Goal: Task Accomplishment & Management: Use online tool/utility

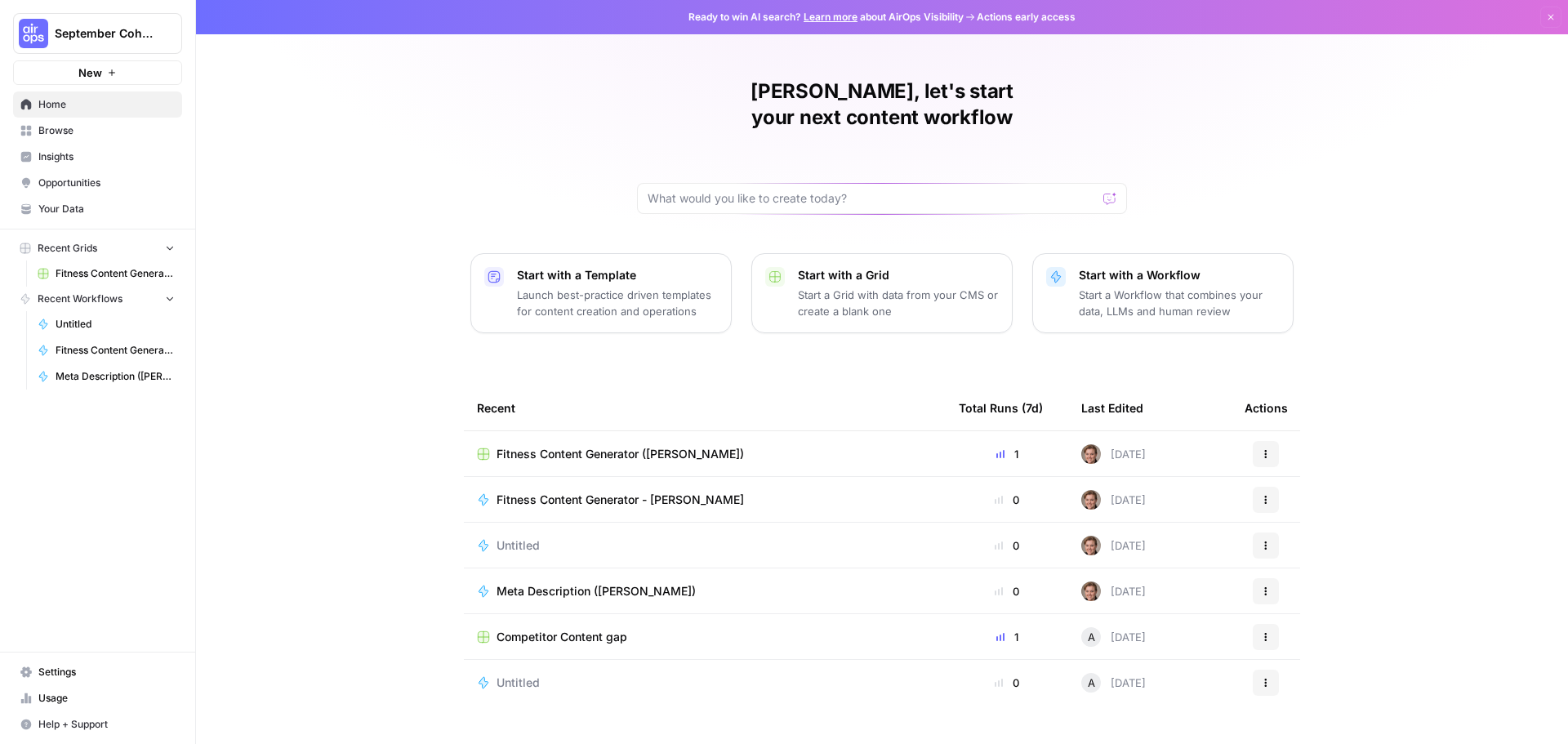
click at [126, 74] on button "New" at bounding box center [98, 72] width 169 height 24
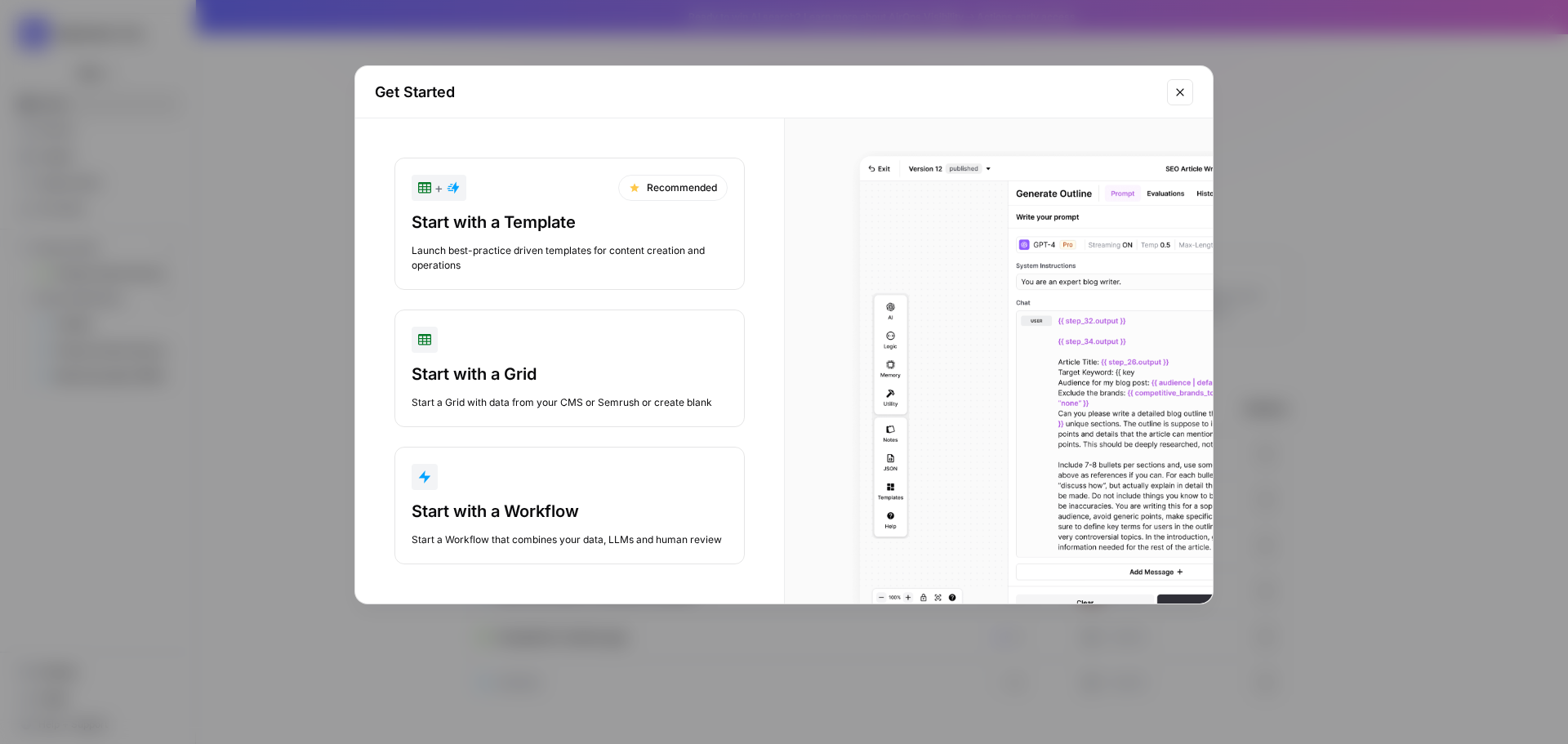
click at [547, 494] on button "Start with a Workflow Start a Workflow that combines your data, LLMs and human …" at bounding box center [569, 505] width 350 height 118
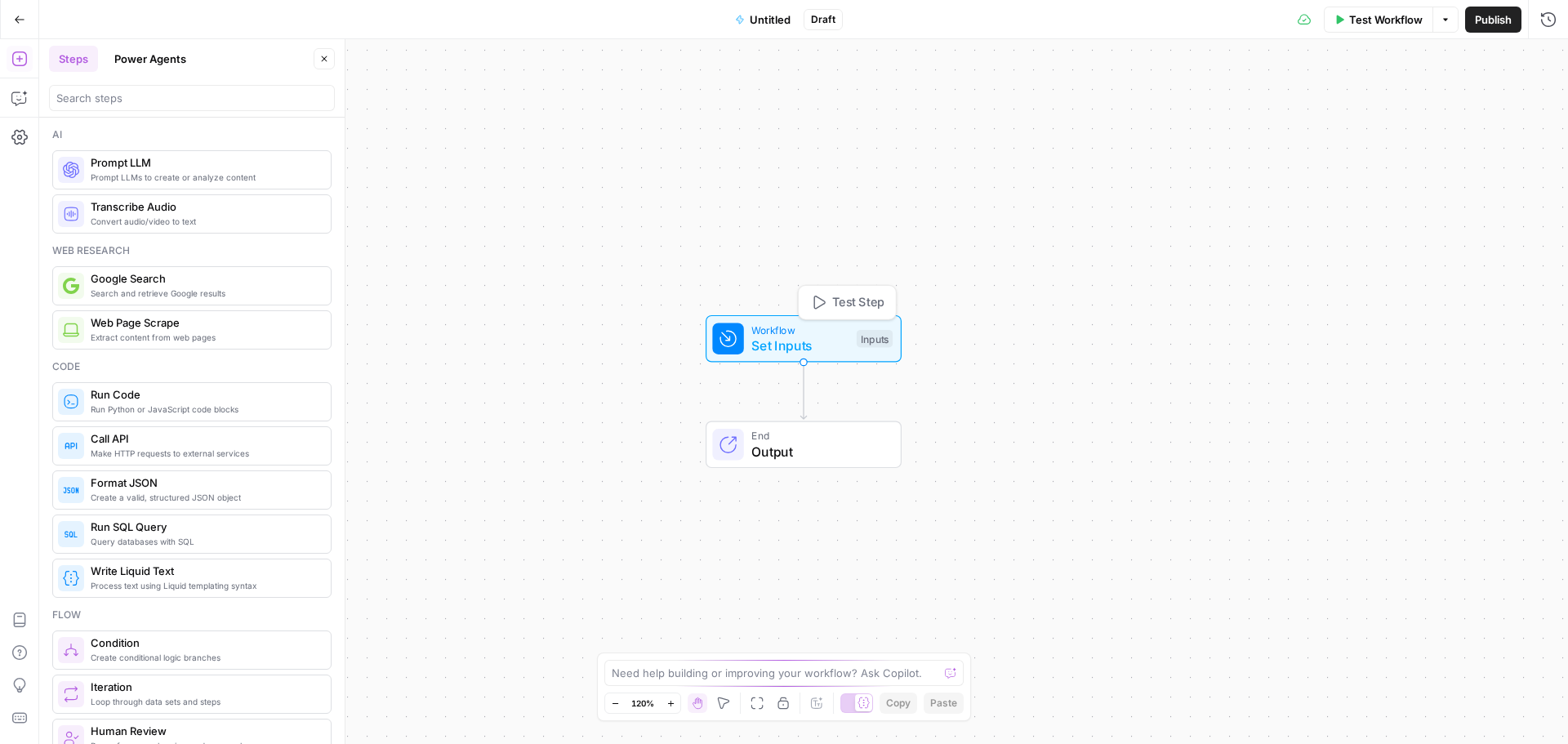
click at [787, 346] on span "Set Inputs" at bounding box center [800, 345] width 98 height 20
click at [1415, 105] on button "Add Field" at bounding box center [1391, 111] width 272 height 26
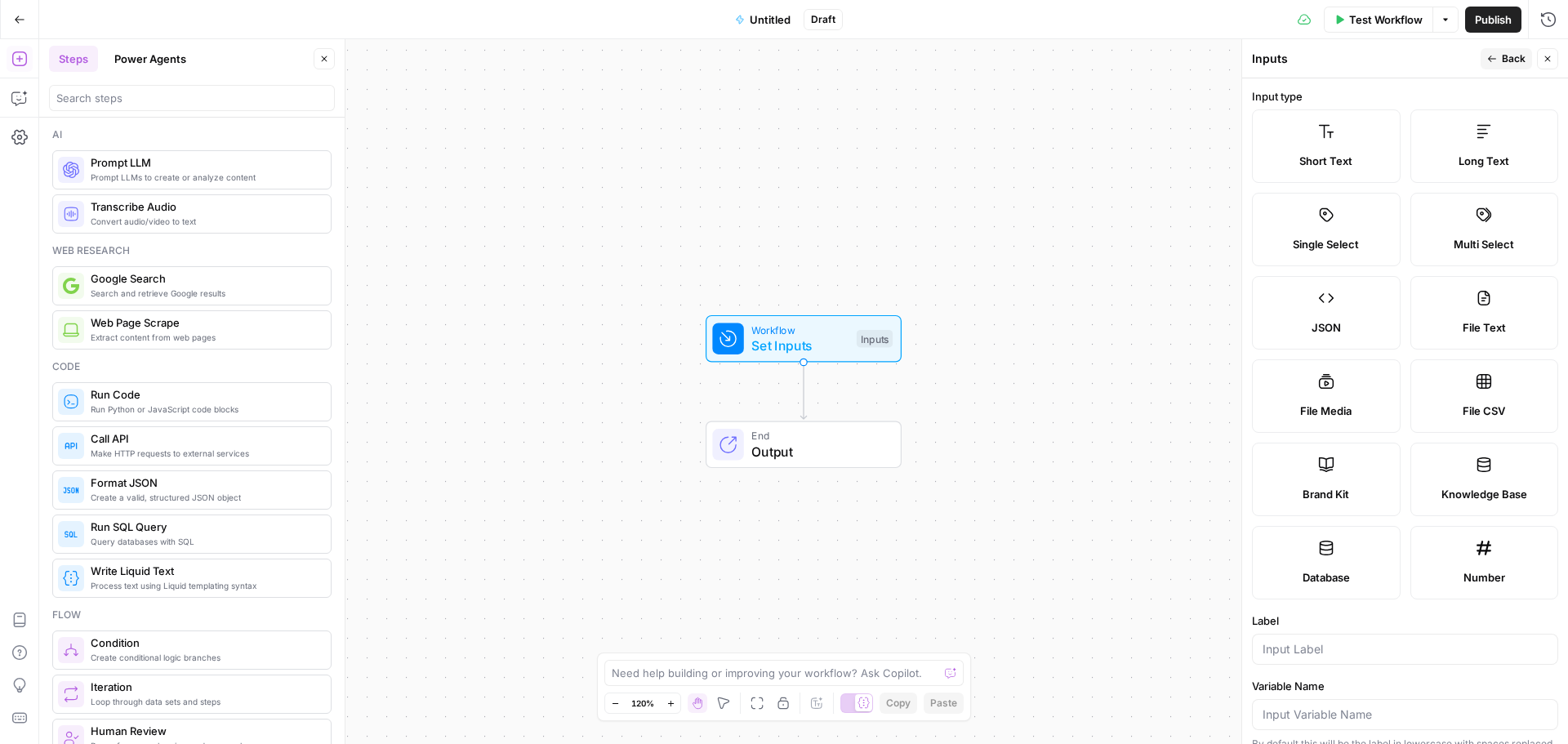
click at [1473, 398] on label "File CSV" at bounding box center [1484, 396] width 149 height 73
type textarea "Supports .csv file type"
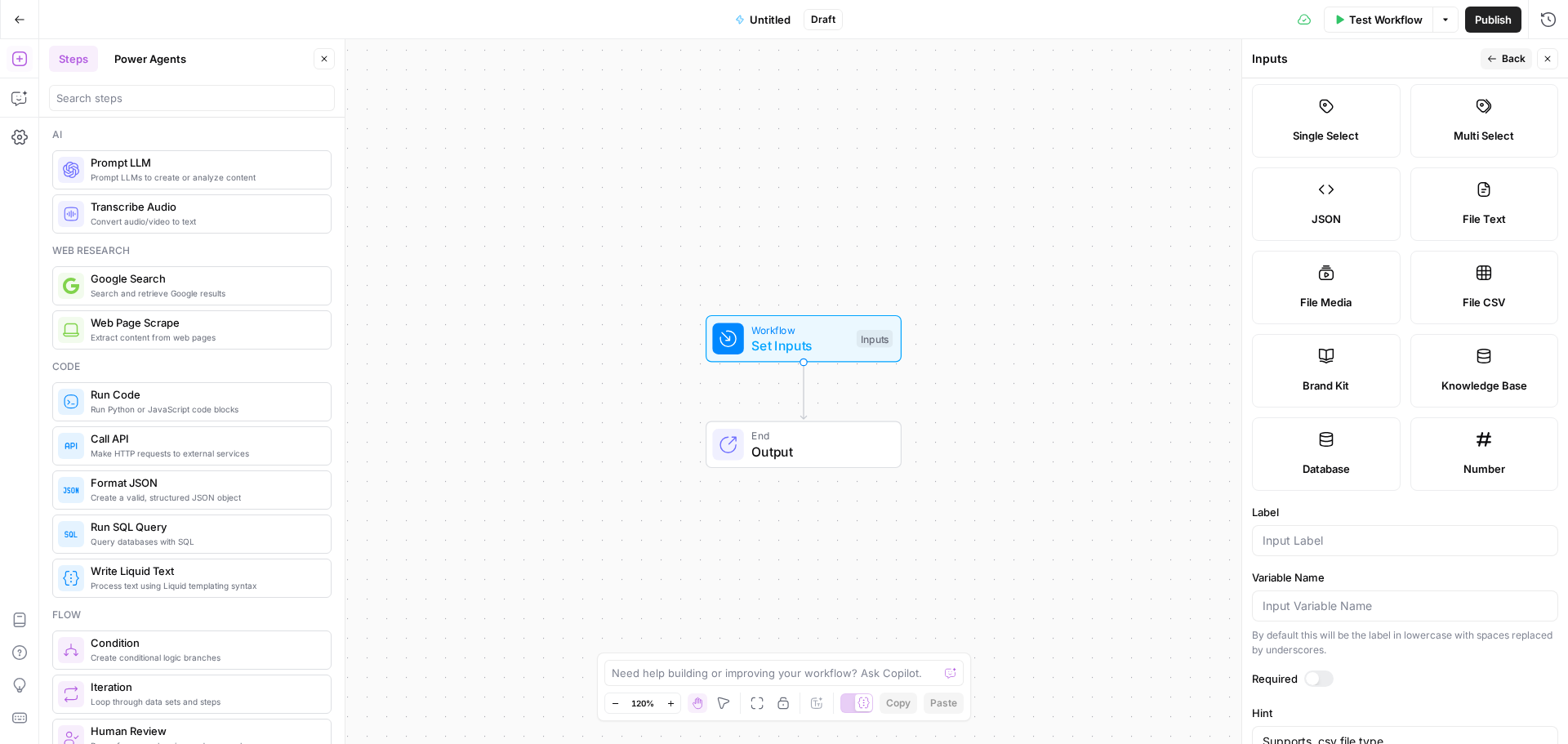
scroll to position [240, 0]
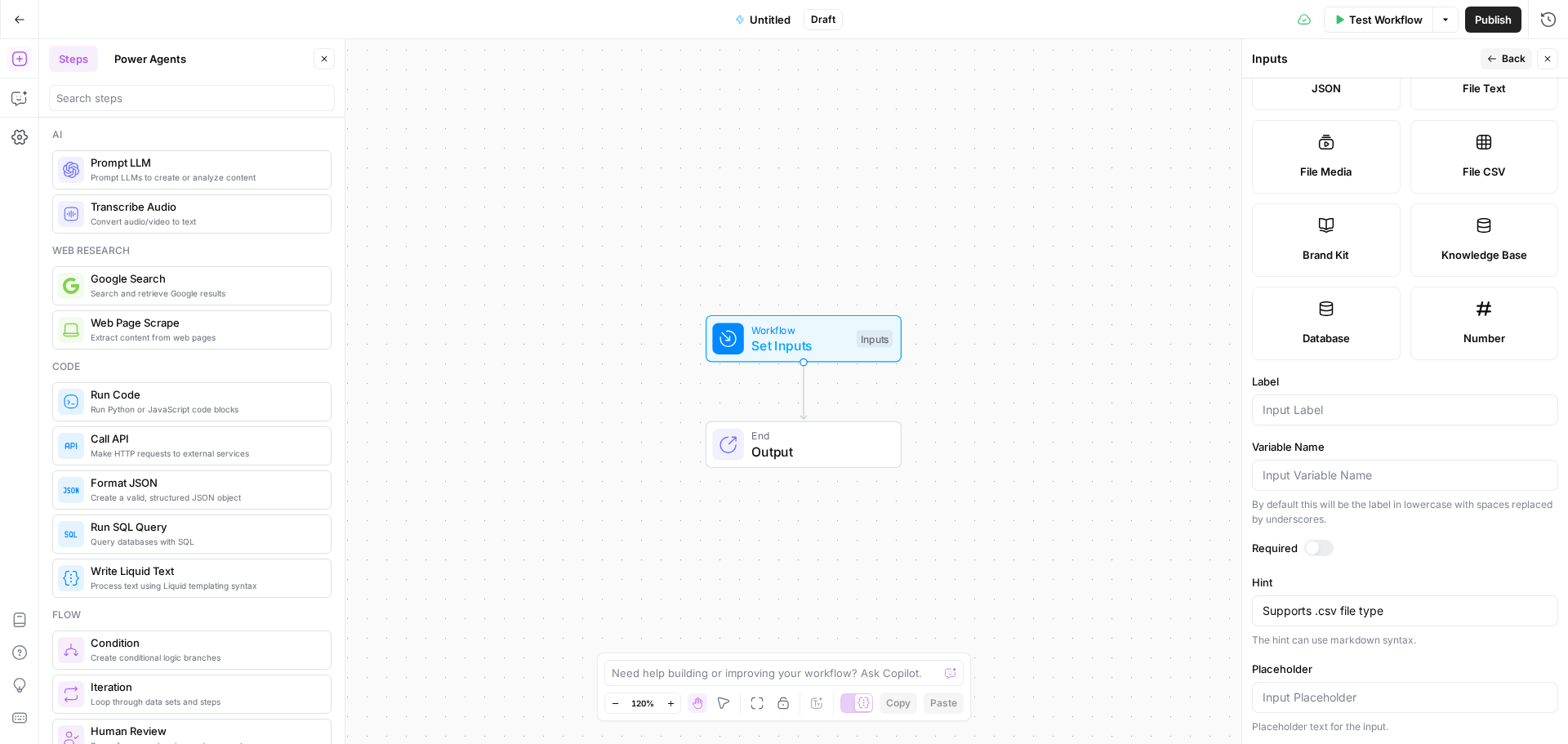
click at [1481, 159] on label "File CSV" at bounding box center [1484, 156] width 149 height 73
click at [1341, 414] on input "Label" at bounding box center [1405, 411] width 285 height 17
type input "Keyword Mapping"
click at [1455, 554] on label "Required" at bounding box center [1405, 548] width 307 height 17
click at [722, 676] on textarea at bounding box center [776, 673] width 327 height 17
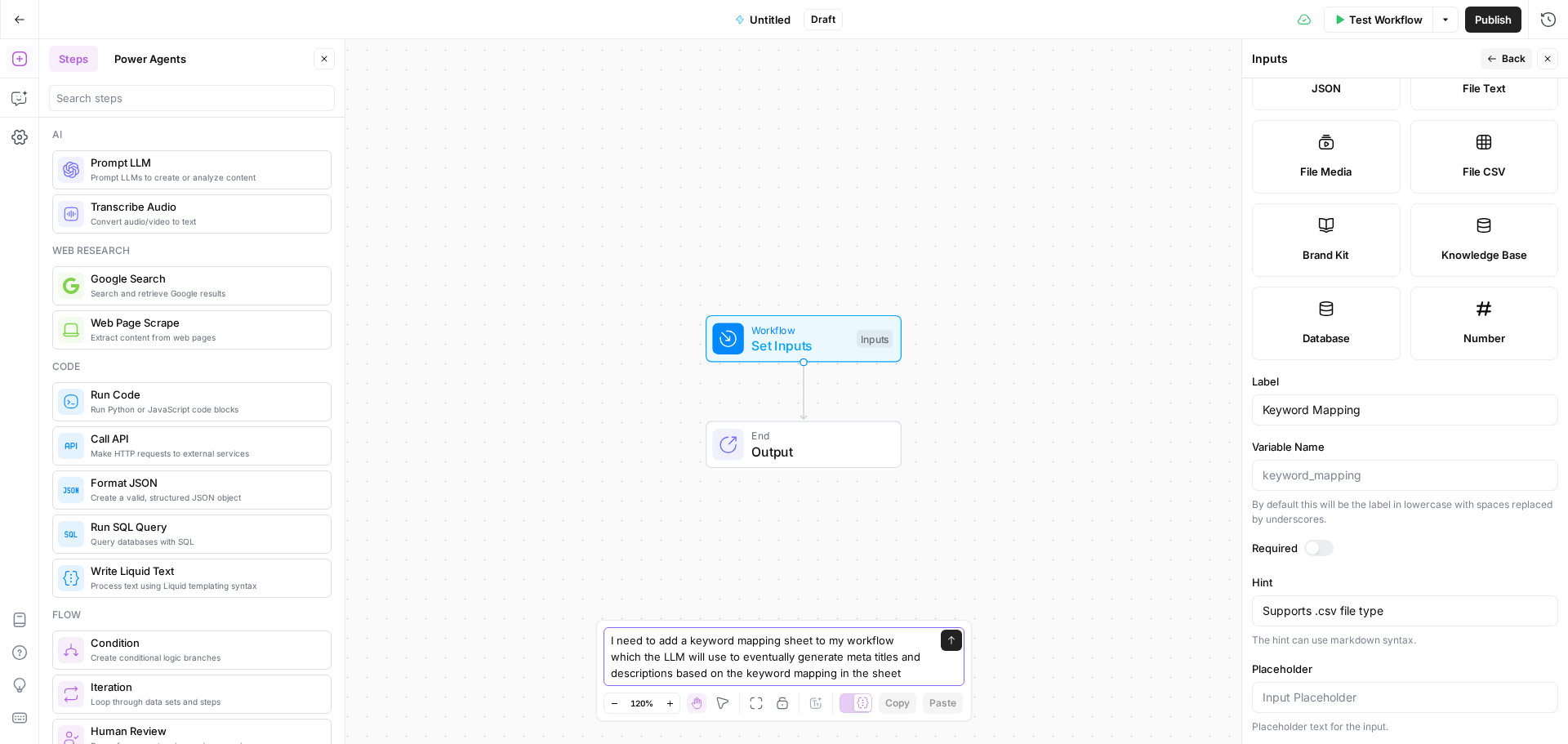
type textarea "I need to add a keyword mapping sheet to my workflow which the LLM will use to …"
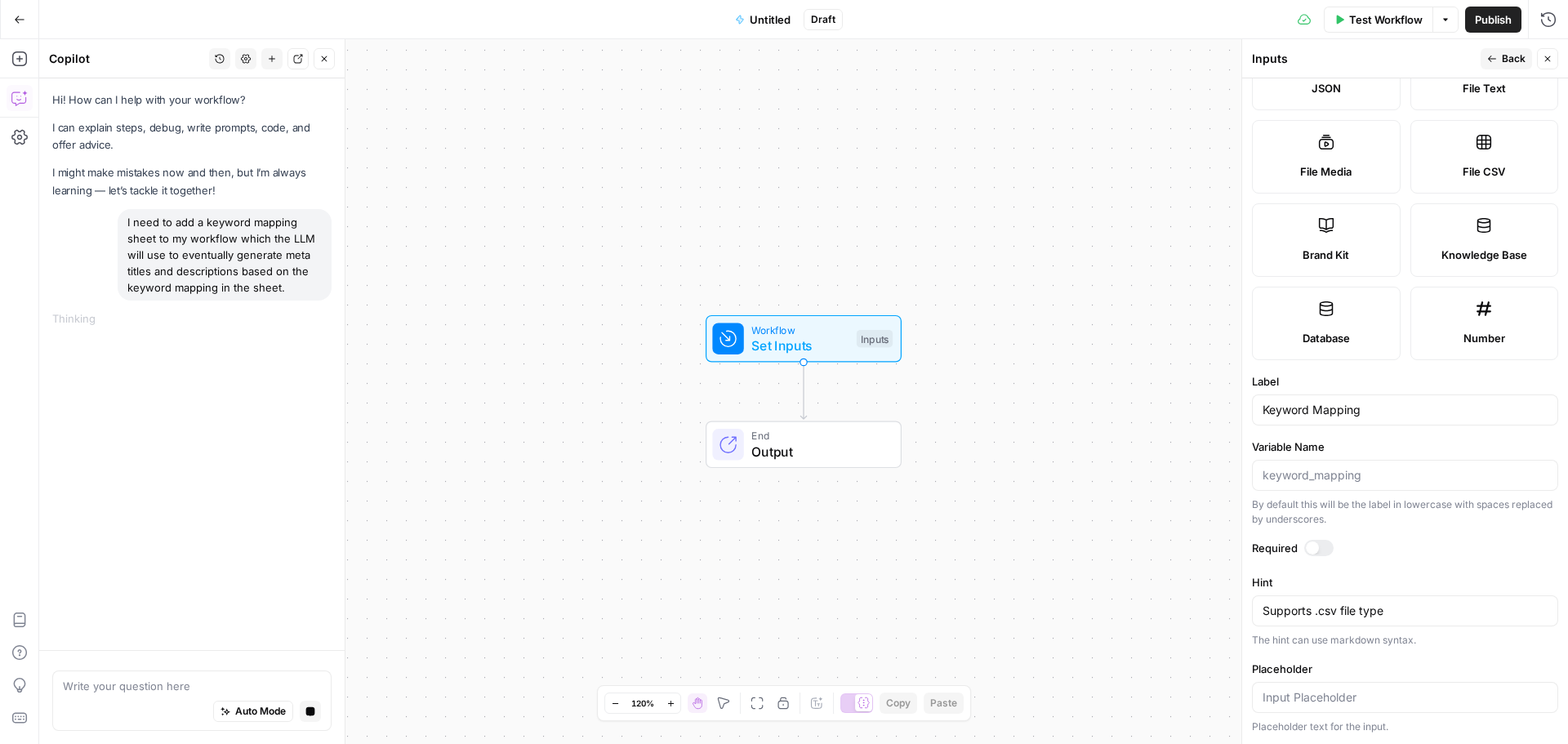
click at [1505, 56] on span "Back" at bounding box center [1513, 59] width 23 height 15
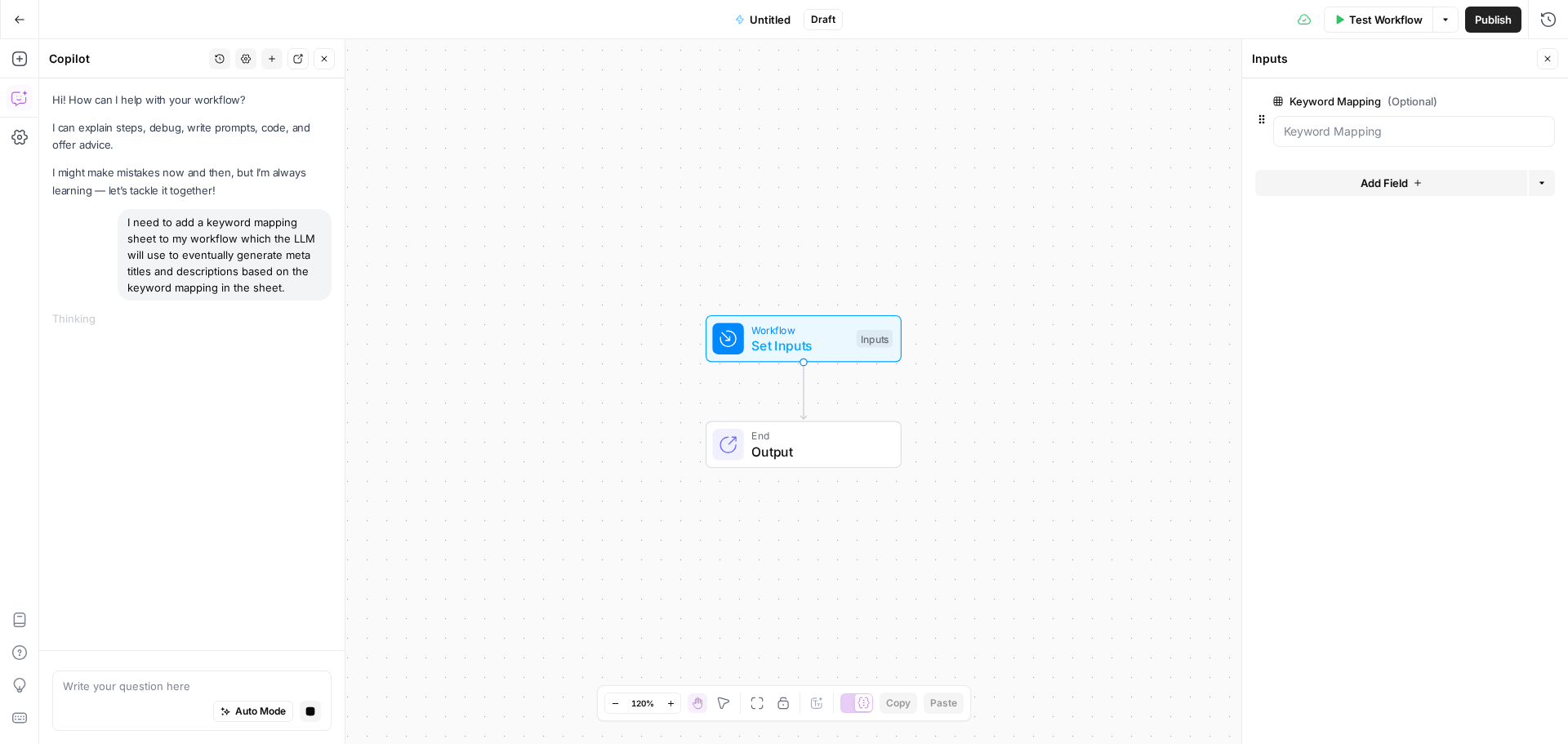
click at [1267, 120] on icon "button" at bounding box center [1261, 119] width 13 height 13
click at [1524, 100] on icon "button" at bounding box center [1522, 101] width 9 height 8
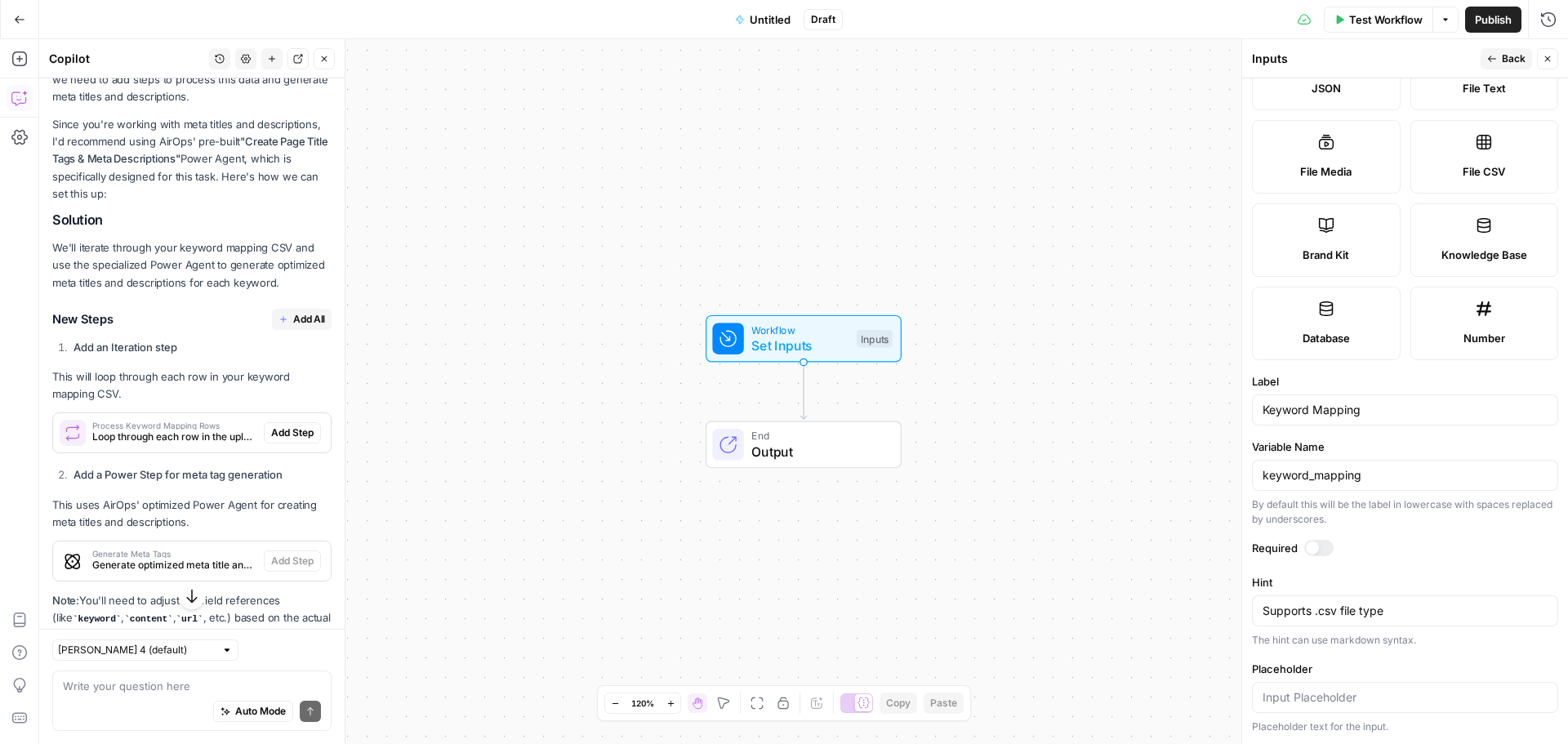
scroll to position [436, 0]
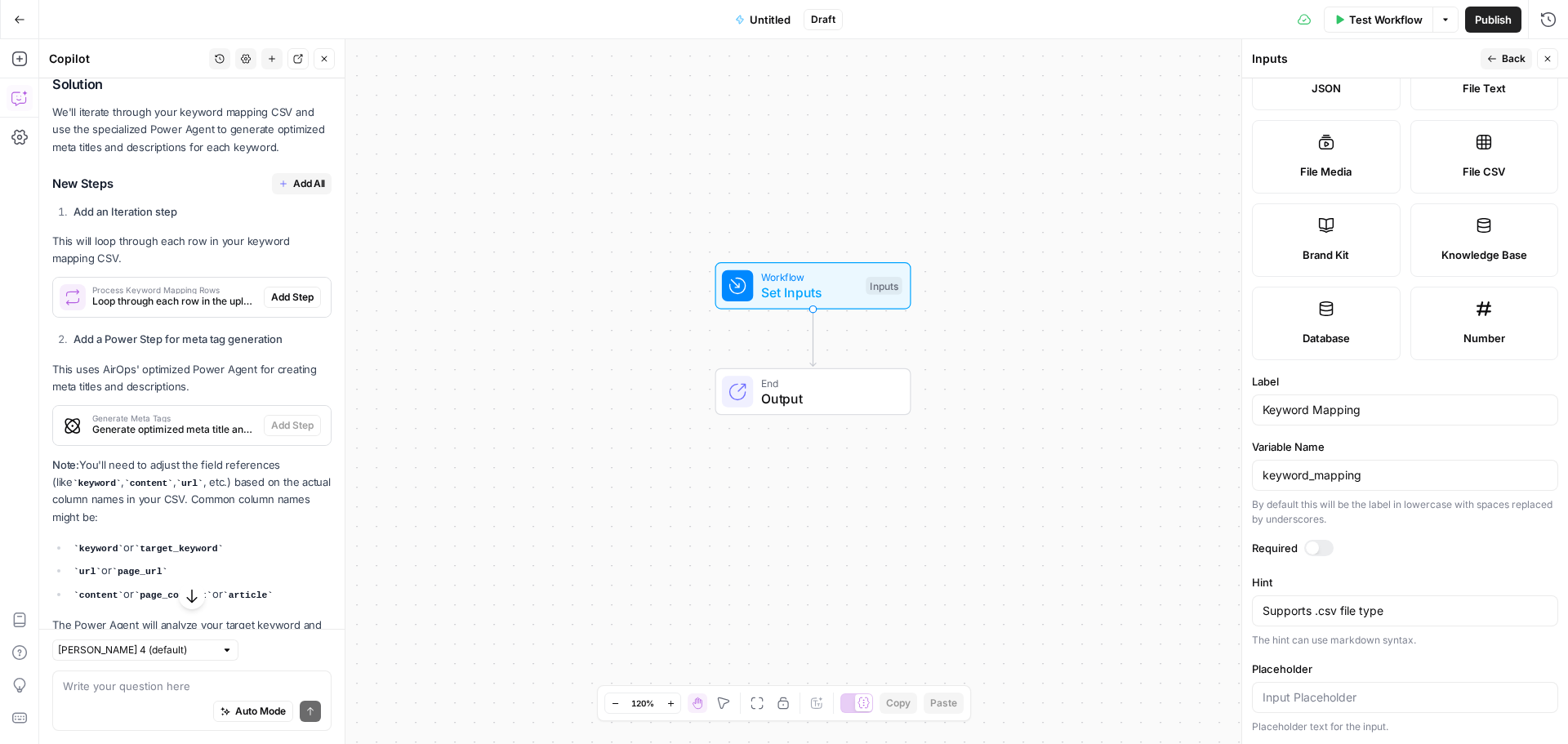
click at [203, 308] on span "Loop through each row in the uploaded keyword mapping CSV" at bounding box center [175, 302] width 165 height 15
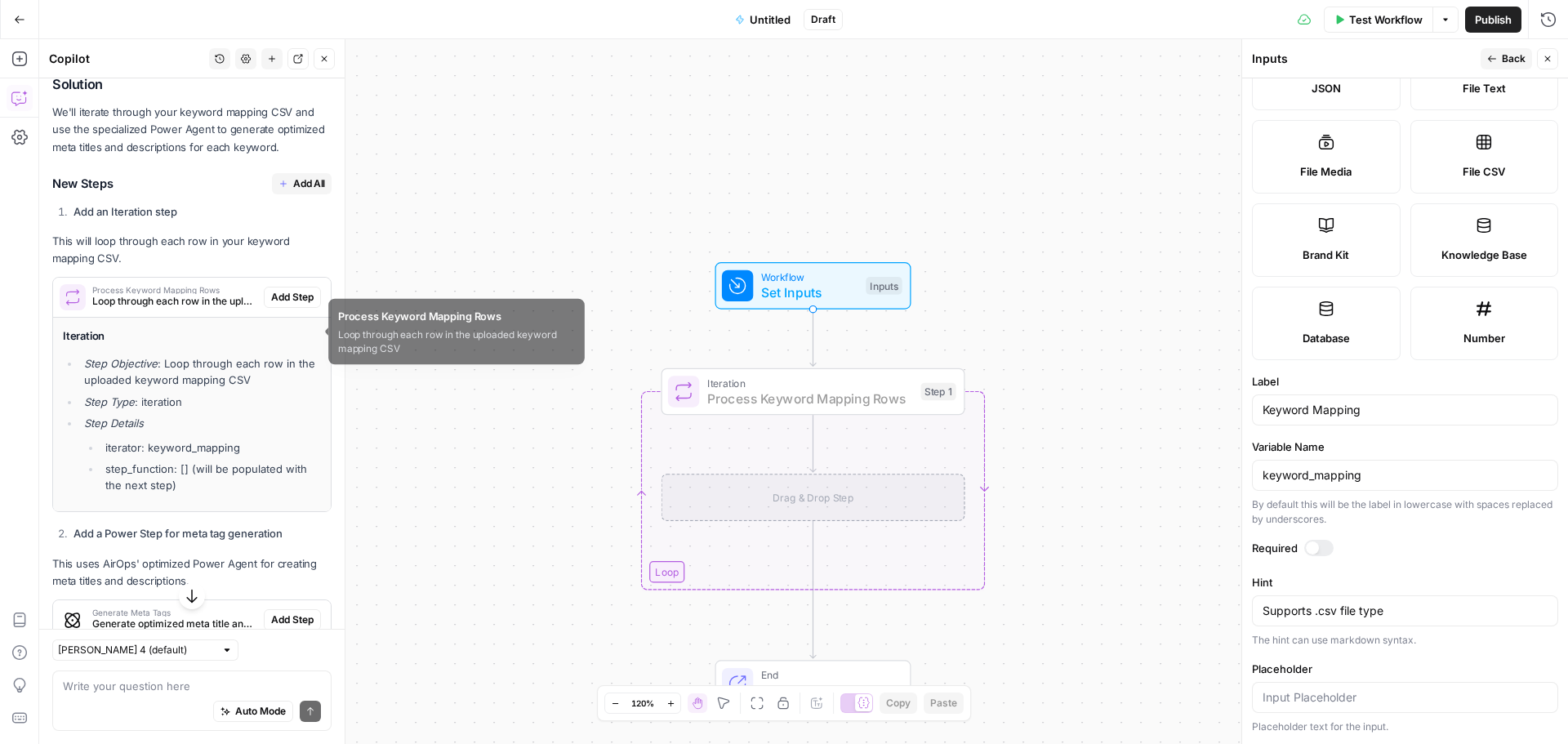
click at [282, 305] on span "Add Step" at bounding box center [293, 297] width 43 height 15
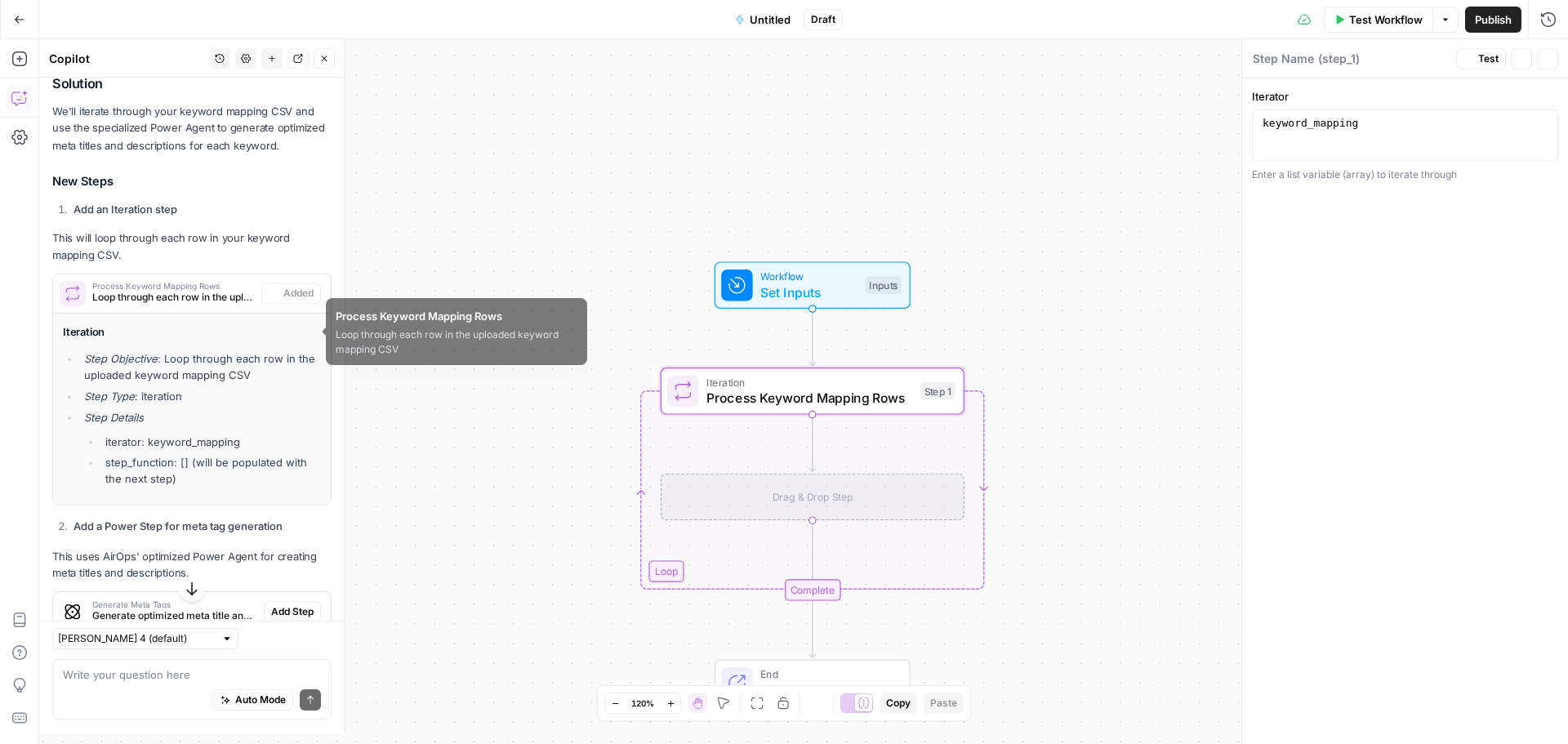
type textarea "Process Keyword Mapping Rows"
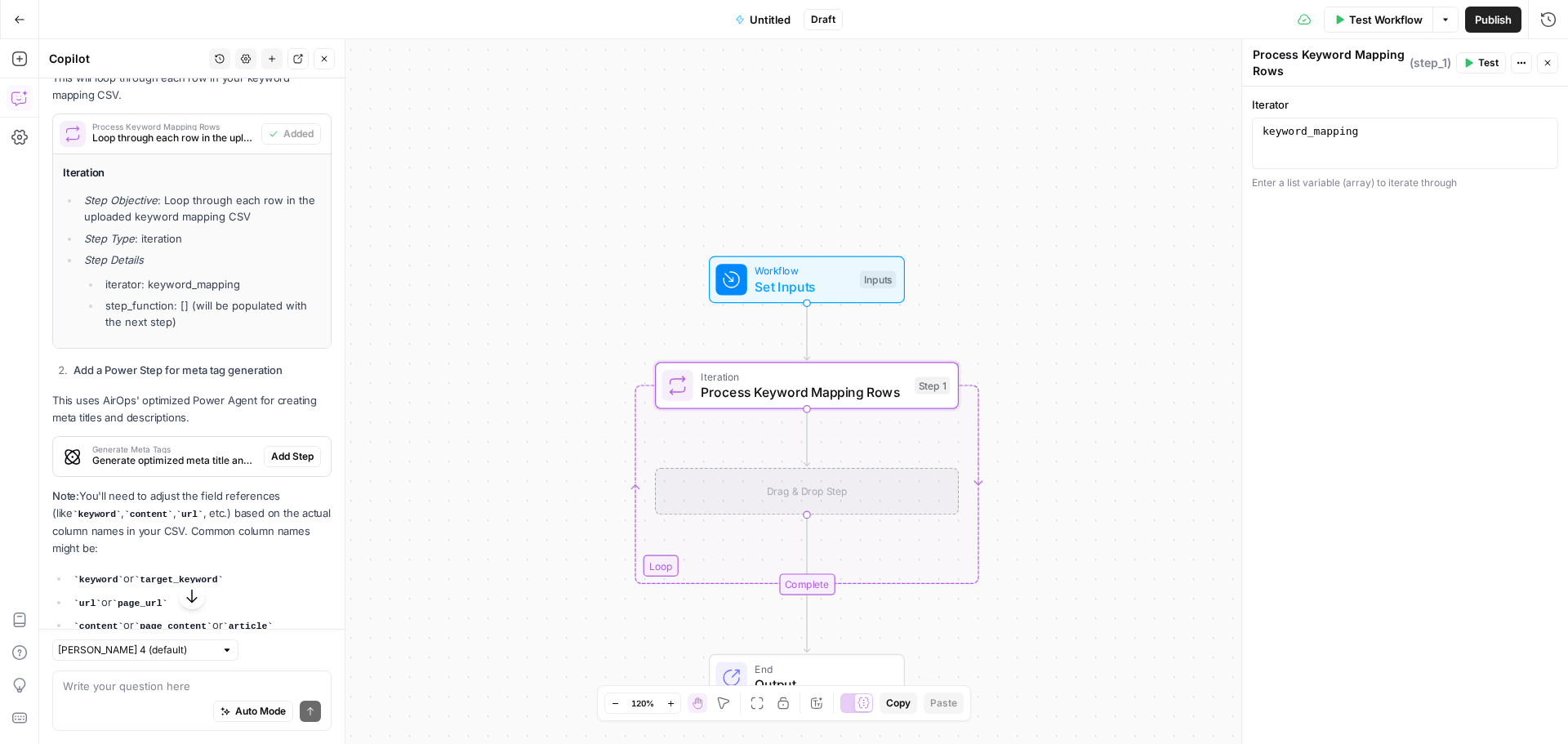
scroll to position [735, 0]
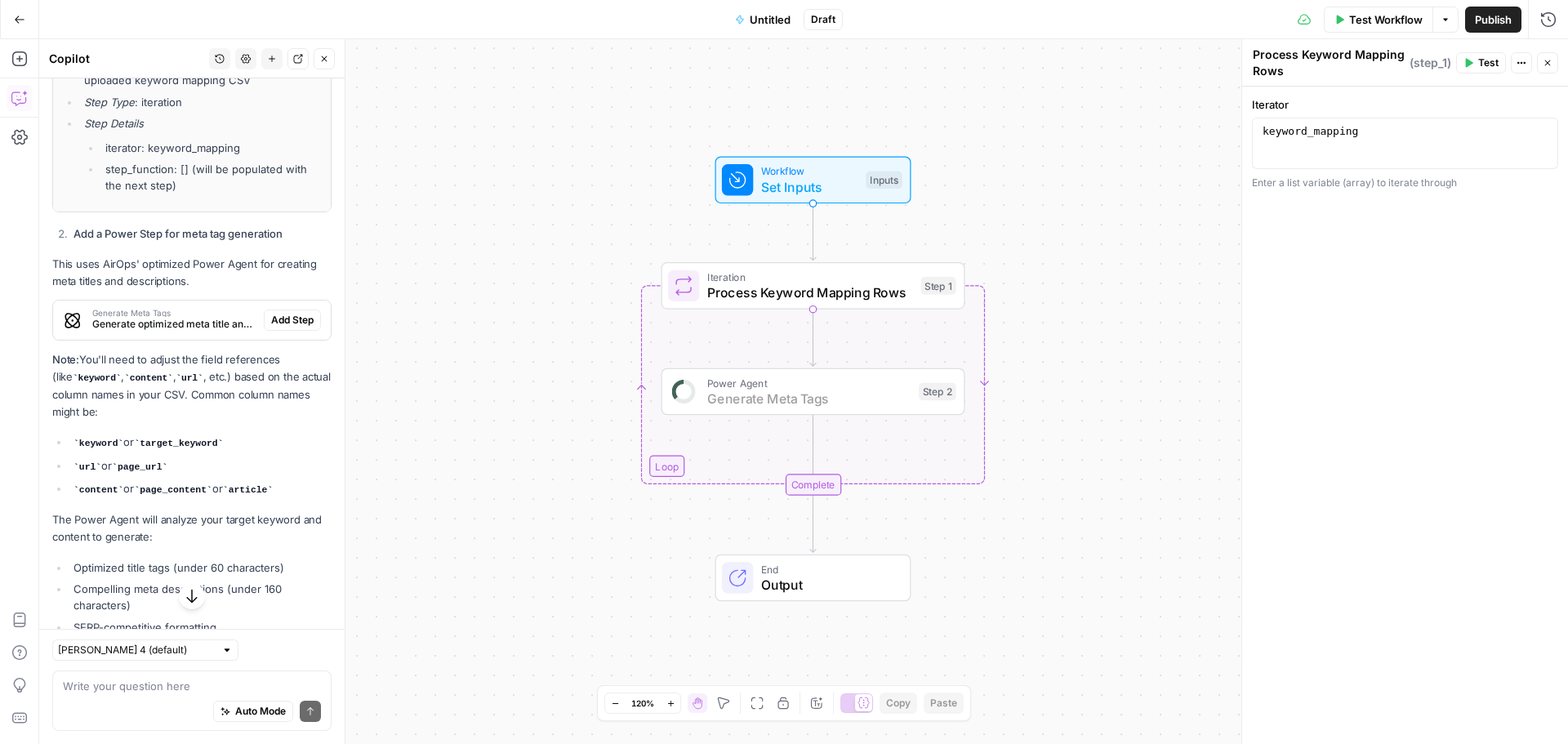
click at [277, 328] on span "Add Step" at bounding box center [293, 320] width 43 height 15
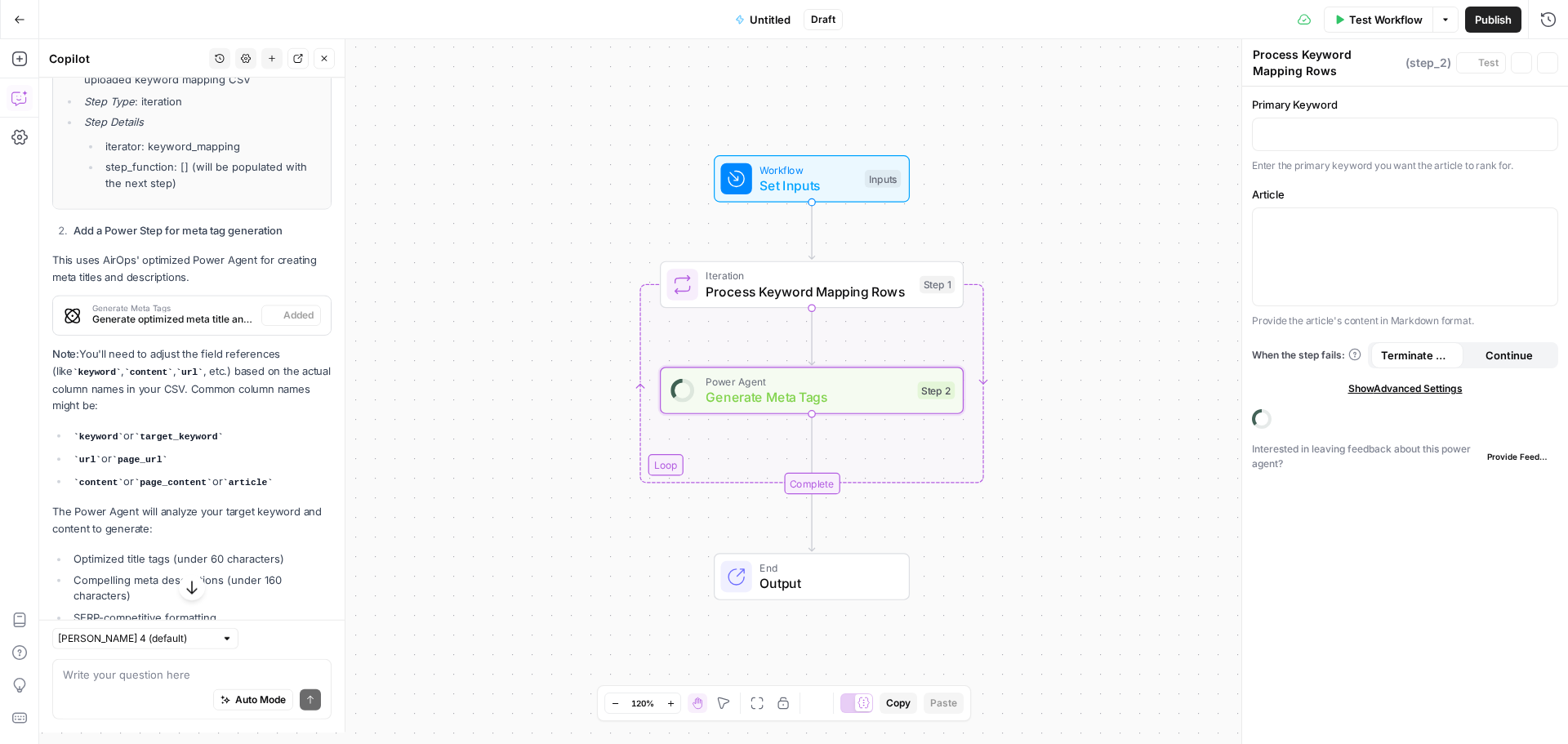
type textarea "Generate Meta Tags"
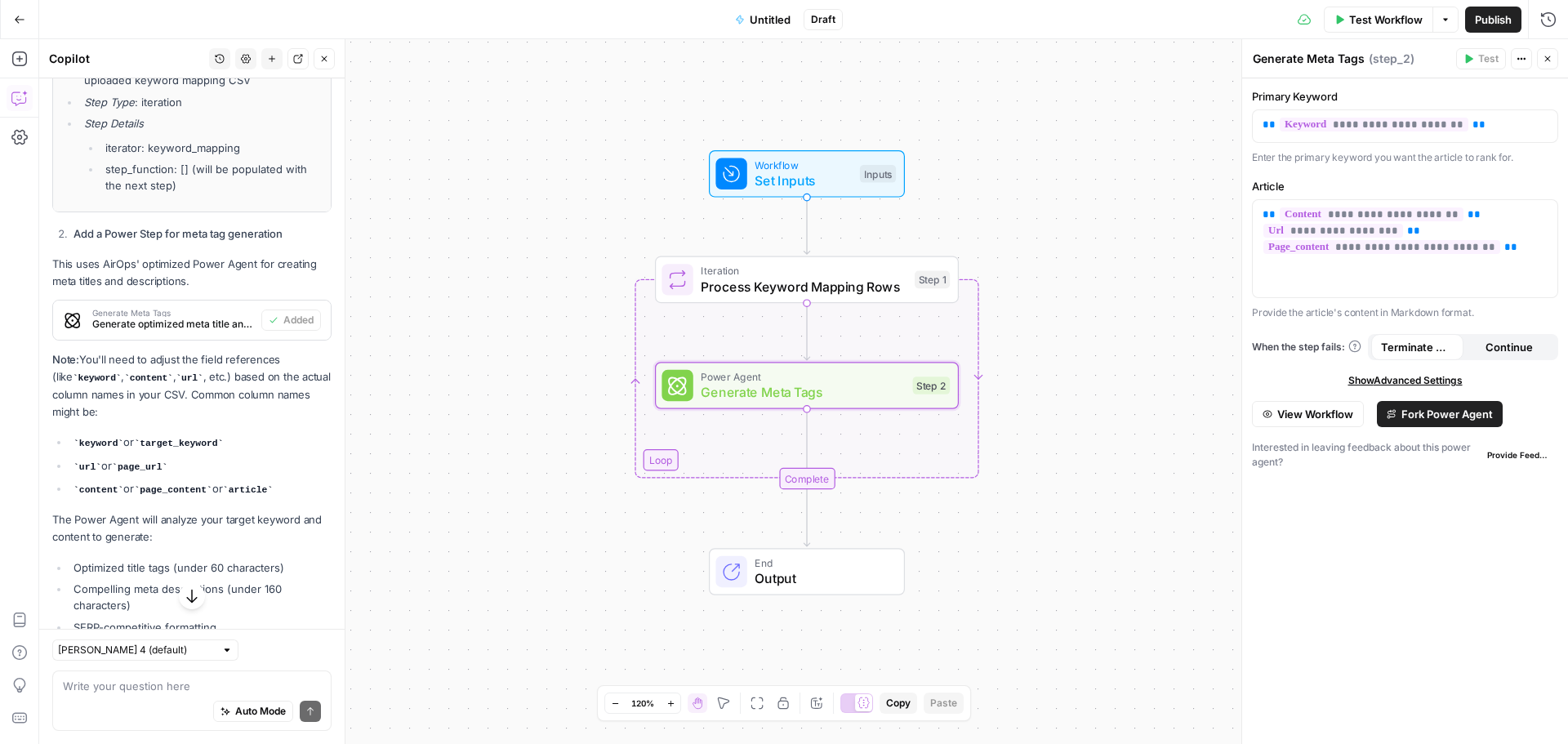
scroll to position [896, 0]
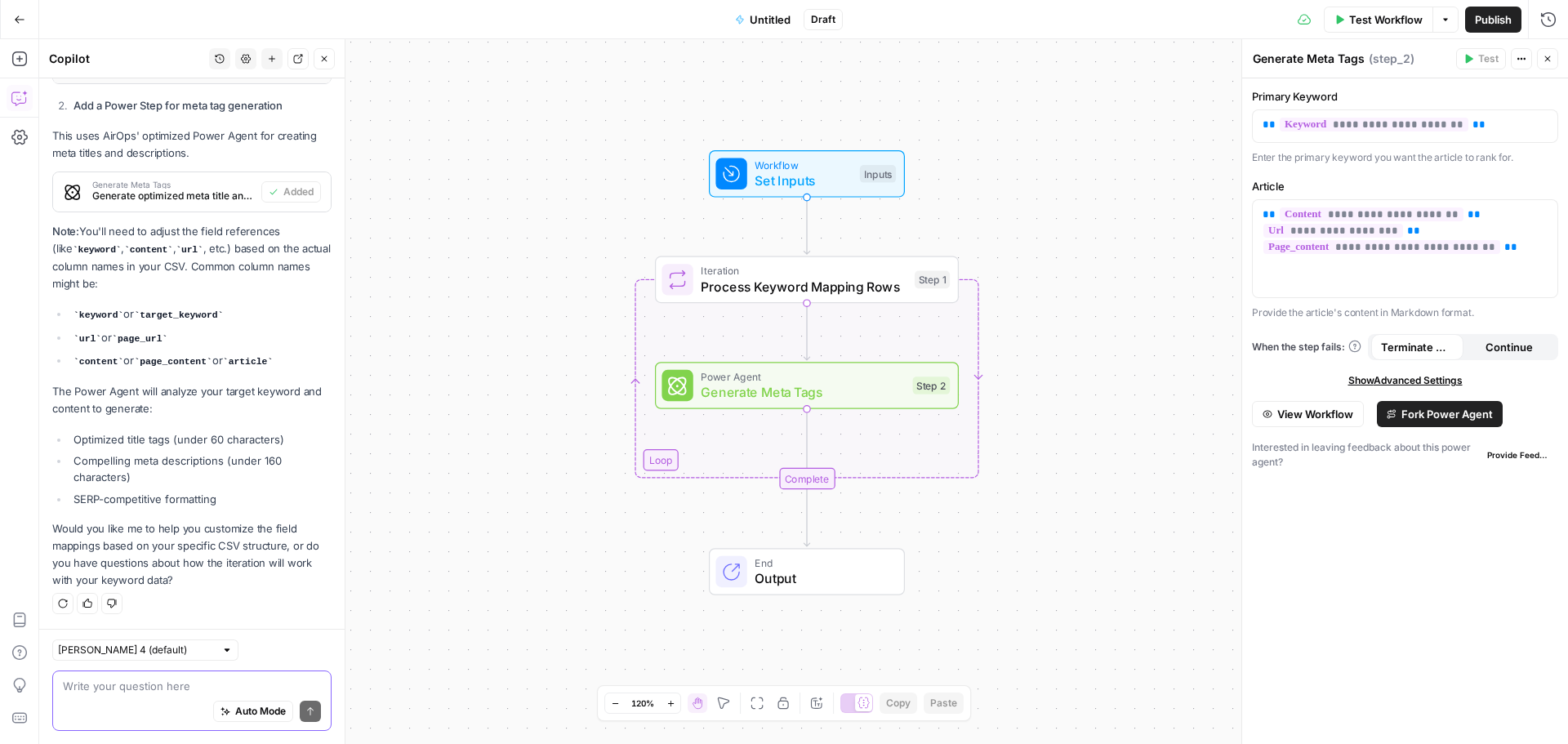
click at [130, 680] on textarea at bounding box center [192, 686] width 258 height 17
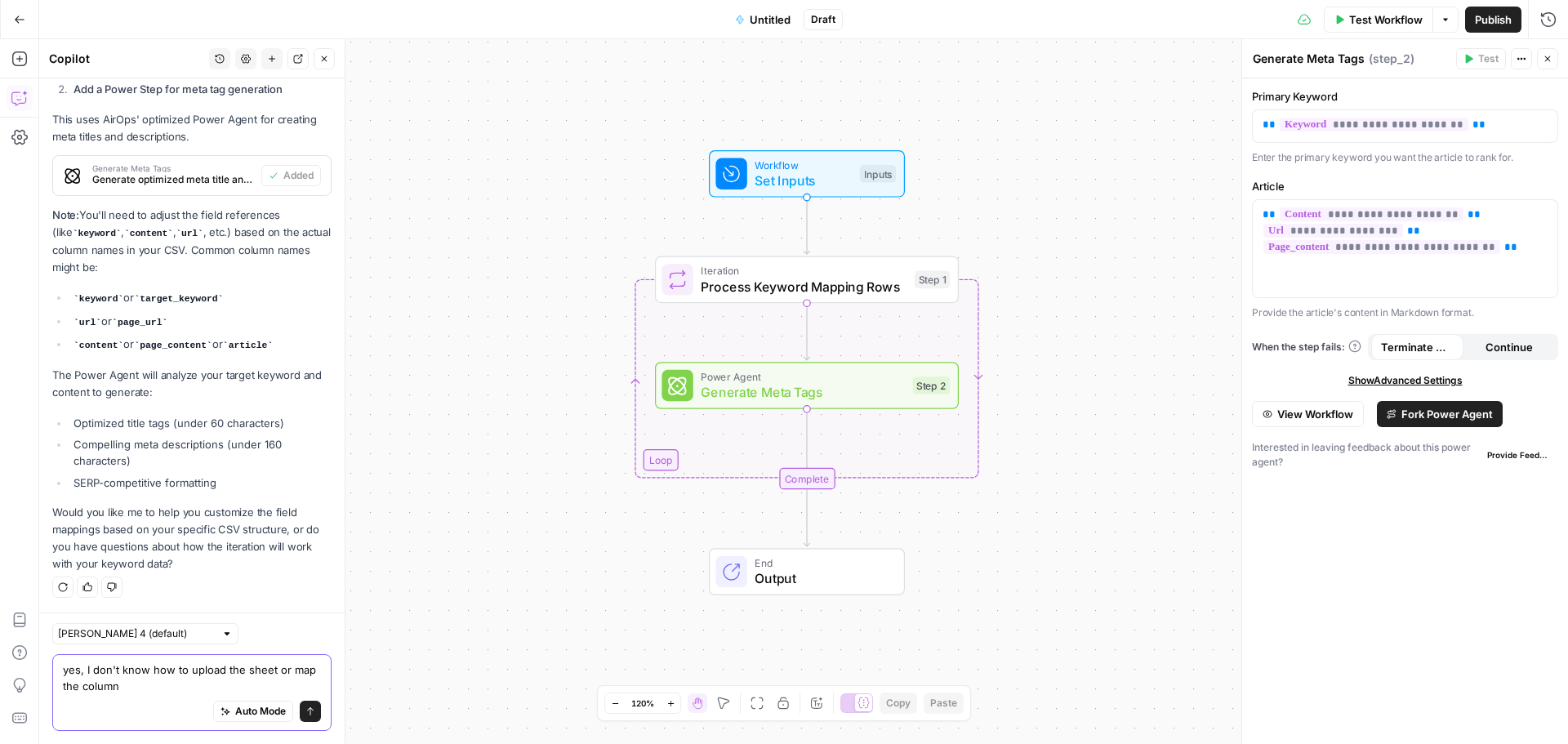
type textarea "yes, I don't know how to upload the sheet or map the columns"
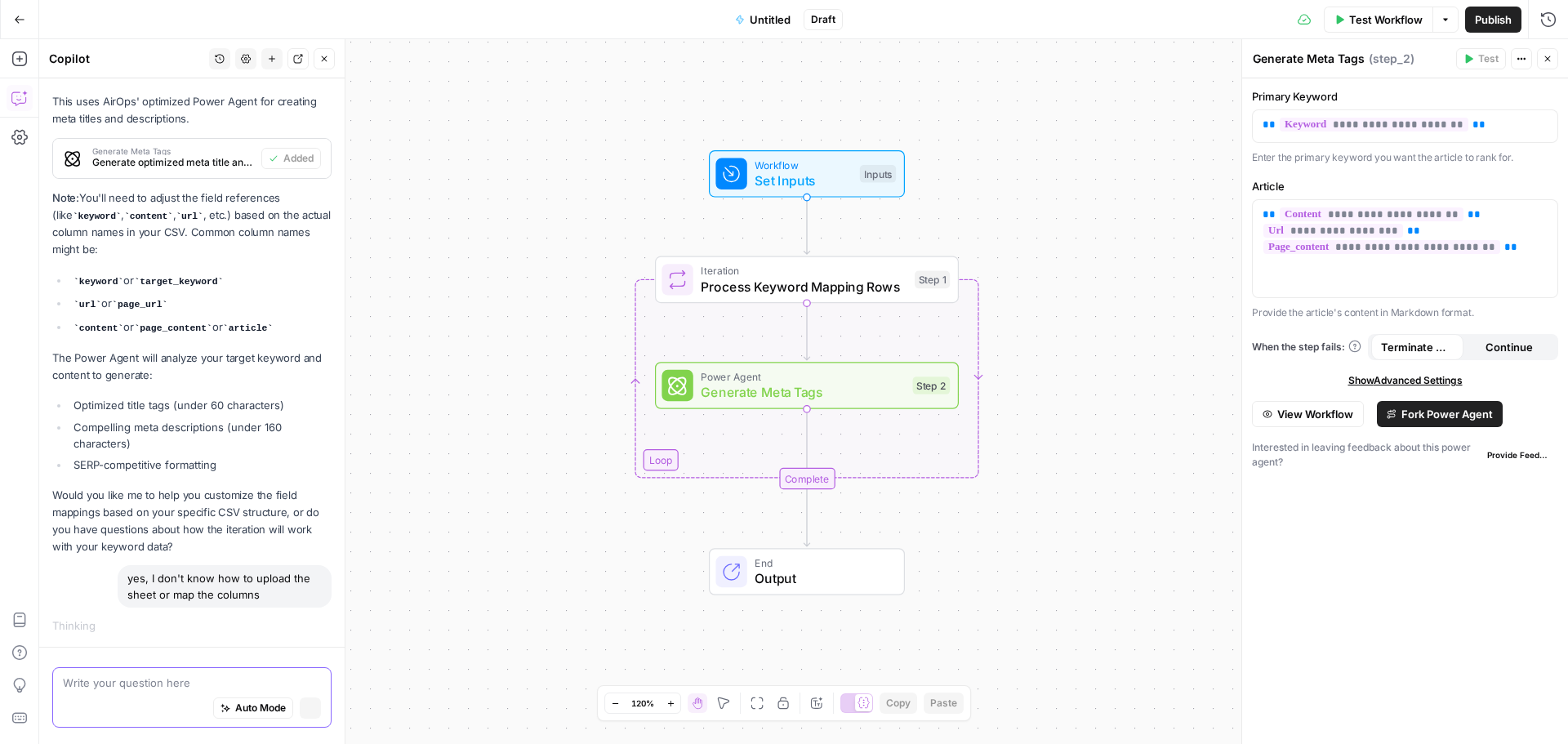
scroll to position [895, 0]
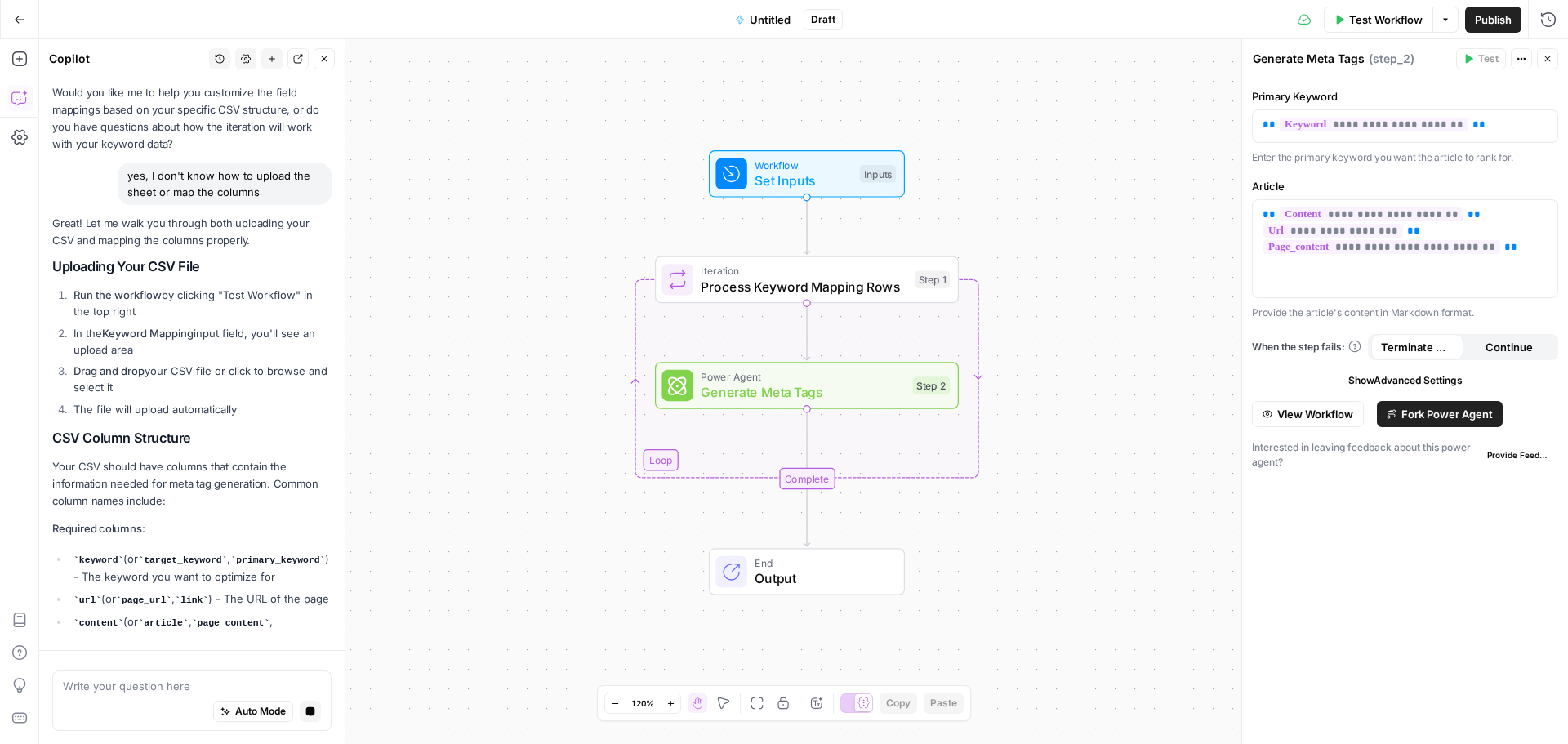
click at [1388, 27] on span "Test Workflow" at bounding box center [1385, 20] width 73 height 17
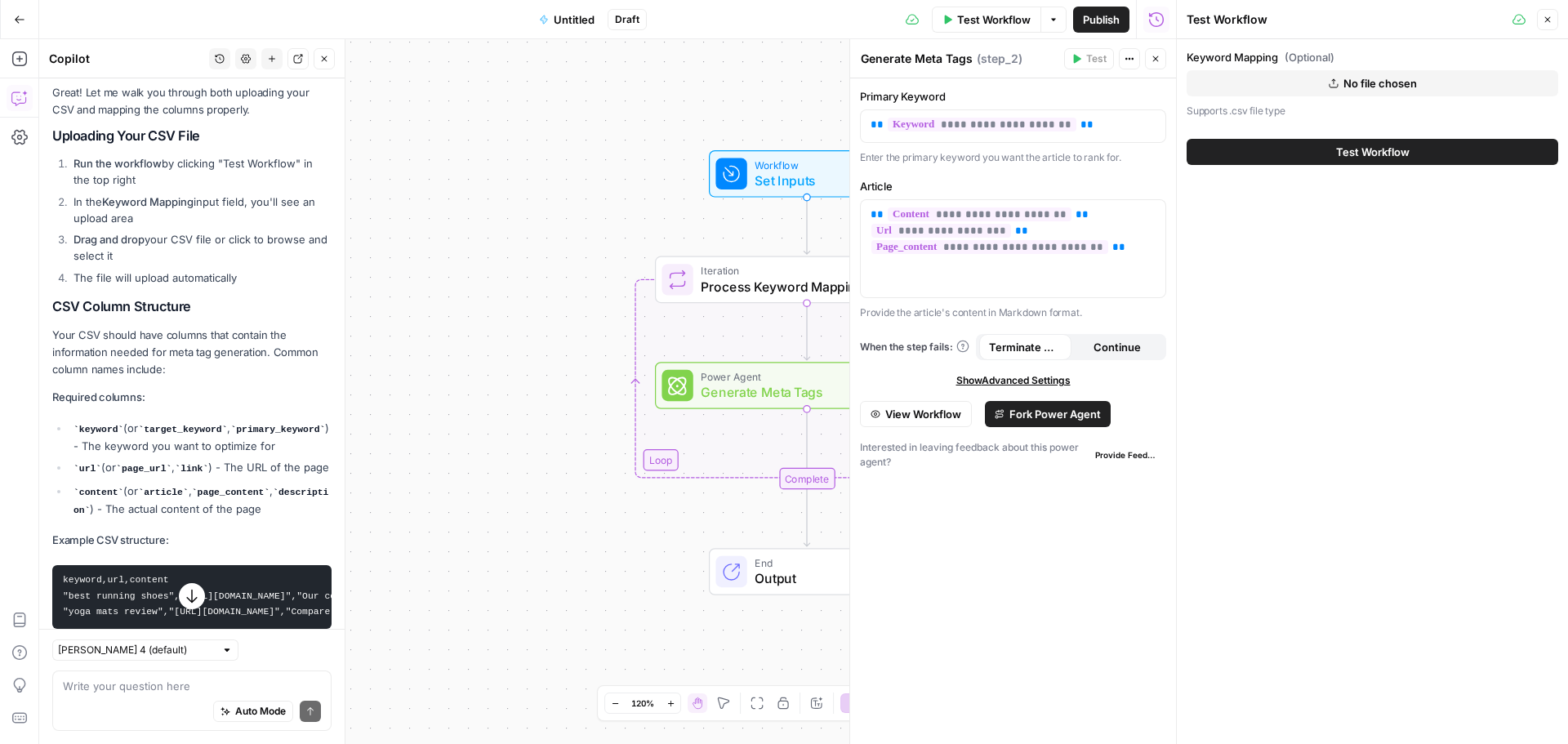
scroll to position [1268, 0]
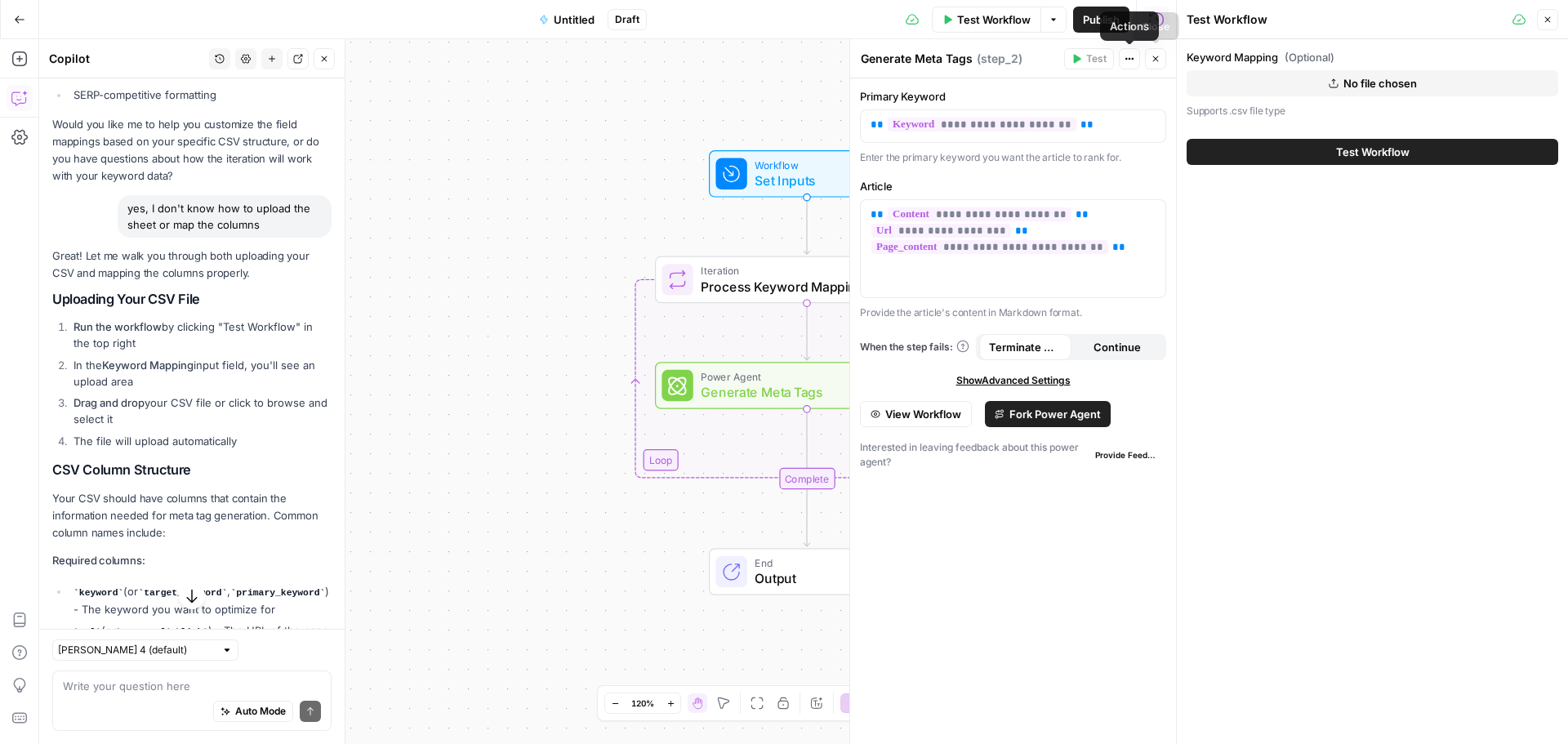
click at [1156, 59] on icon "button" at bounding box center [1156, 59] width 10 height 10
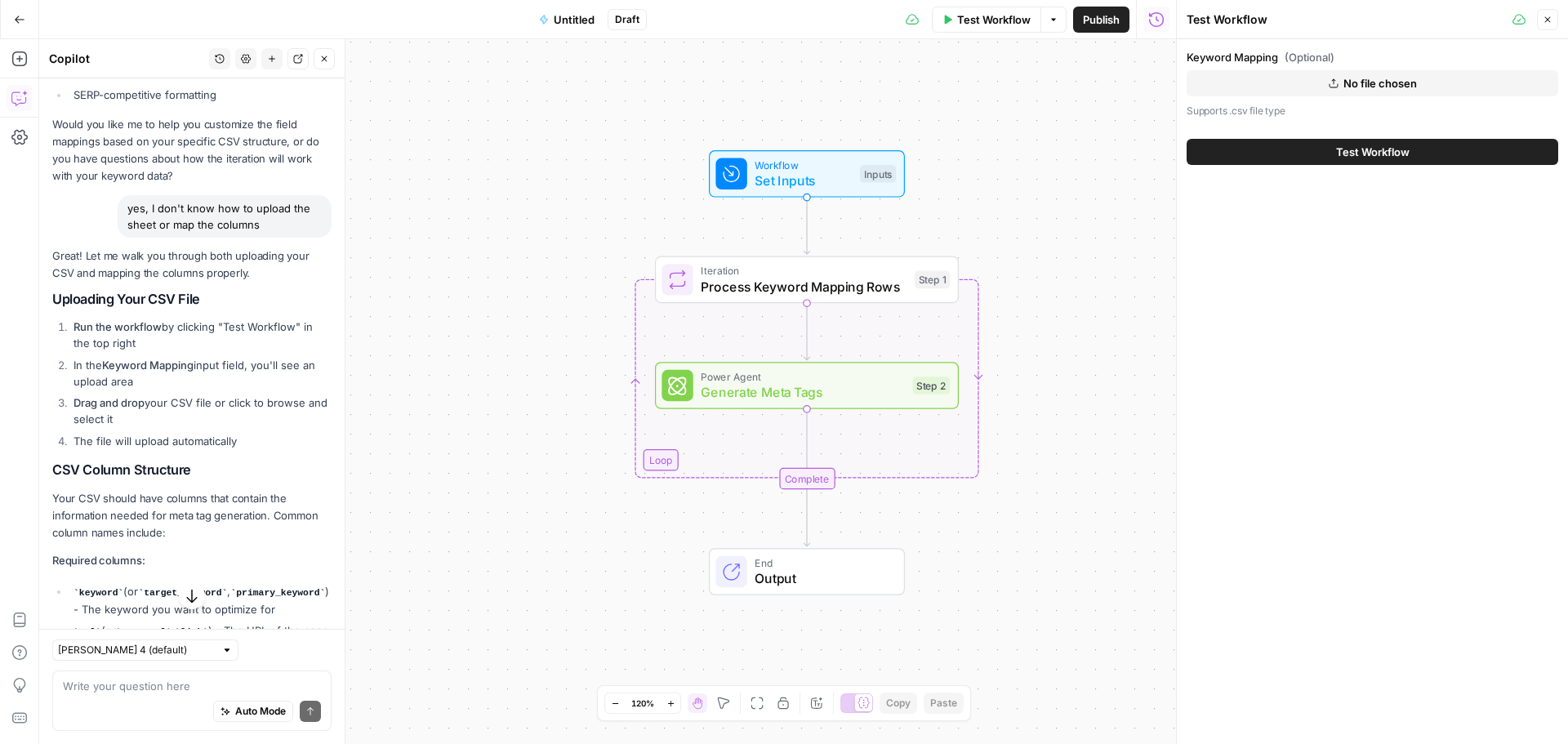
click at [979, 28] on button "Test Workflow" at bounding box center [987, 20] width 110 height 26
click at [984, 19] on span "Test Workflow" at bounding box center [993, 20] width 73 height 17
click at [1058, 23] on button "Options" at bounding box center [1053, 20] width 26 height 26
click at [1009, 58] on div "Test Workflow T" at bounding box center [985, 55] width 91 height 17
click at [1056, 24] on button "Options" at bounding box center [1053, 20] width 26 height 26
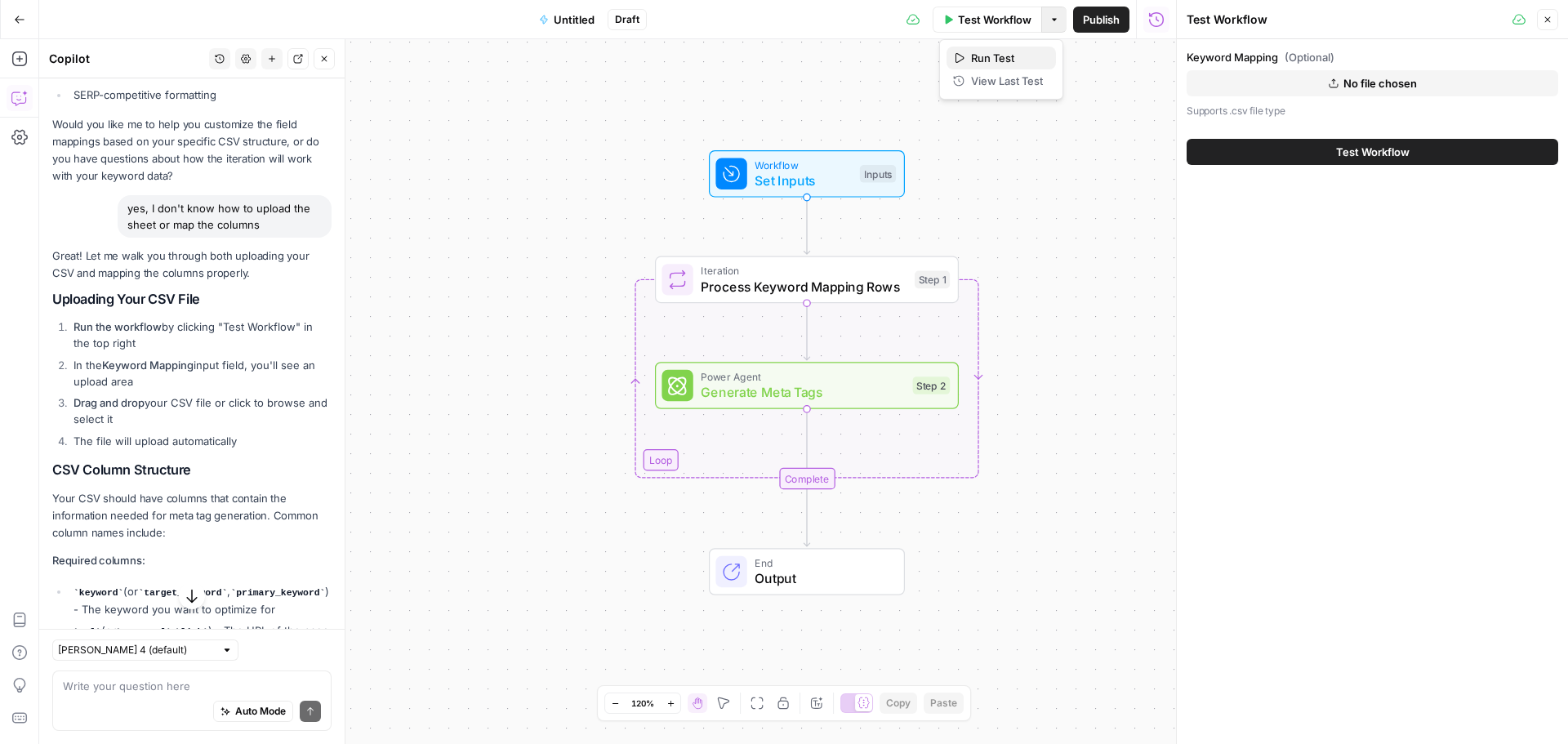
click at [954, 54] on button "Run Test" at bounding box center [1001, 58] width 110 height 23
click at [1543, 20] on button "Close" at bounding box center [1548, 20] width 21 height 21
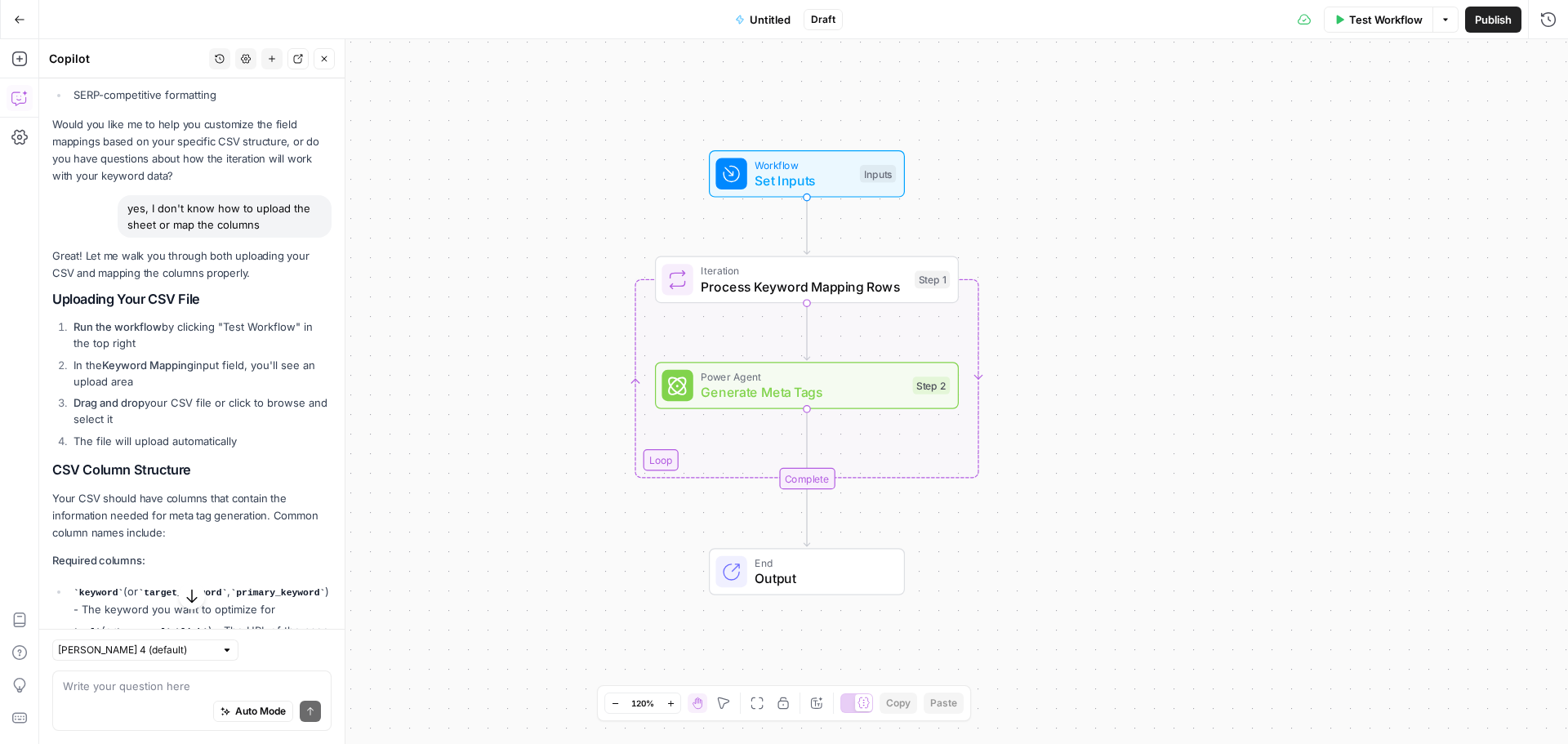
click at [1390, 25] on span "Test Workflow" at bounding box center [1385, 20] width 73 height 17
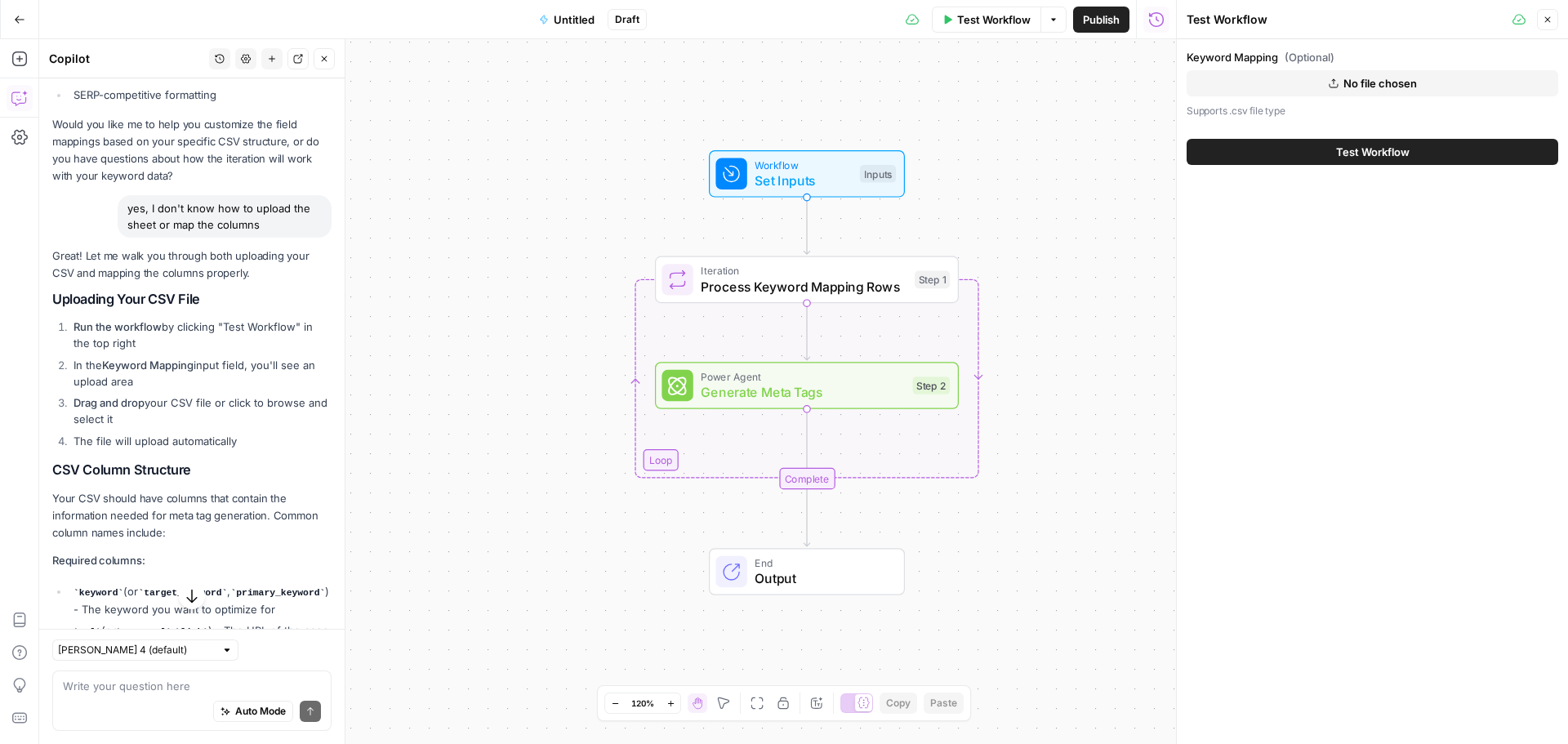
click at [1373, 93] on button "No file chosen" at bounding box center [1372, 84] width 372 height 26
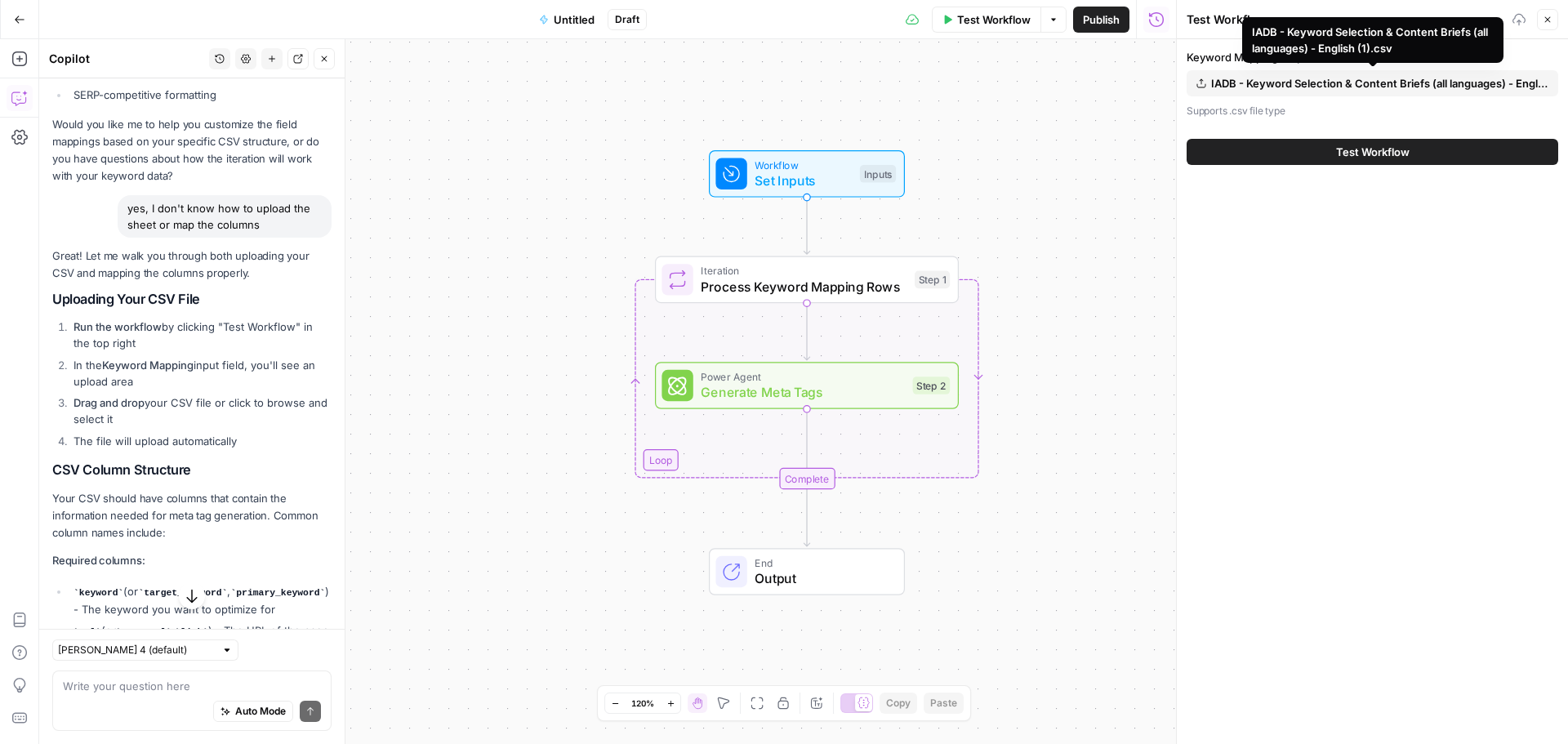
click at [1201, 88] on button "IADB - Keyword Selection & Content Briefs (all languages) - English (1).csv" at bounding box center [1372, 84] width 372 height 26
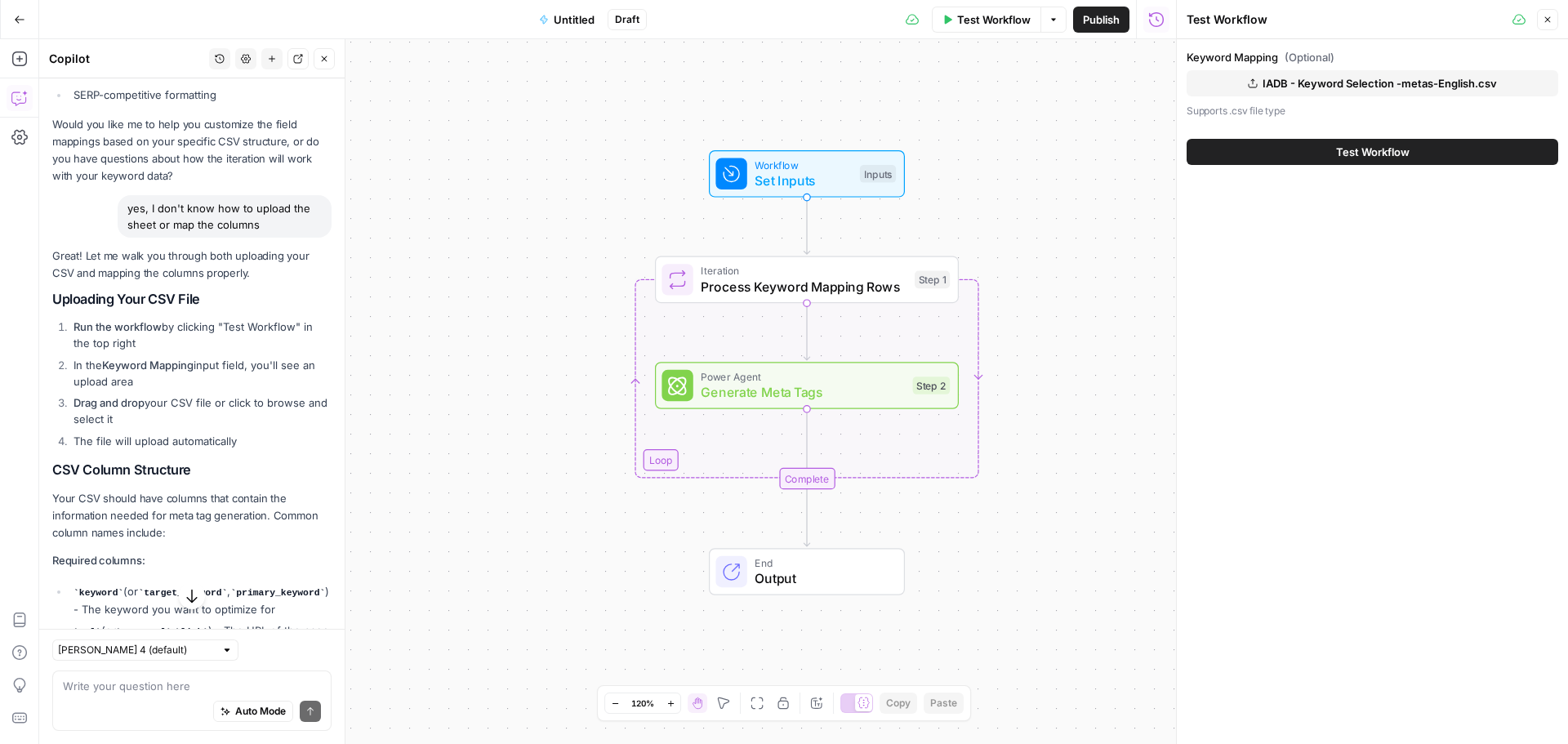
click at [1432, 146] on button "Test Workflow" at bounding box center [1372, 151] width 372 height 26
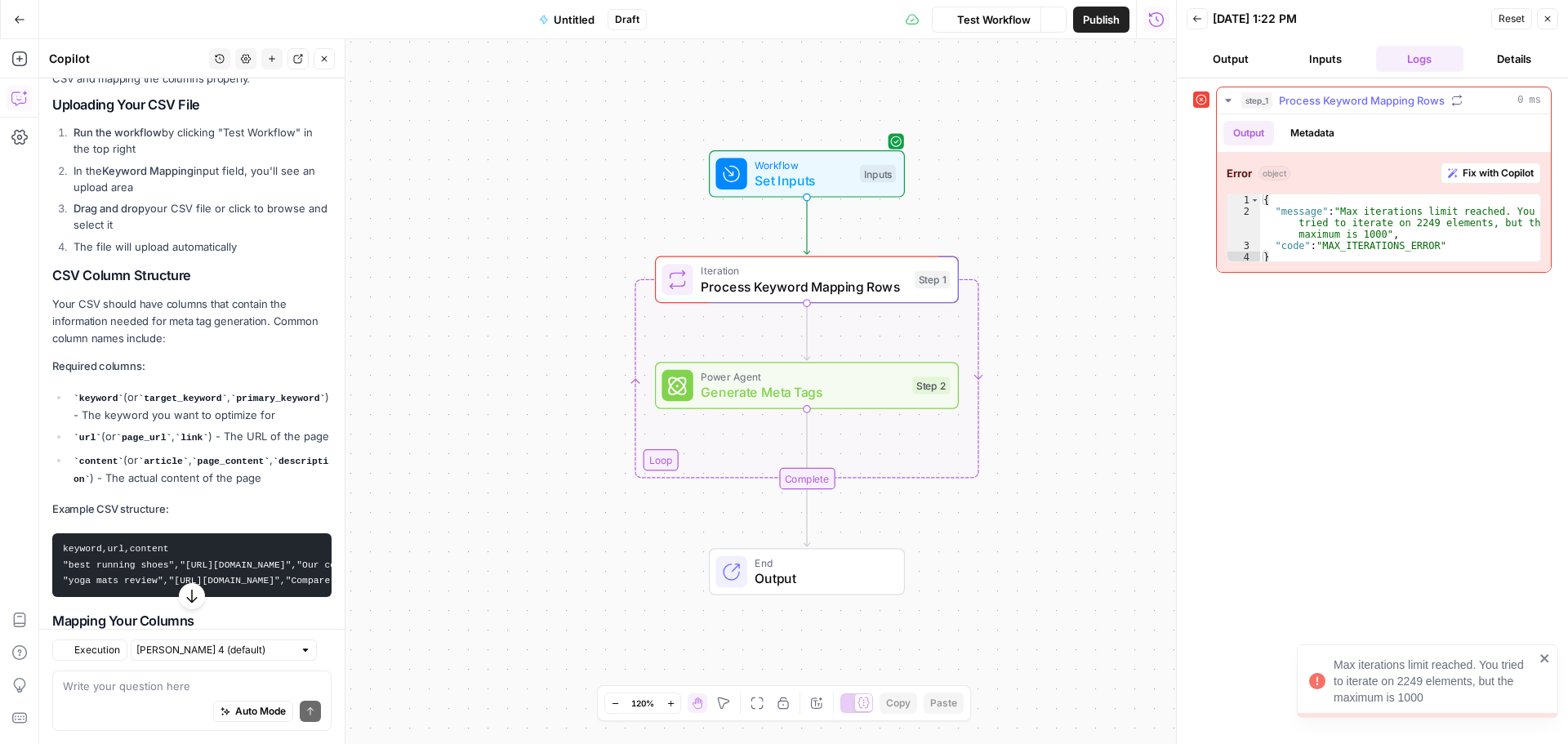
scroll to position [1073, 0]
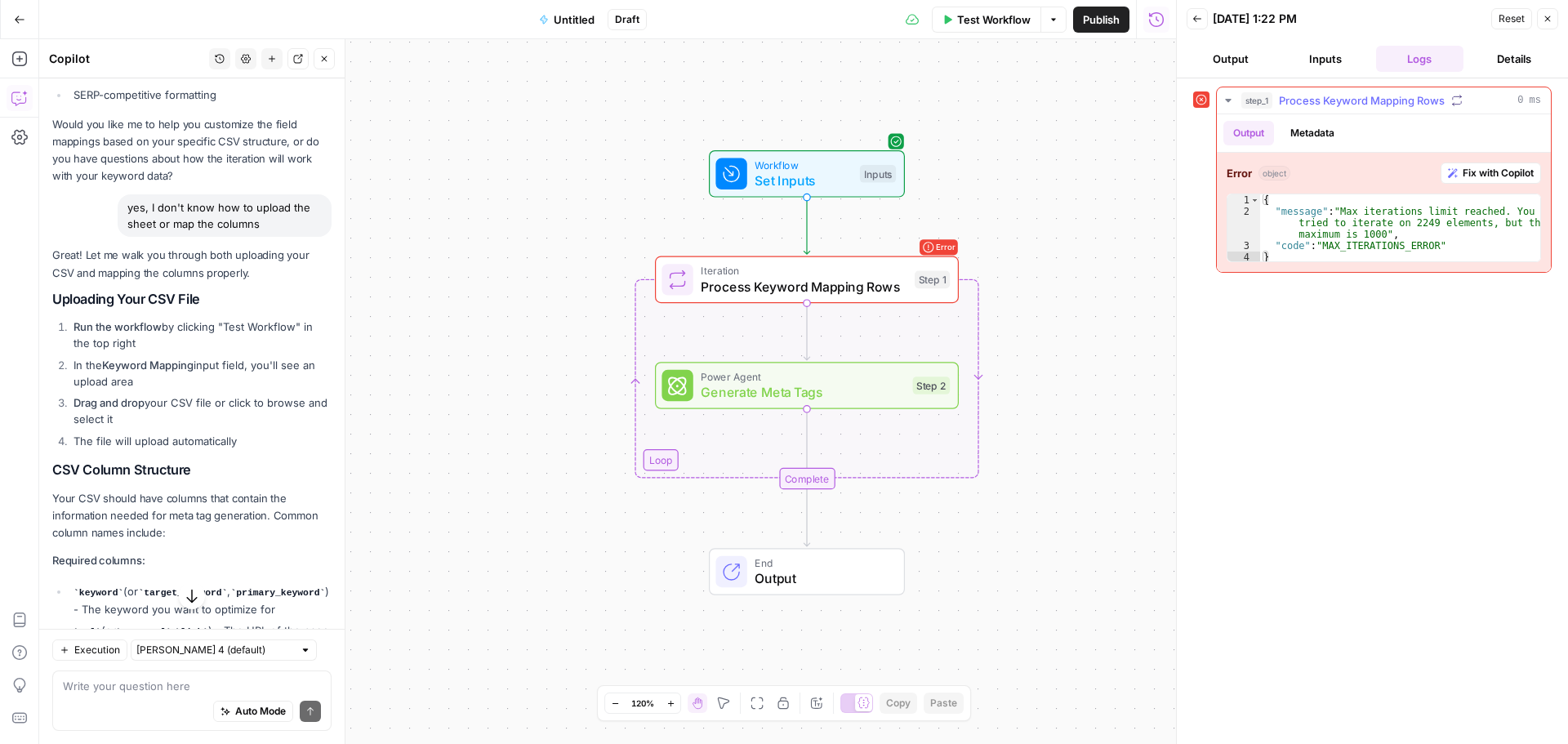
click at [1509, 169] on span "Fix with Copilot" at bounding box center [1498, 173] width 71 height 15
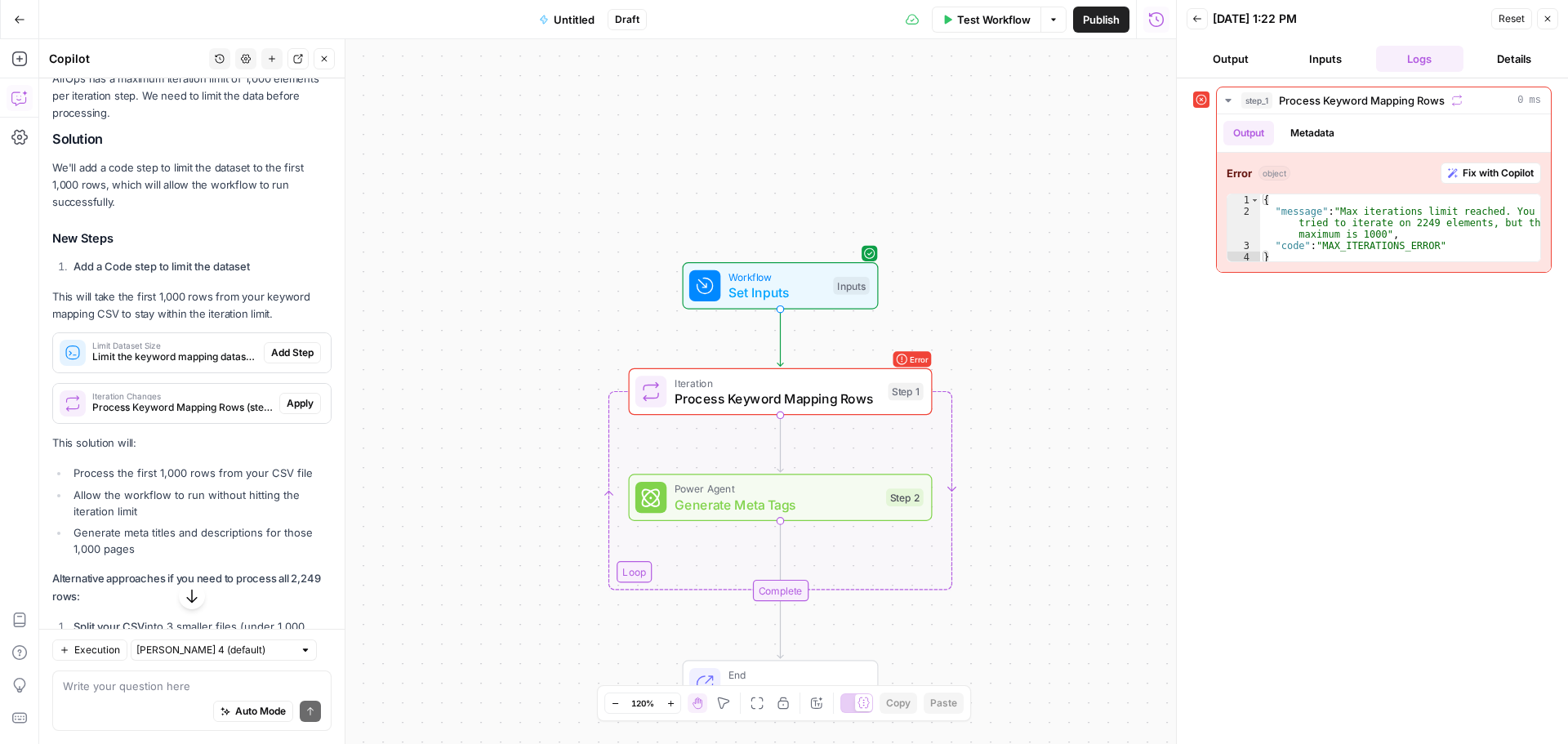
scroll to position [2167, 0]
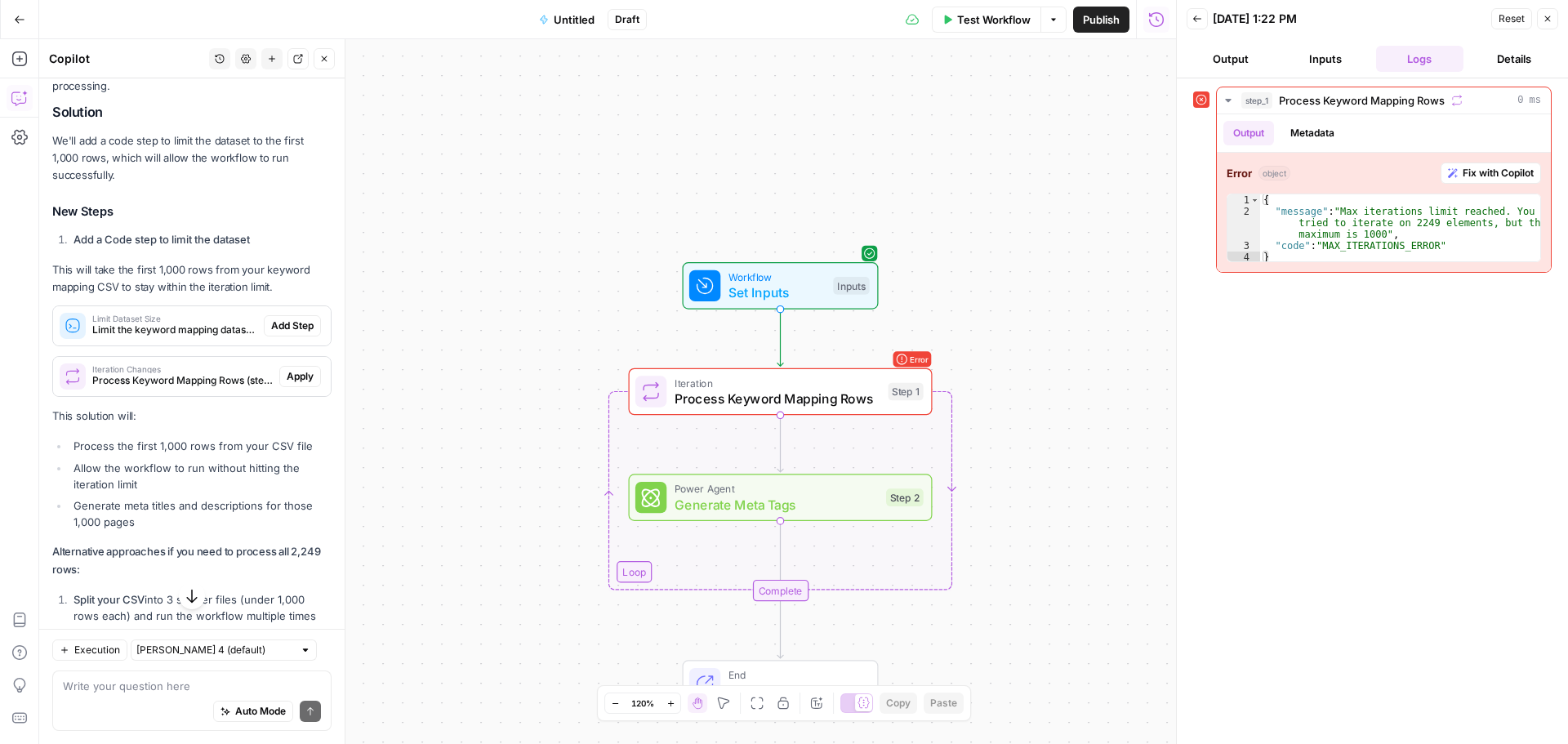
click at [824, 394] on span "Process Keyword Mapping Rows" at bounding box center [777, 398] width 206 height 20
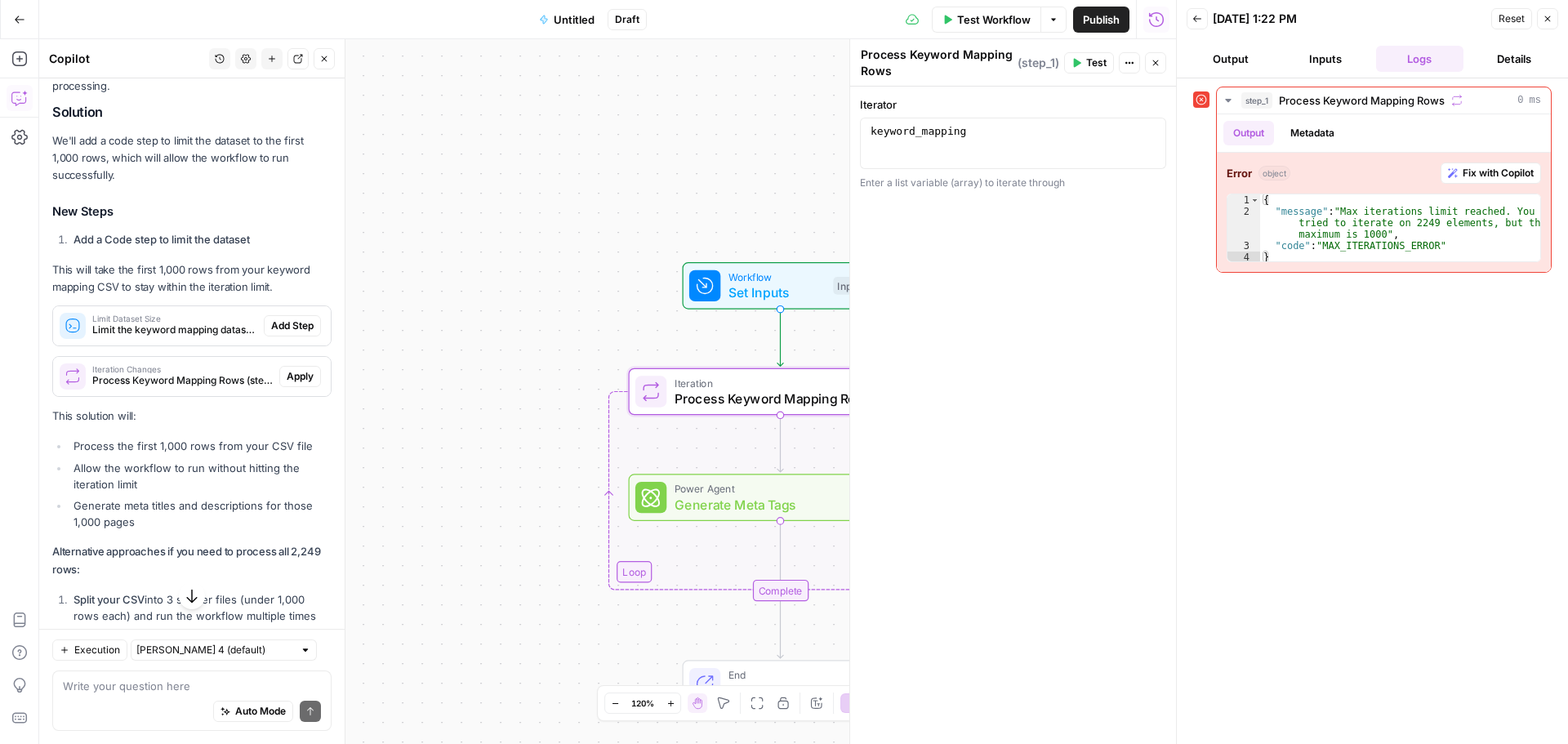
click at [1093, 118] on div "1 keyword_mapping XXXXXXXXXXXXXXXXXXXXXXXXXXXXXXXXXXXXXXXXXXXXXXXXXXXXXXXXXXXXX…" at bounding box center [1013, 143] width 307 height 51
click at [1017, 18] on span "Test Workflow" at bounding box center [993, 20] width 73 height 17
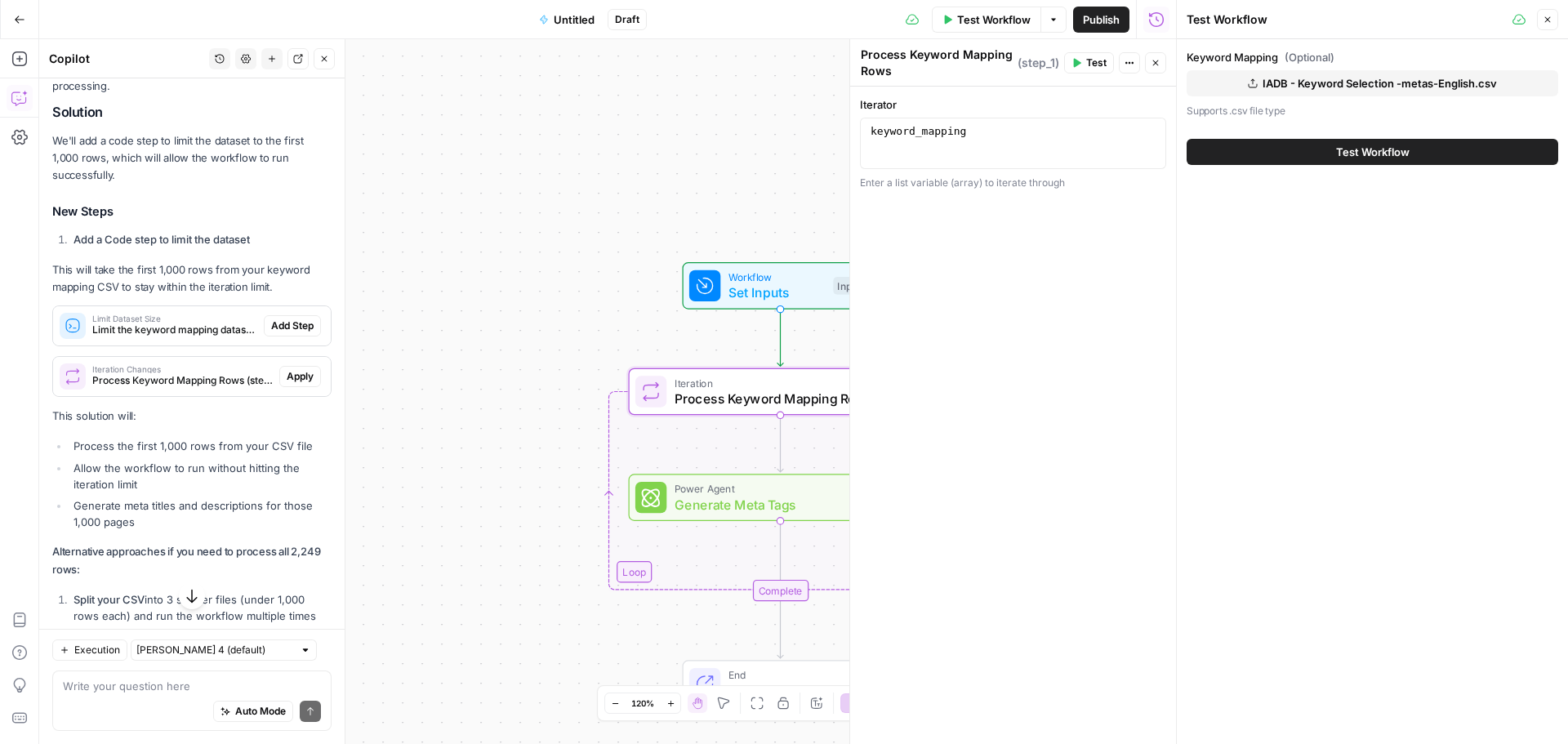
click at [1313, 76] on span "IADB - Keyword Selection -metas-English.csv" at bounding box center [1379, 84] width 234 height 17
click at [1401, 152] on span "Test Workflow" at bounding box center [1372, 152] width 73 height 17
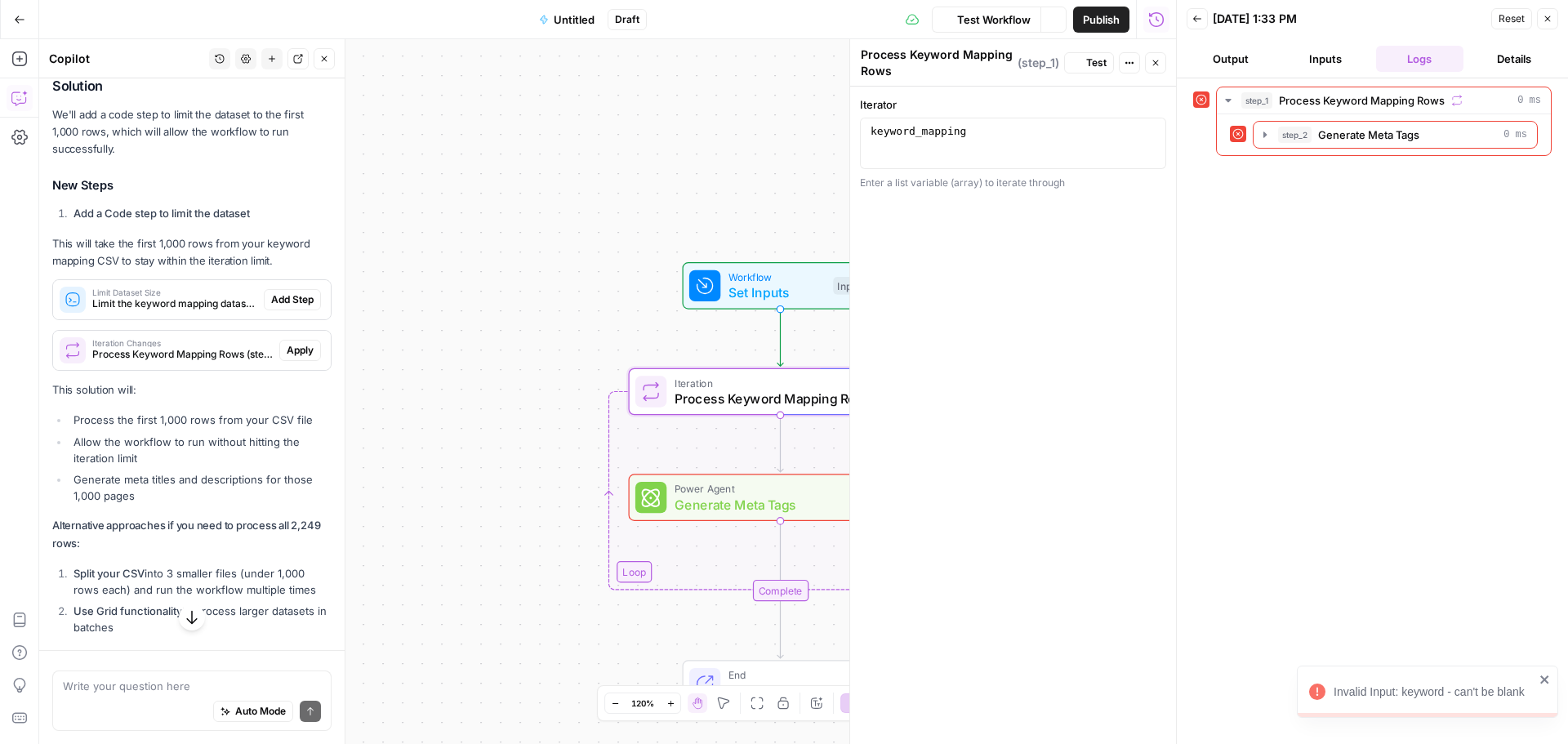
scroll to position [2167, 0]
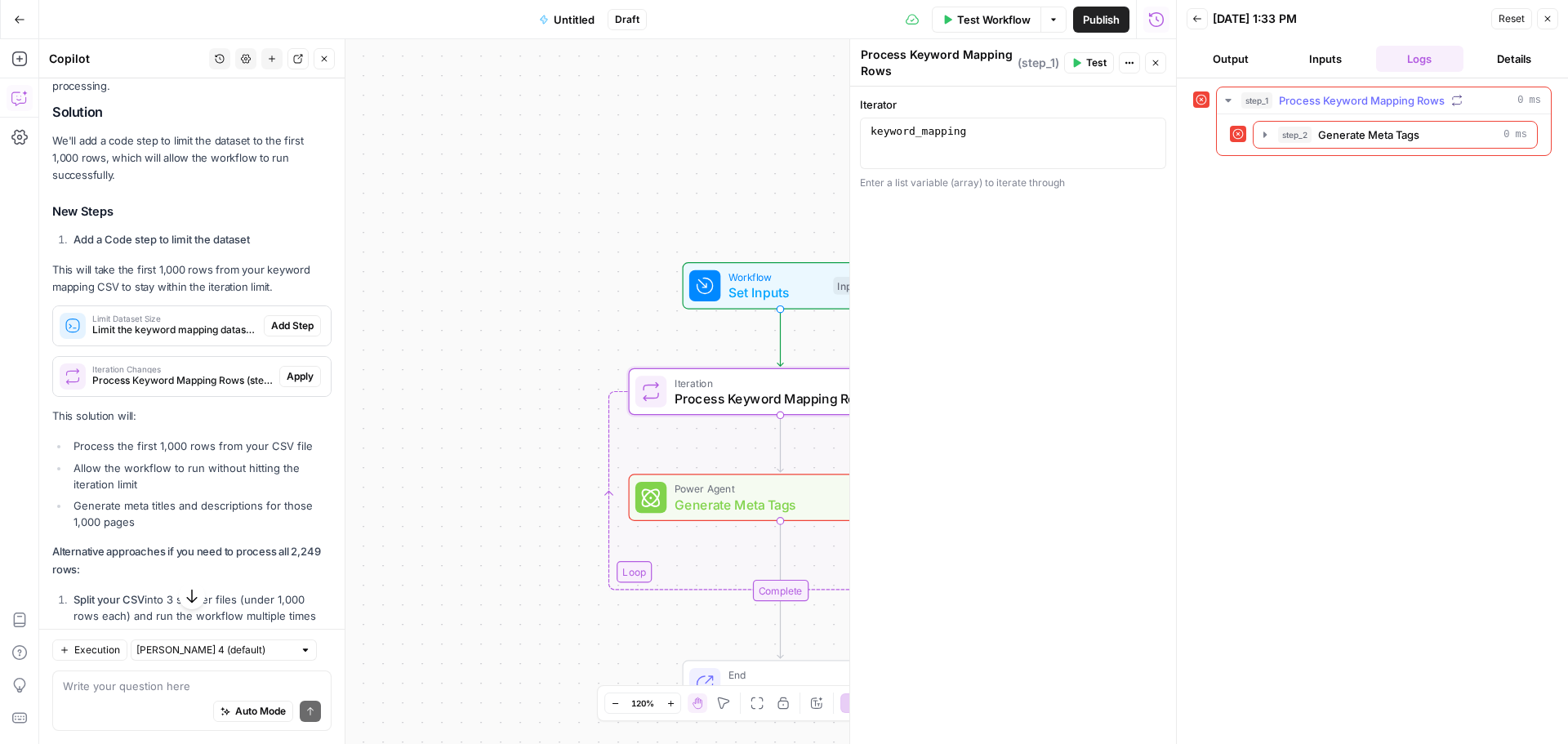
click at [1428, 99] on span "Process Keyword Mapping Rows" at bounding box center [1362, 100] width 165 height 17
click at [1227, 98] on icon "button" at bounding box center [1228, 100] width 13 height 13
click at [1318, 59] on button "Inputs" at bounding box center [1325, 59] width 88 height 26
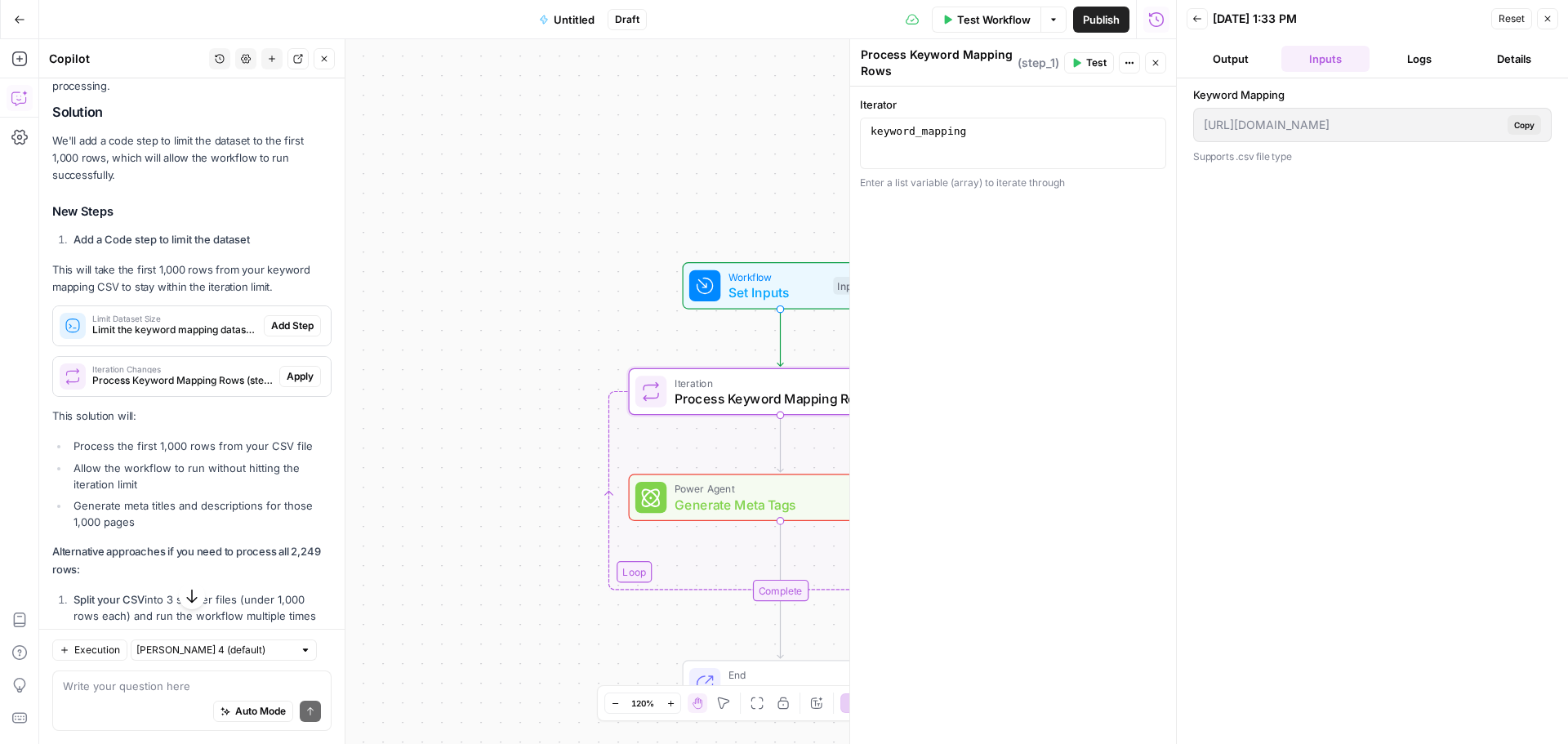
click at [1228, 59] on button "Output" at bounding box center [1230, 59] width 88 height 26
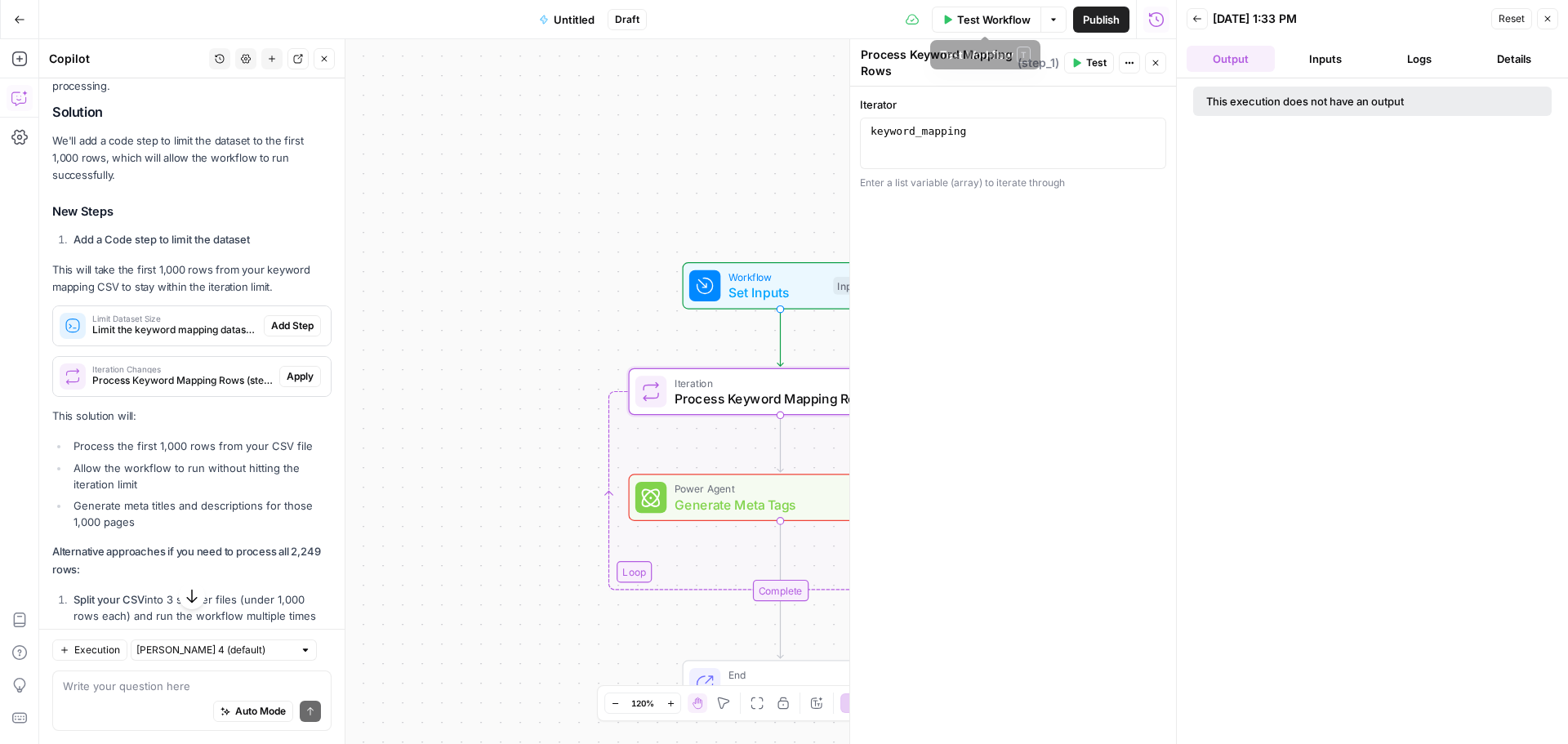
click at [1098, 63] on span "Test" at bounding box center [1096, 63] width 20 height 15
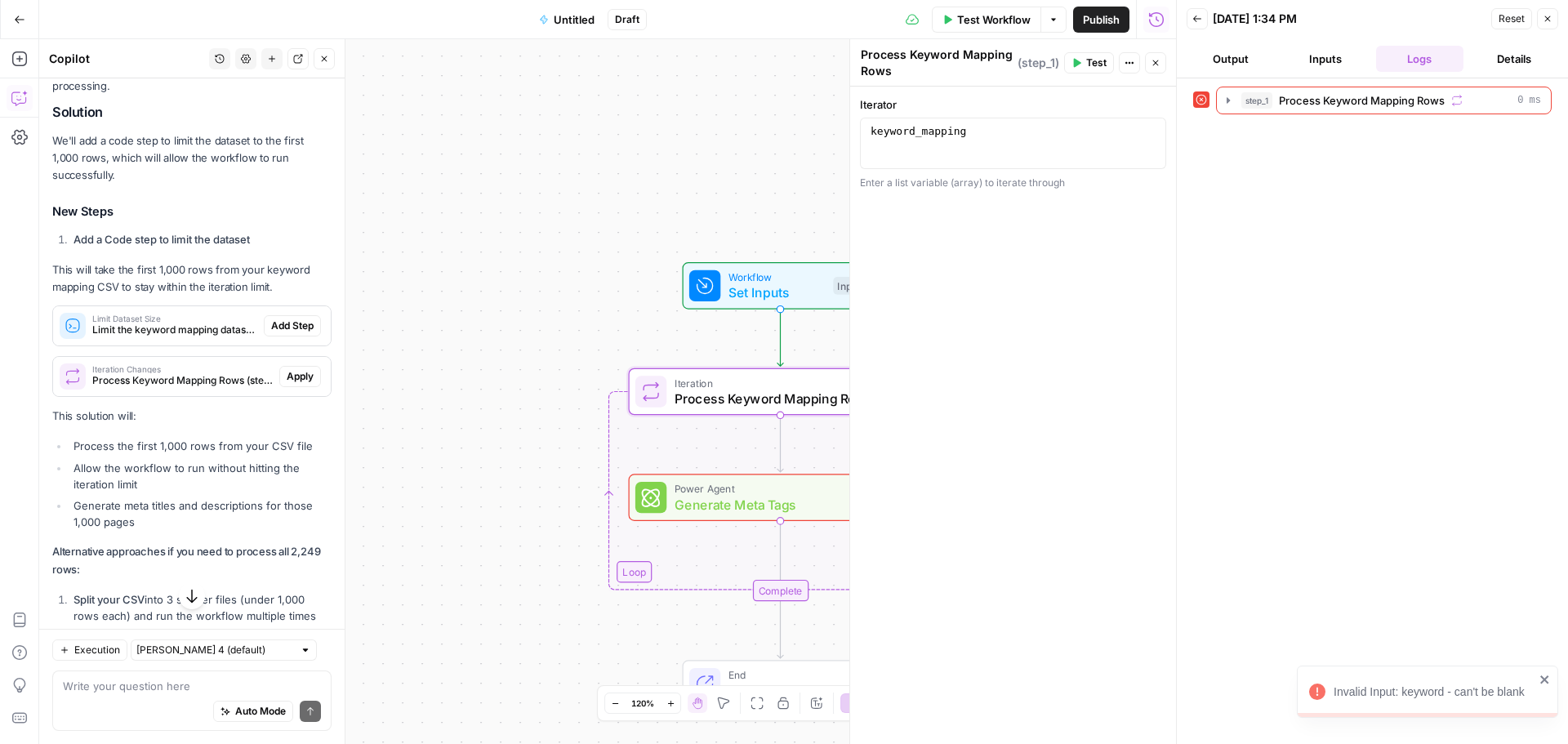
click at [1324, 62] on button "Inputs" at bounding box center [1325, 59] width 88 height 26
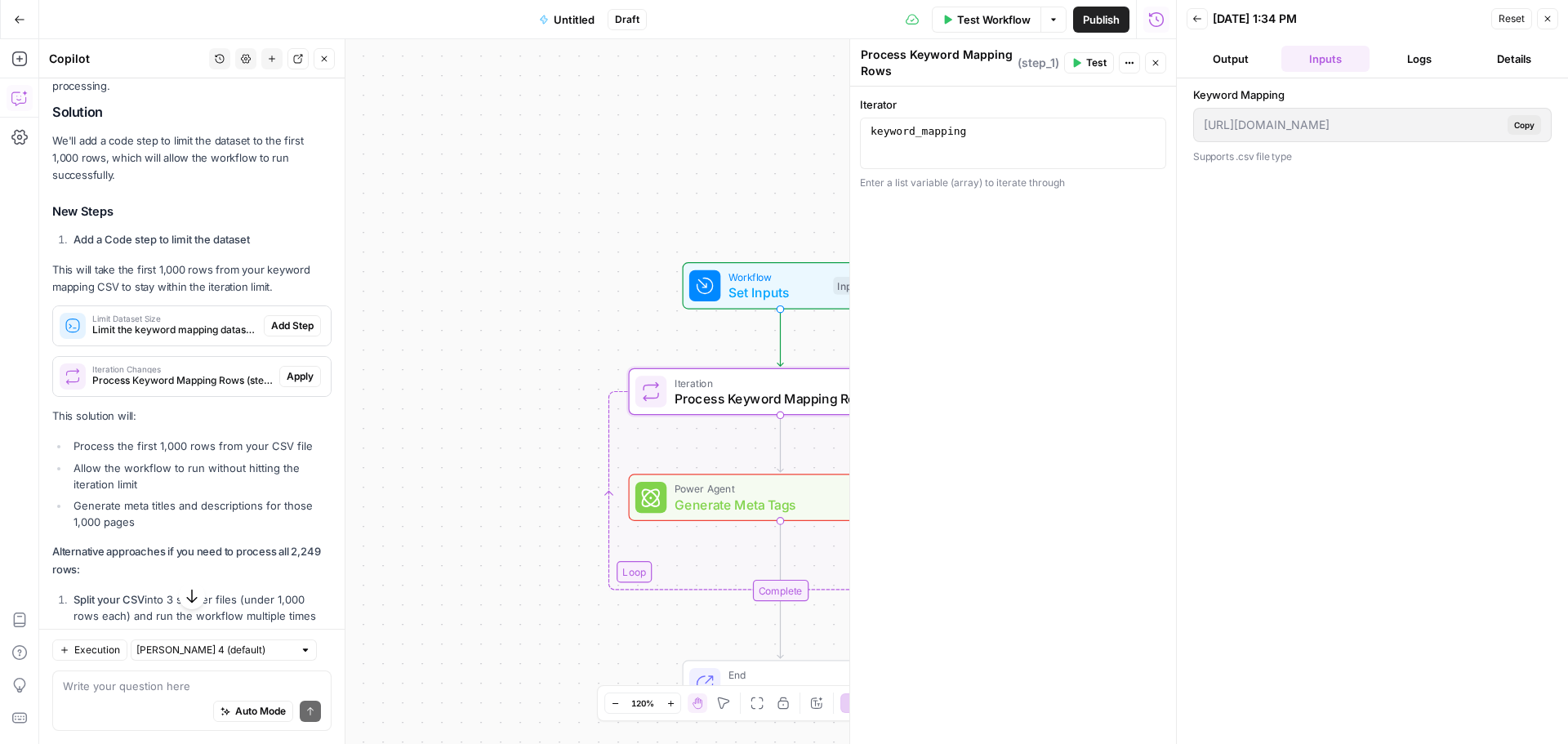
drag, startPoint x: 1514, startPoint y: 56, endPoint x: 1509, endPoint y: 64, distance: 9.4
click at [1515, 57] on button "Details" at bounding box center [1514, 59] width 88 height 26
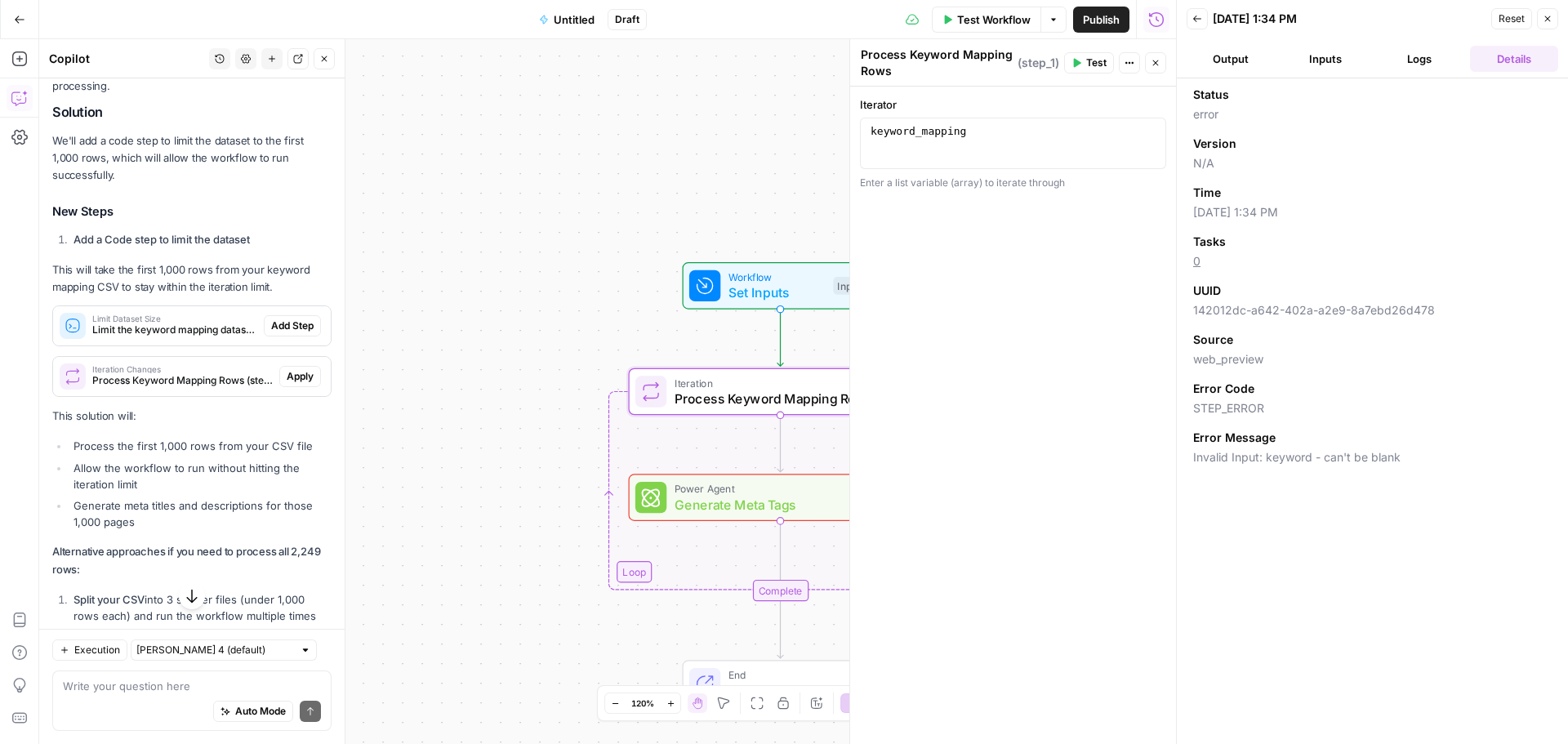
click at [1234, 55] on button "Output" at bounding box center [1230, 59] width 88 height 26
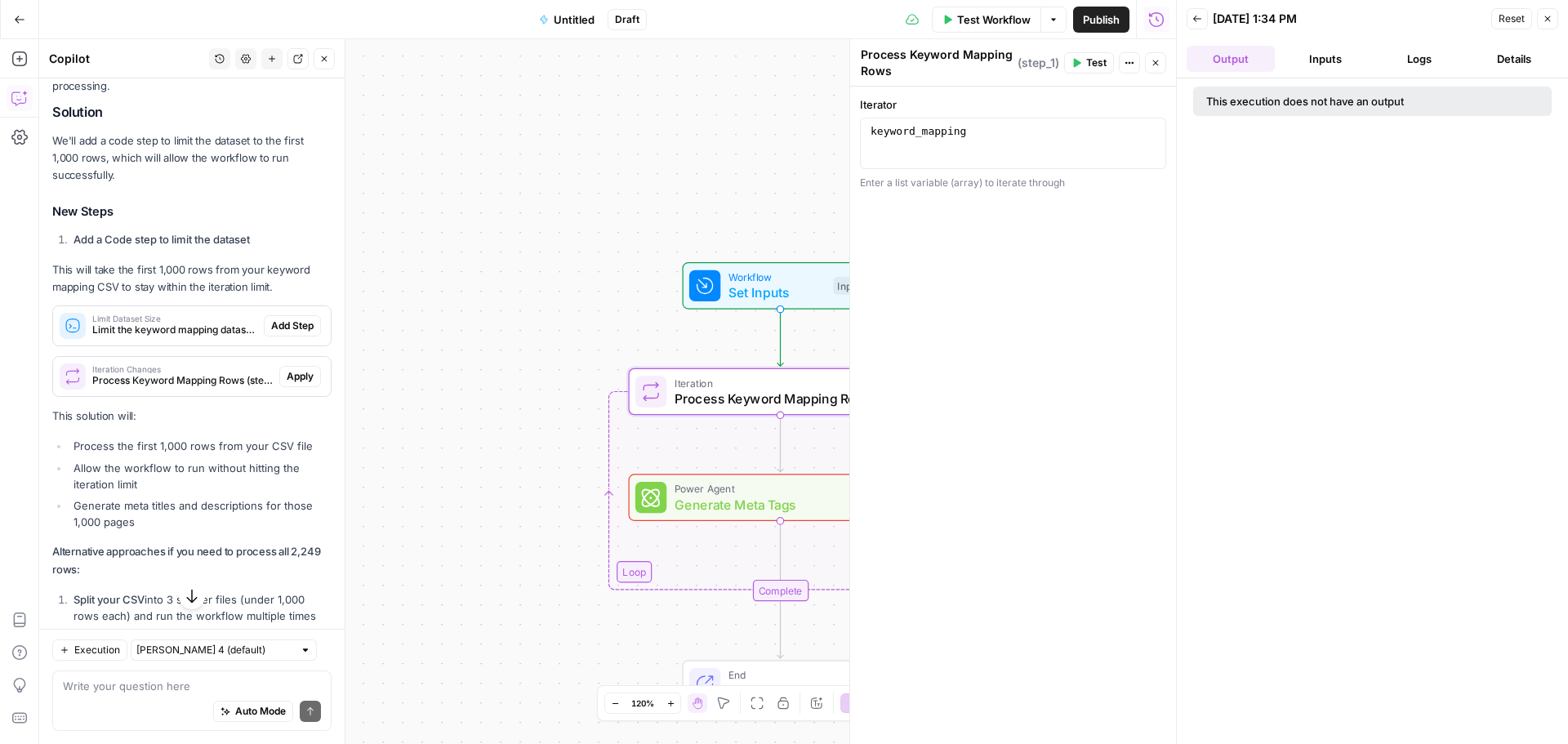
click at [1378, 104] on div "This execution does not have an output" at bounding box center [1339, 101] width 266 height 17
drag, startPoint x: 1519, startPoint y: 58, endPoint x: 1511, endPoint y: 61, distance: 8.5
click at [1520, 58] on button "Details" at bounding box center [1514, 59] width 88 height 26
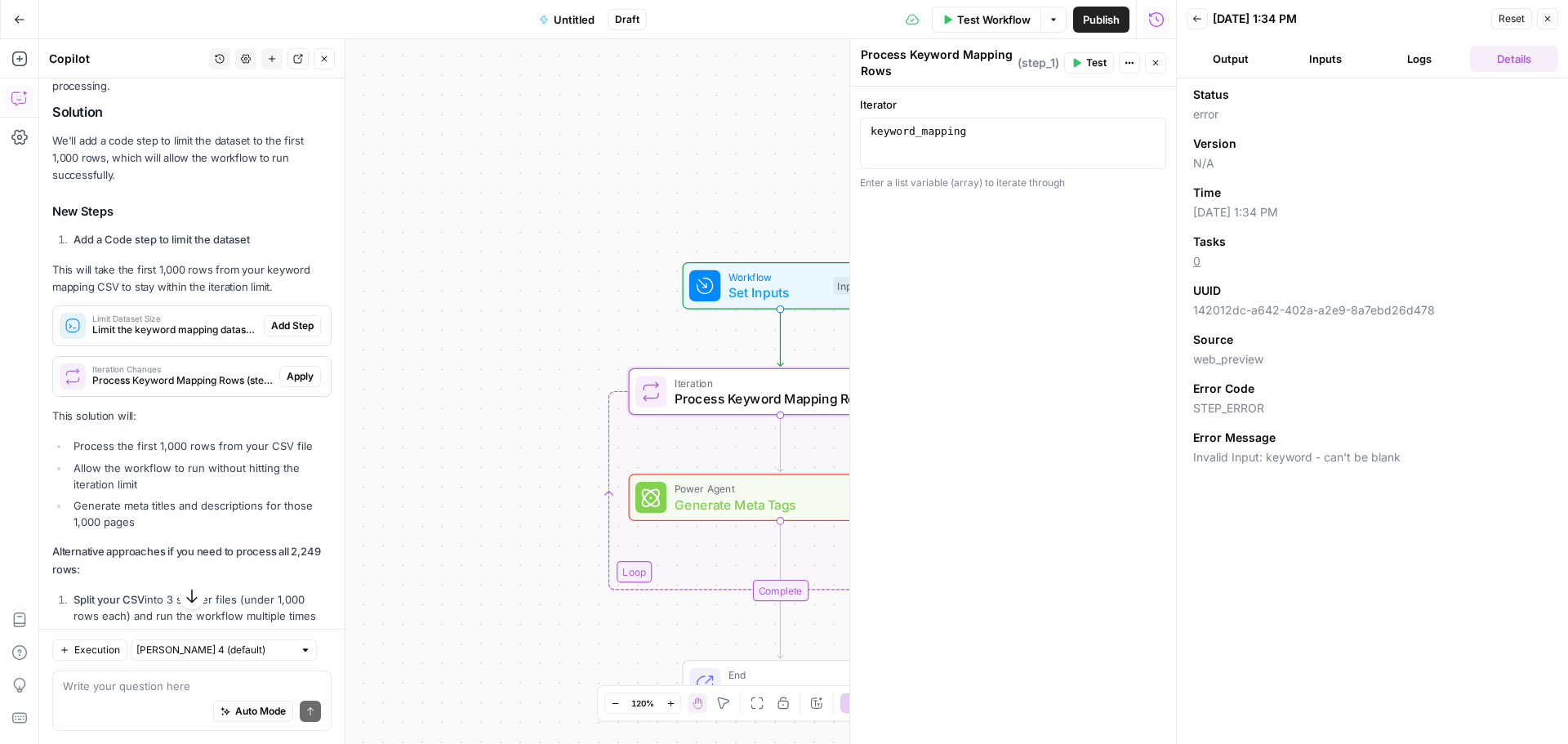
click at [1423, 59] on button "Logs" at bounding box center [1419, 59] width 88 height 26
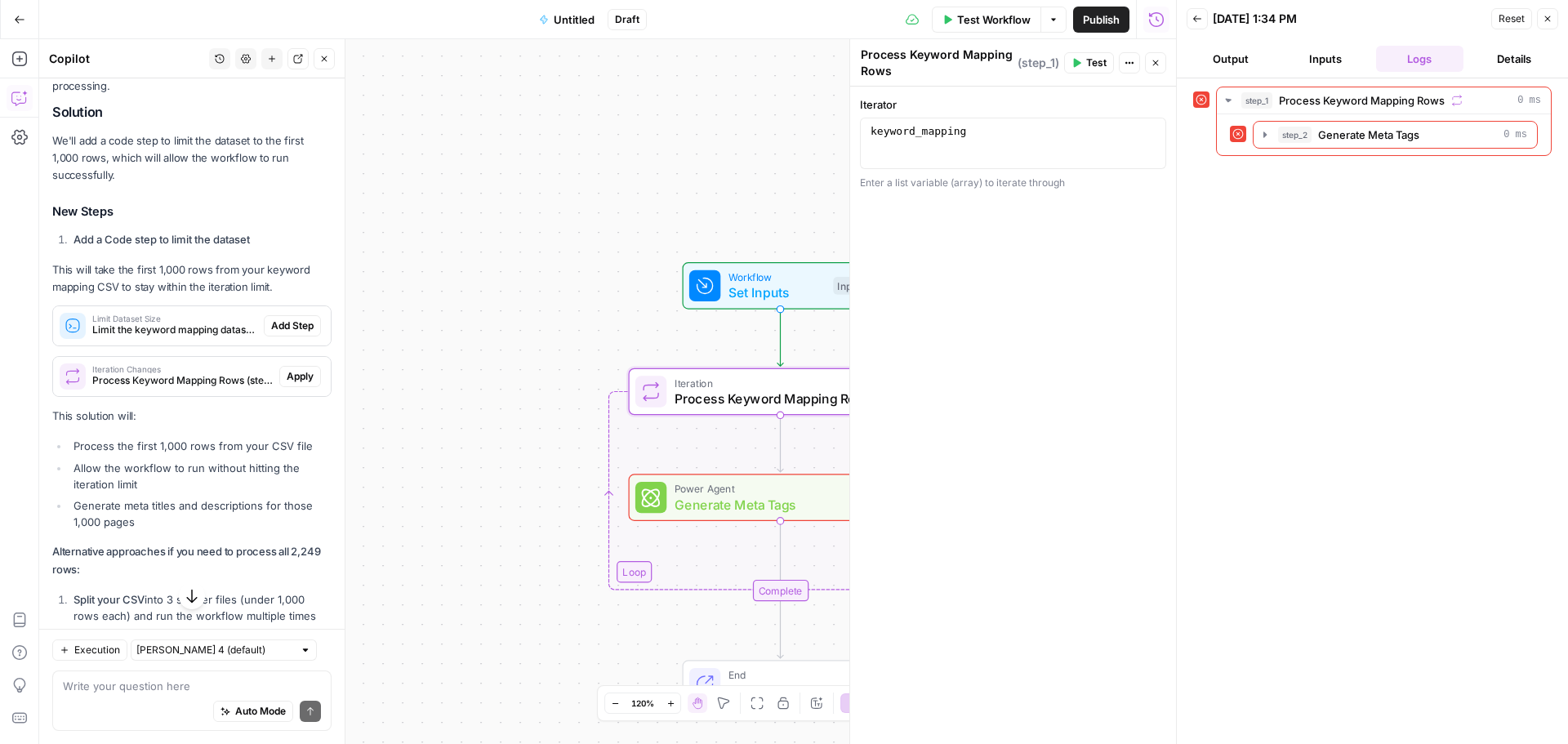
click at [1342, 65] on button "Inputs" at bounding box center [1325, 59] width 88 height 26
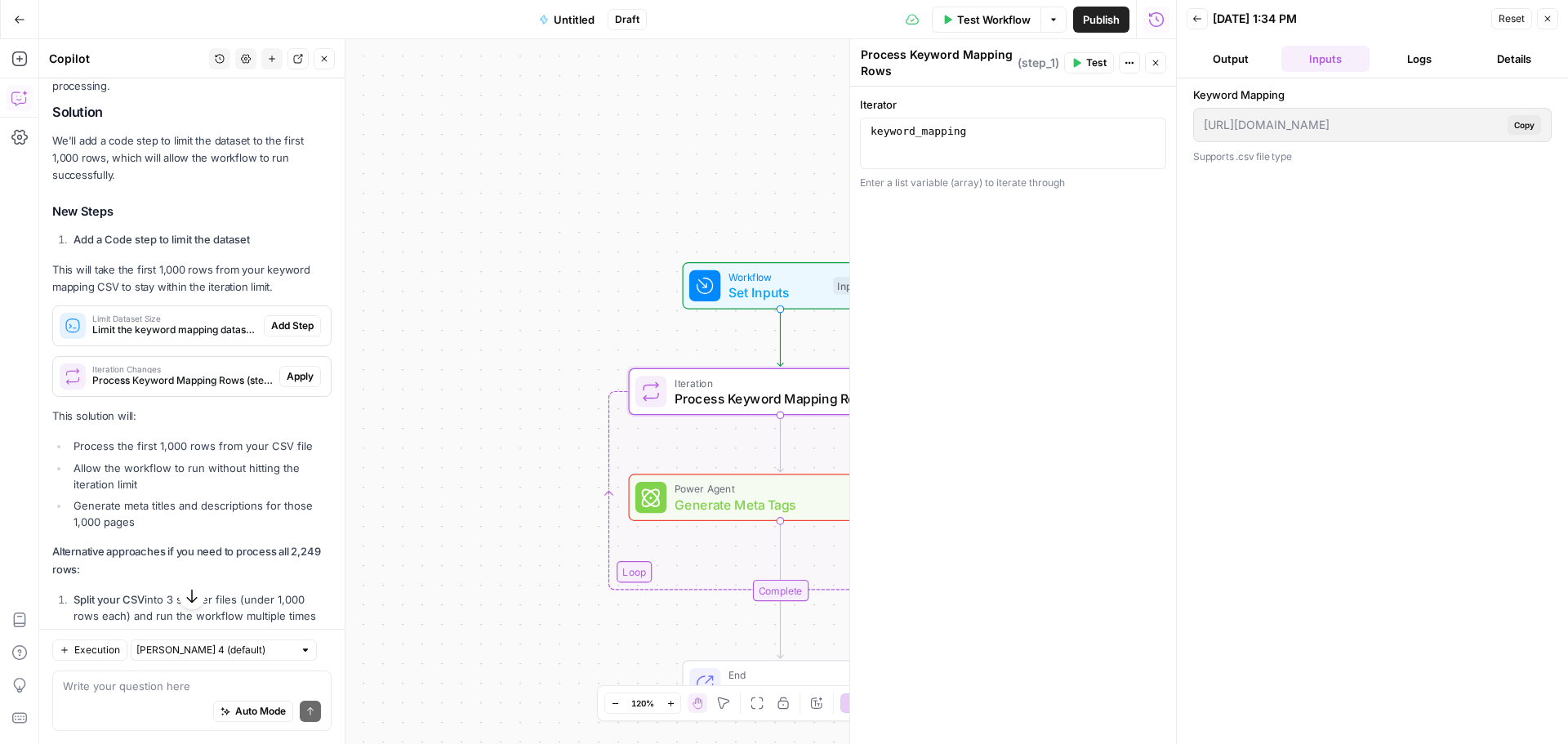
click at [1165, 65] on button "Close" at bounding box center [1156, 62] width 21 height 21
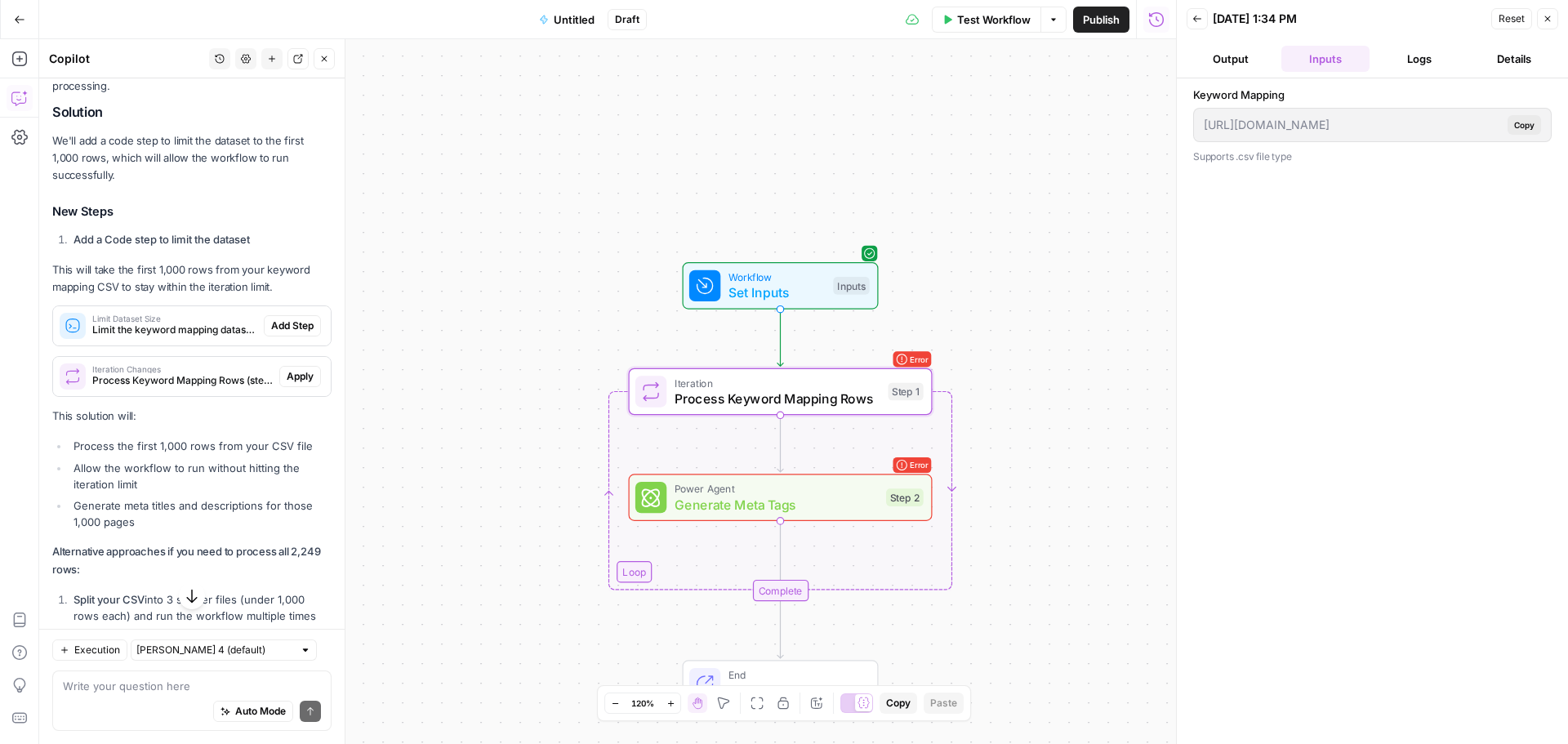
click at [1553, 16] on button "Close" at bounding box center [1548, 19] width 21 height 21
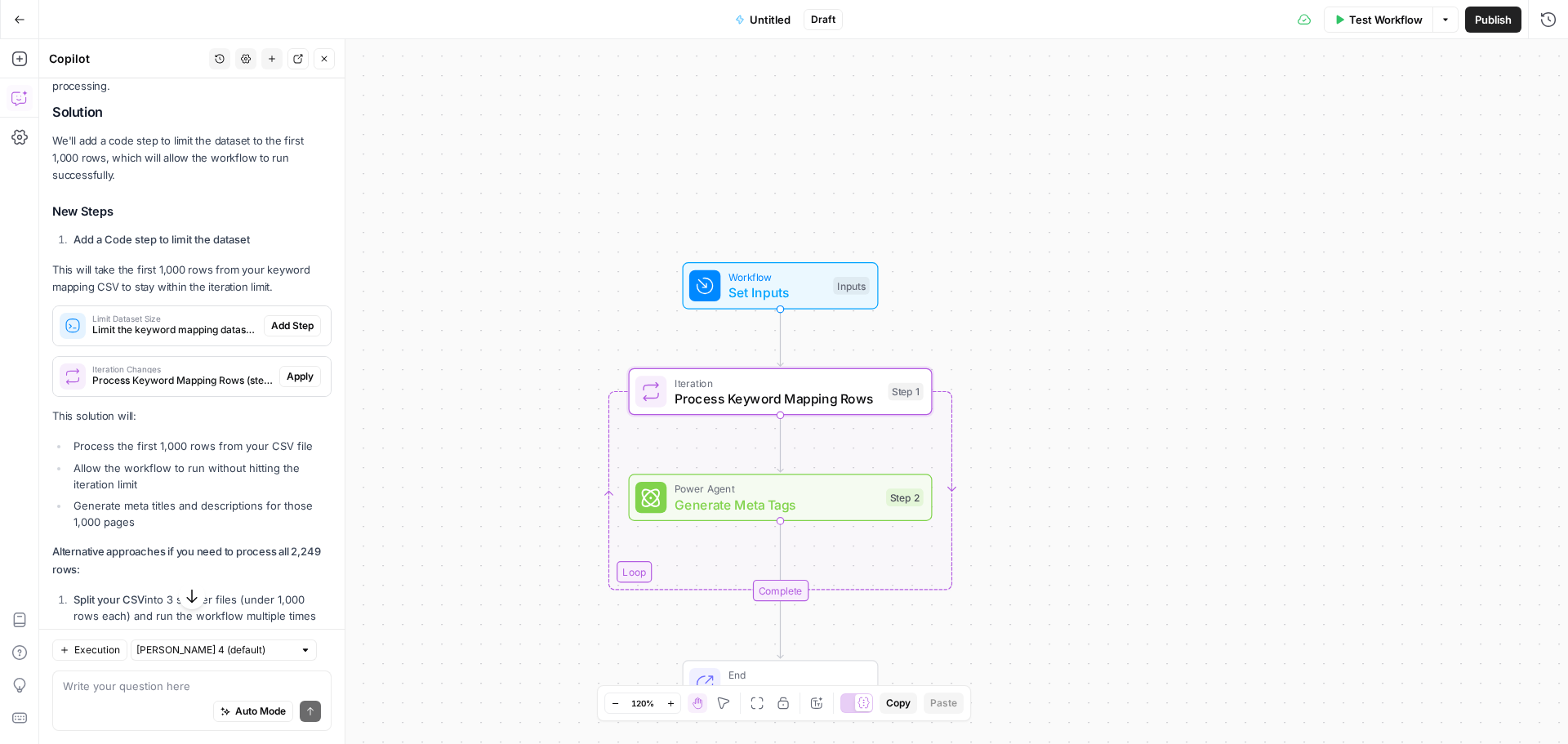
click at [1380, 28] on button "Test Workflow" at bounding box center [1379, 20] width 110 height 26
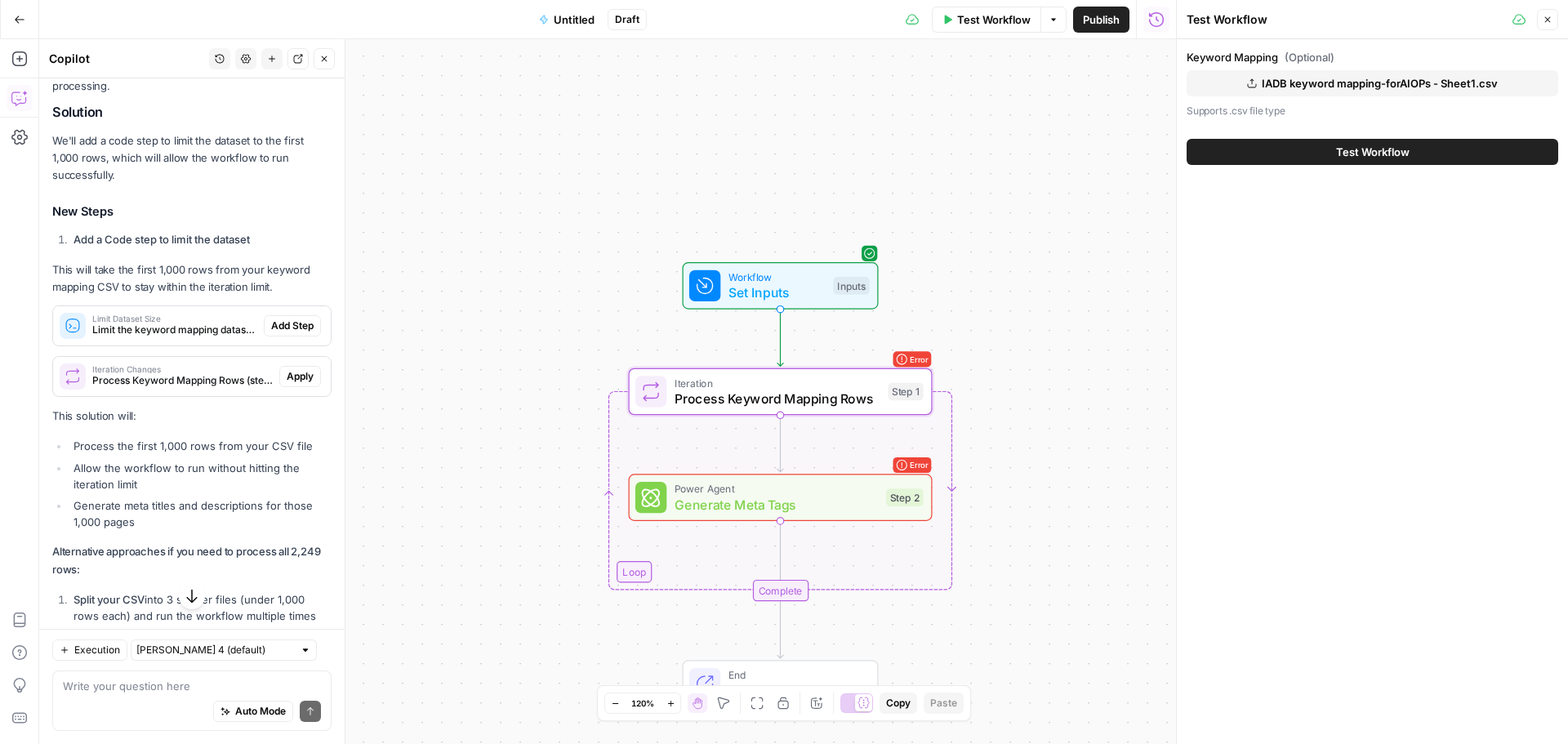
click at [1329, 83] on span "IADB keyword mapping-forAIOPs - Sheet1.csv" at bounding box center [1379, 84] width 236 height 17
click at [1423, 152] on button "Test Workflow" at bounding box center [1372, 151] width 372 height 26
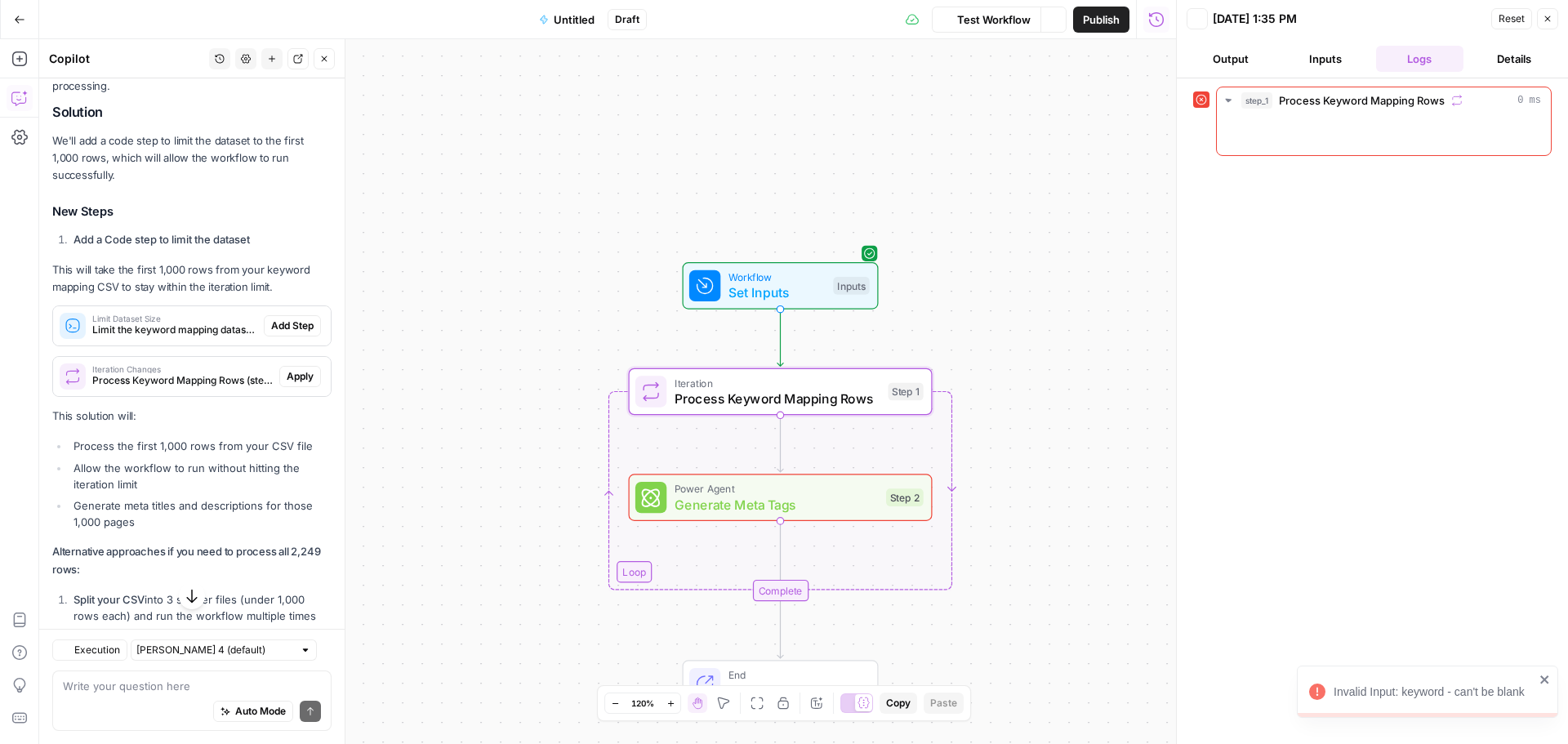
scroll to position [2167, 0]
click at [890, 403] on div "Error Iteration Process Keyword Mapping Rows Step 1 Copy step Delete step Add N…" at bounding box center [779, 392] width 288 height 33
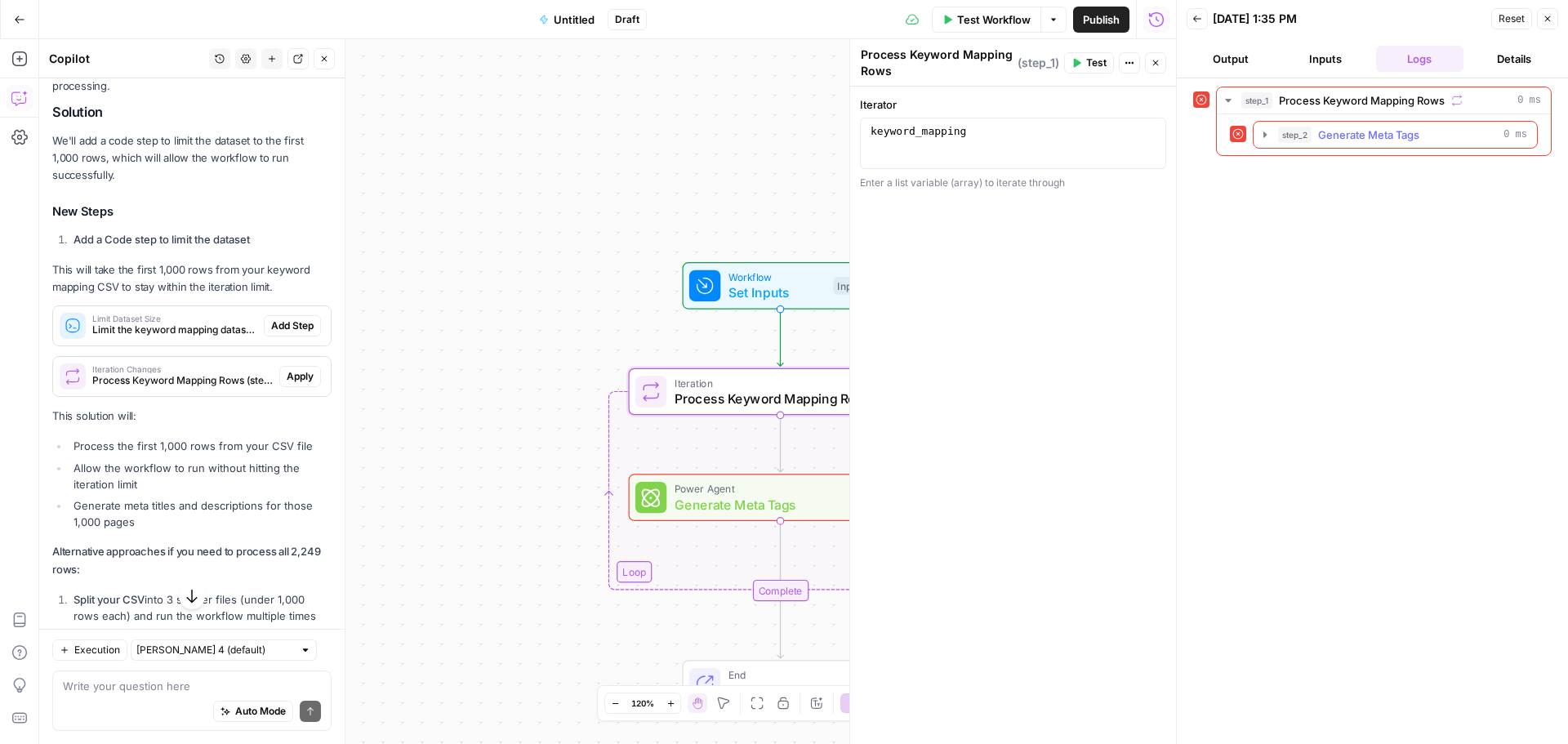
click at [1336, 126] on span "Generate Meta Tags" at bounding box center [1368, 135] width 101 height 17
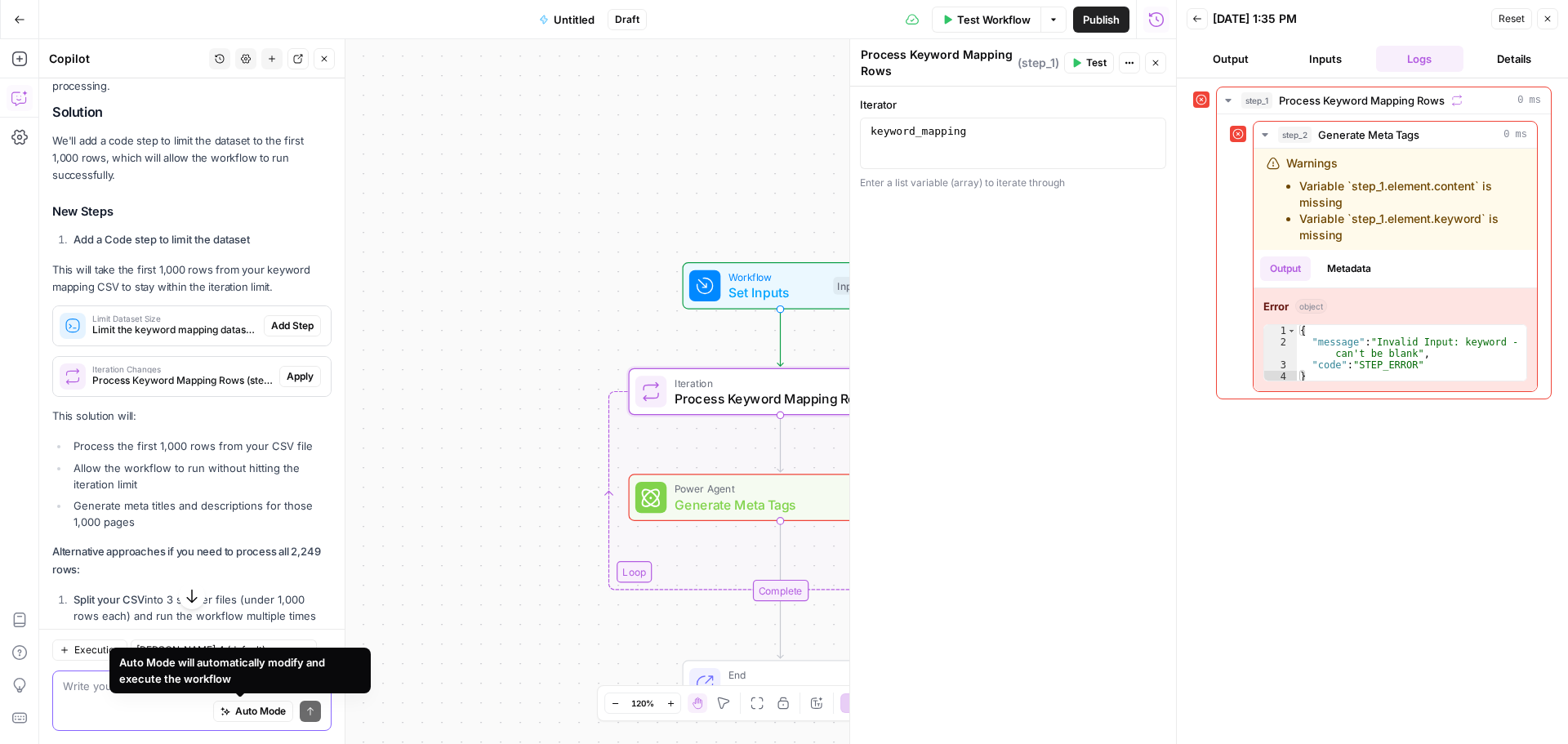
click at [118, 689] on textarea at bounding box center [192, 686] width 258 height 17
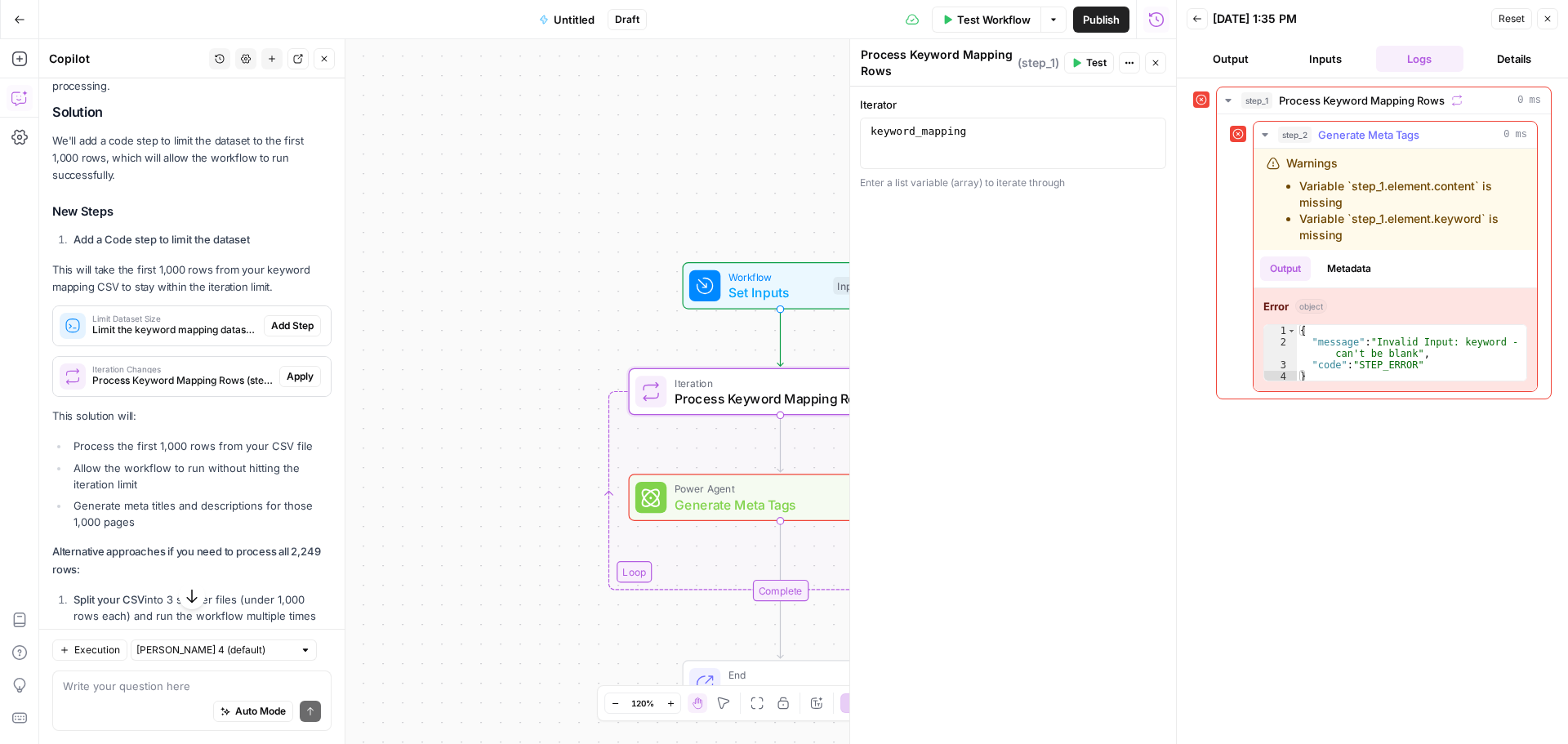
drag, startPoint x: 1349, startPoint y: 185, endPoint x: 1476, endPoint y: 184, distance: 127.0
click at [1476, 184] on li "Variable `step_1.element.content` is missing" at bounding box center [1412, 194] width 225 height 33
copy li "step_1.element.content"
click at [96, 688] on textarea at bounding box center [192, 686] width 258 height 17
paste textarea "step_1.element.content"
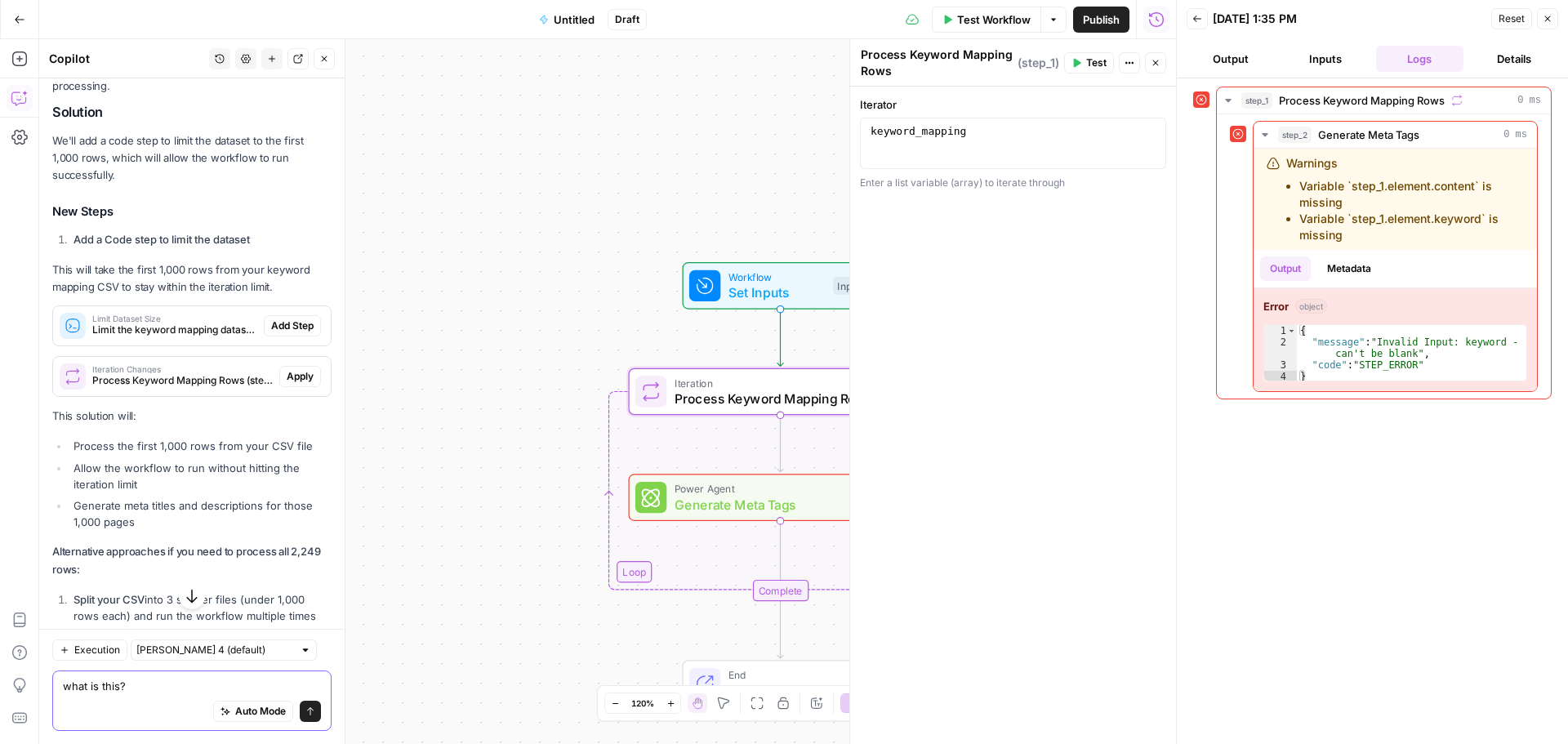
type textarea "what is this? step_1.element.content"
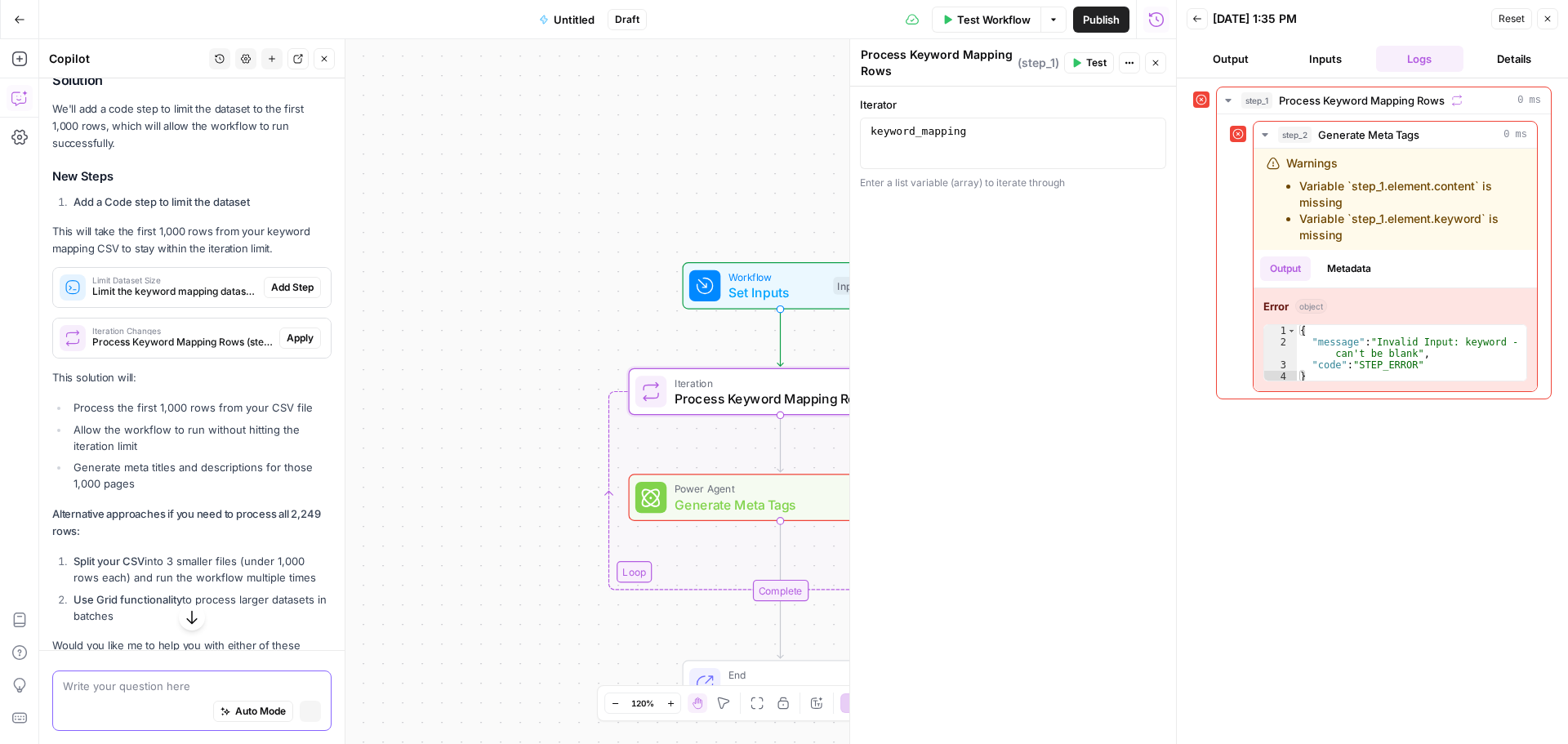
scroll to position [2134, 0]
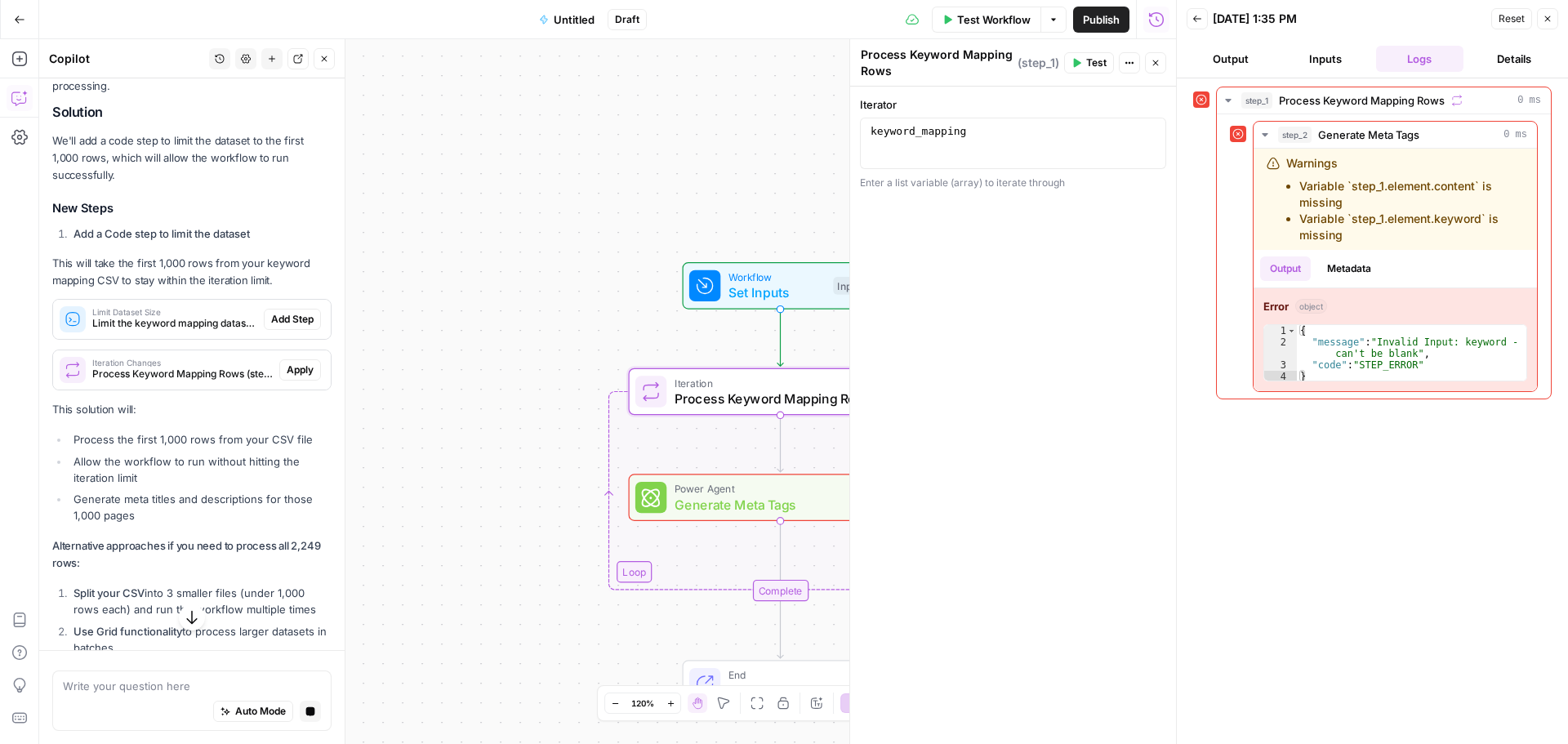
click at [193, 622] on icon "button" at bounding box center [192, 618] width 17 height 17
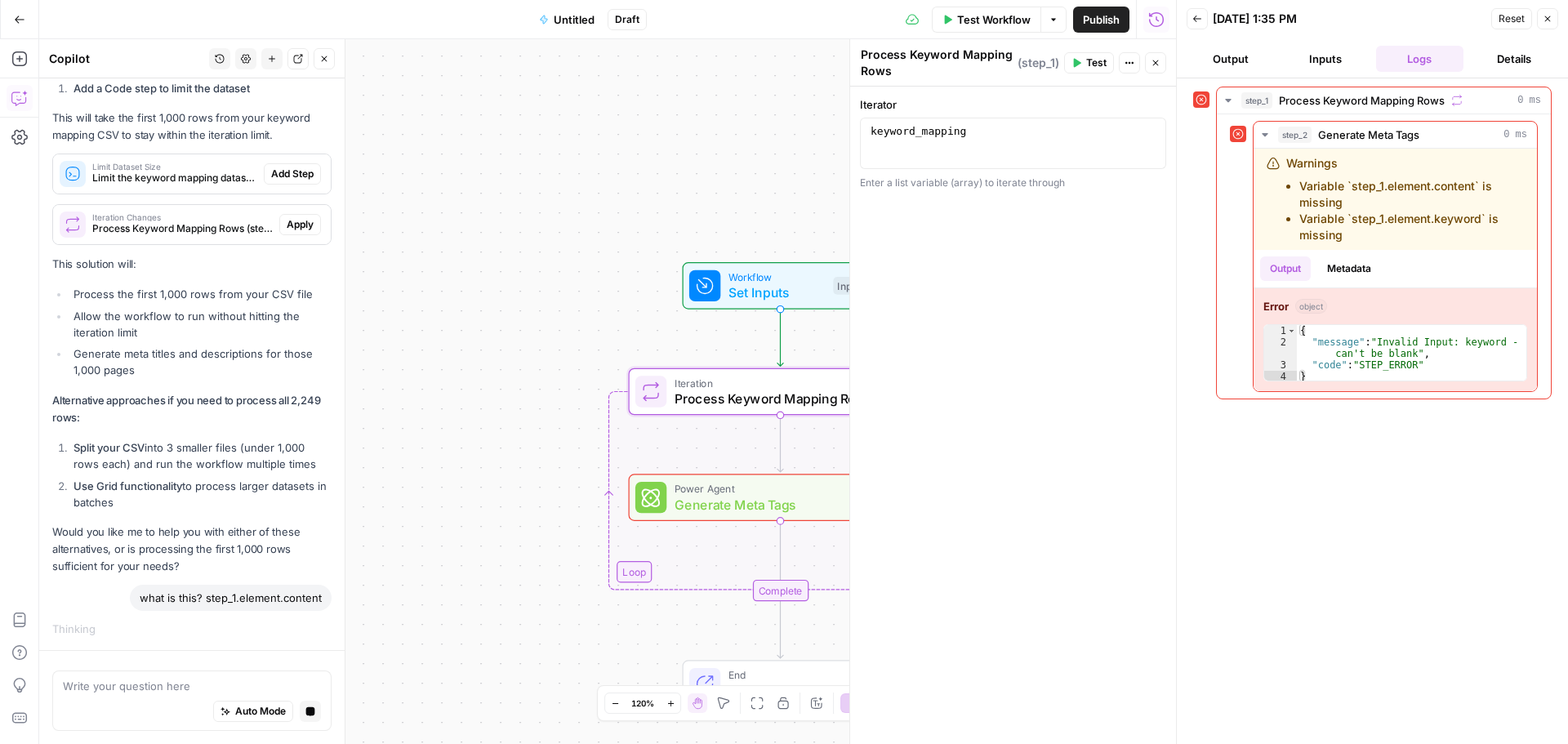
click at [1159, 63] on span "Close" at bounding box center [1159, 63] width 1 height 1
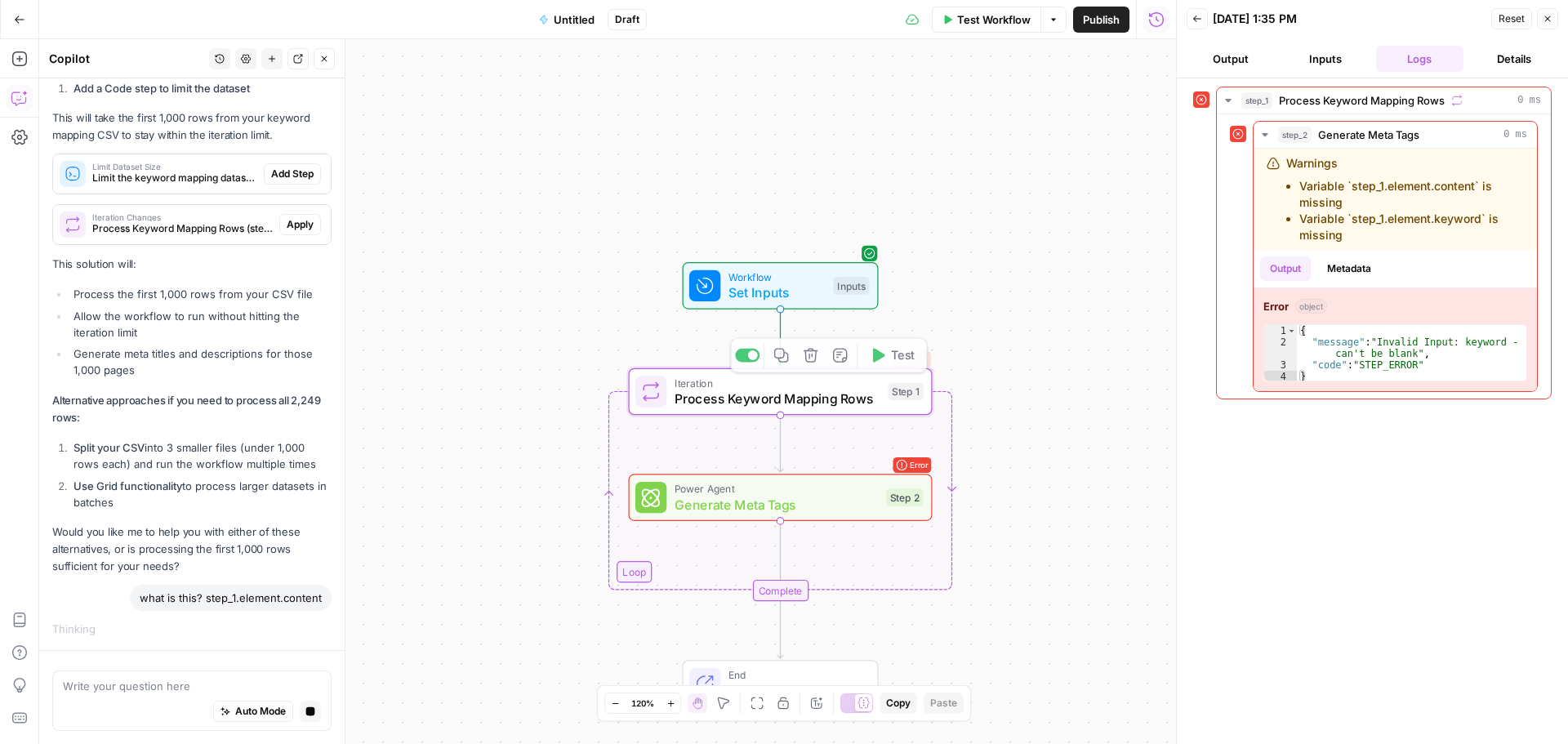
drag, startPoint x: 1085, startPoint y: 333, endPoint x: 1075, endPoint y: 340, distance: 12.2
click at [1089, 335] on div "Workflow Set Inputs Inputs Loop Error Iteration Process Keyword Mapping Rows St…" at bounding box center [608, 391] width 1137 height 705
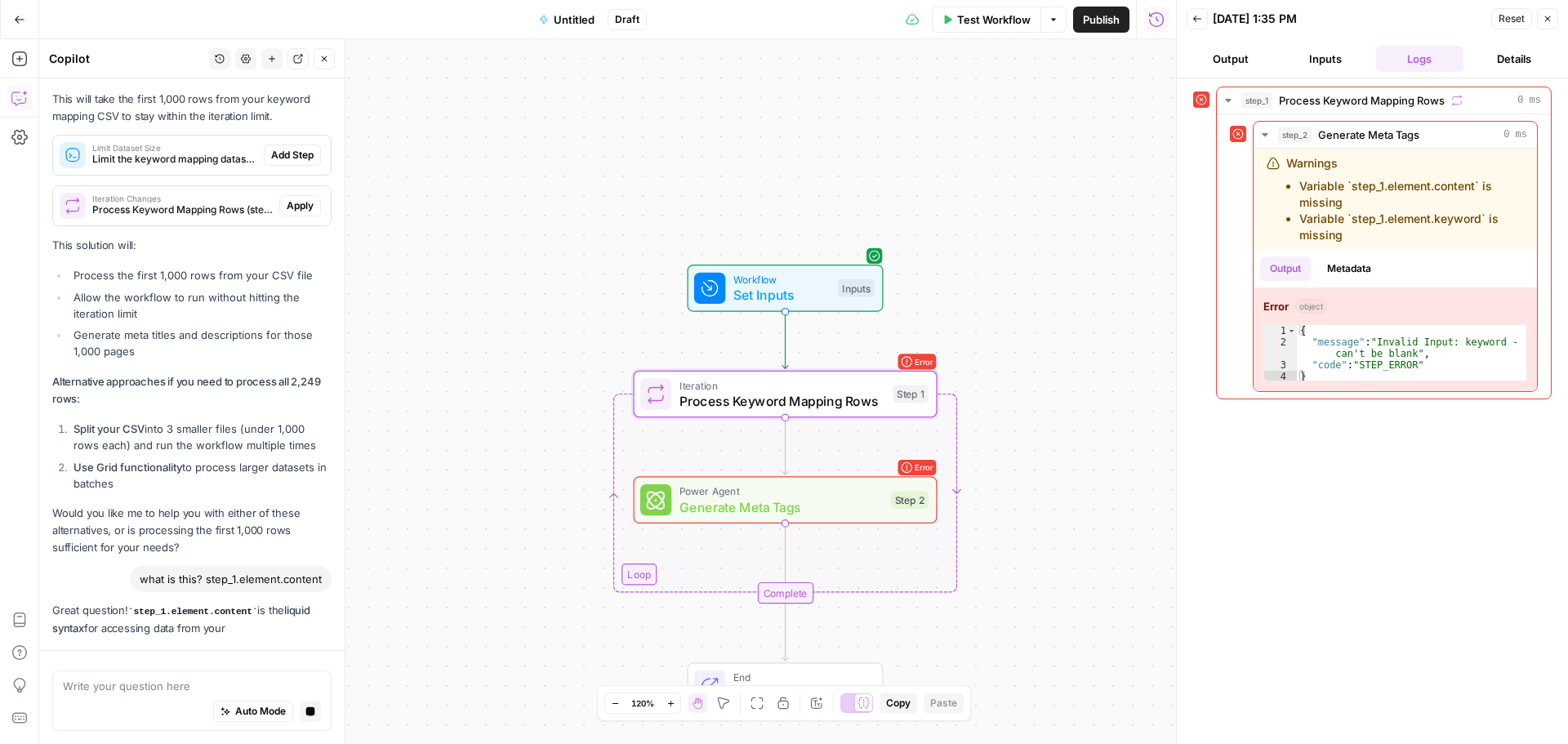
click at [921, 366] on button "Test" at bounding box center [896, 358] width 60 height 25
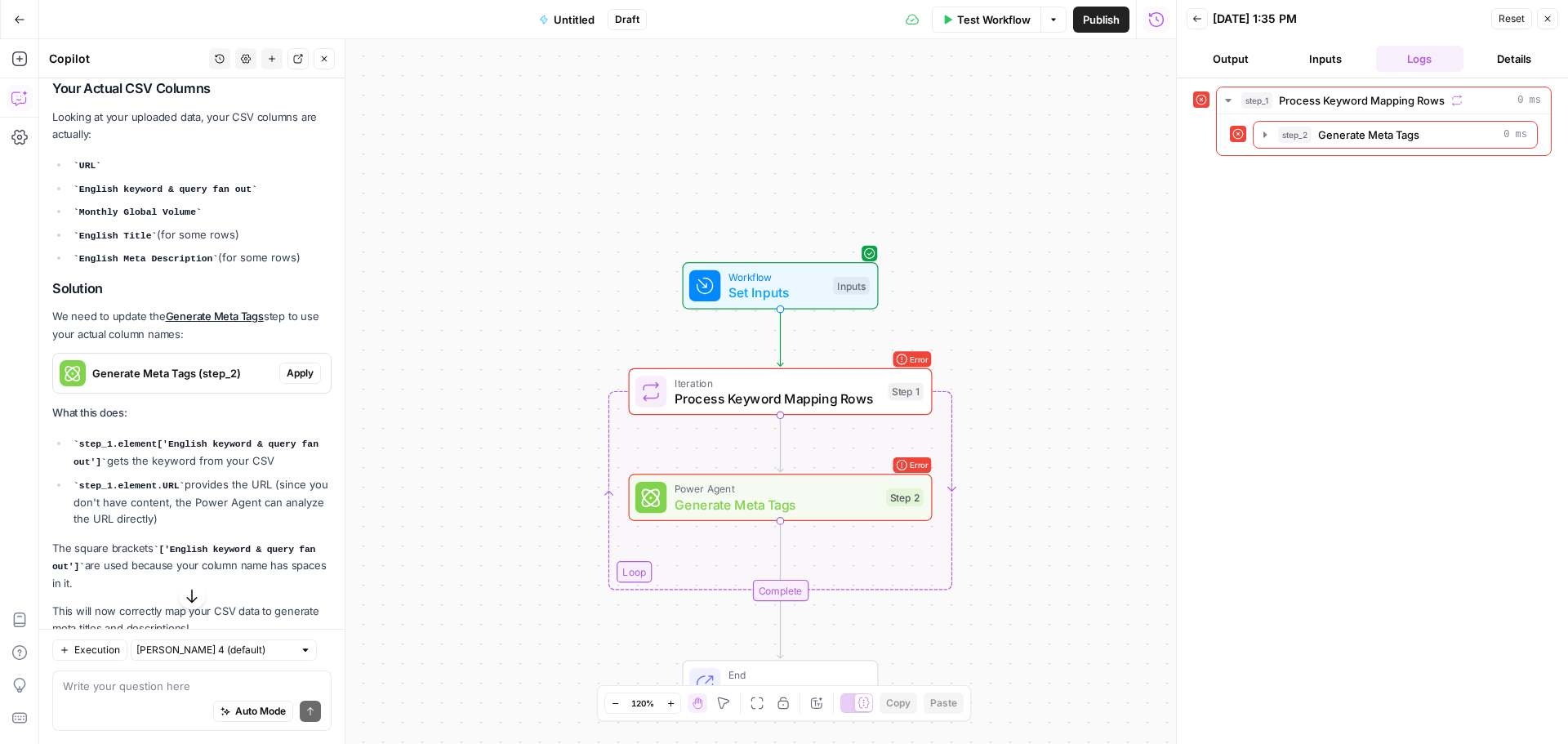
scroll to position [3248, 0]
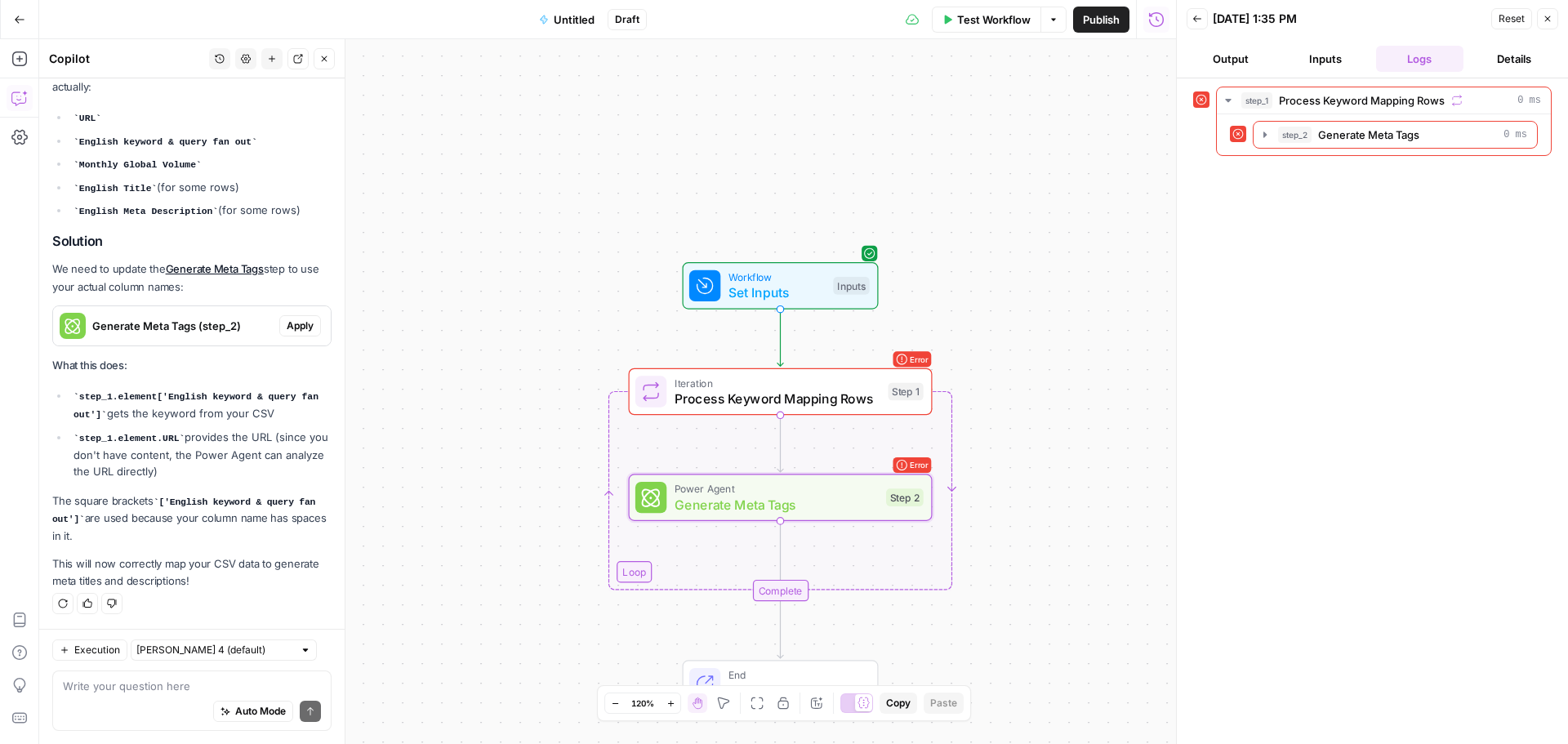
click at [287, 322] on span "Apply" at bounding box center [300, 326] width 27 height 15
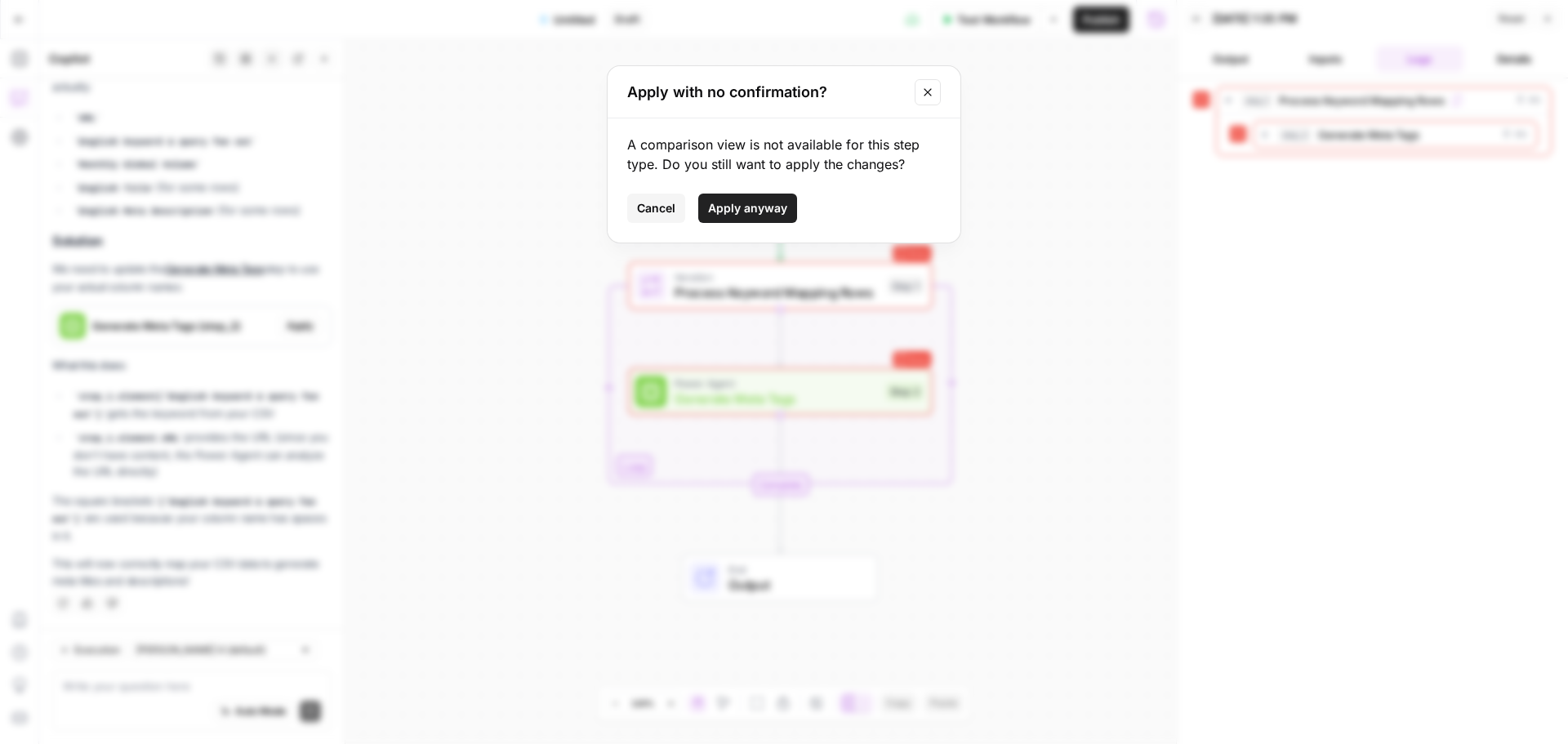
click at [934, 94] on button "Close modal" at bounding box center [928, 92] width 26 height 26
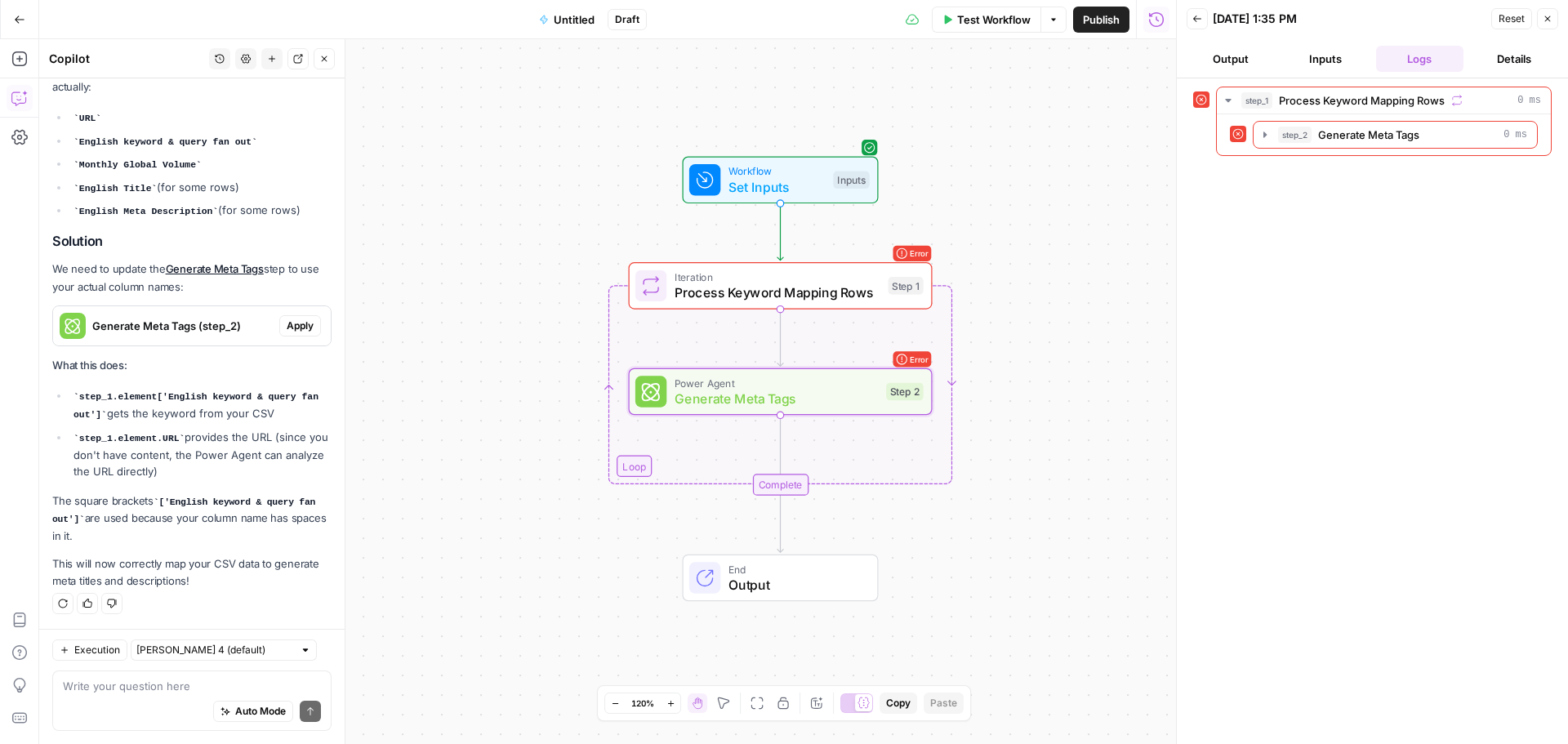
click at [296, 328] on span "Apply" at bounding box center [300, 326] width 27 height 15
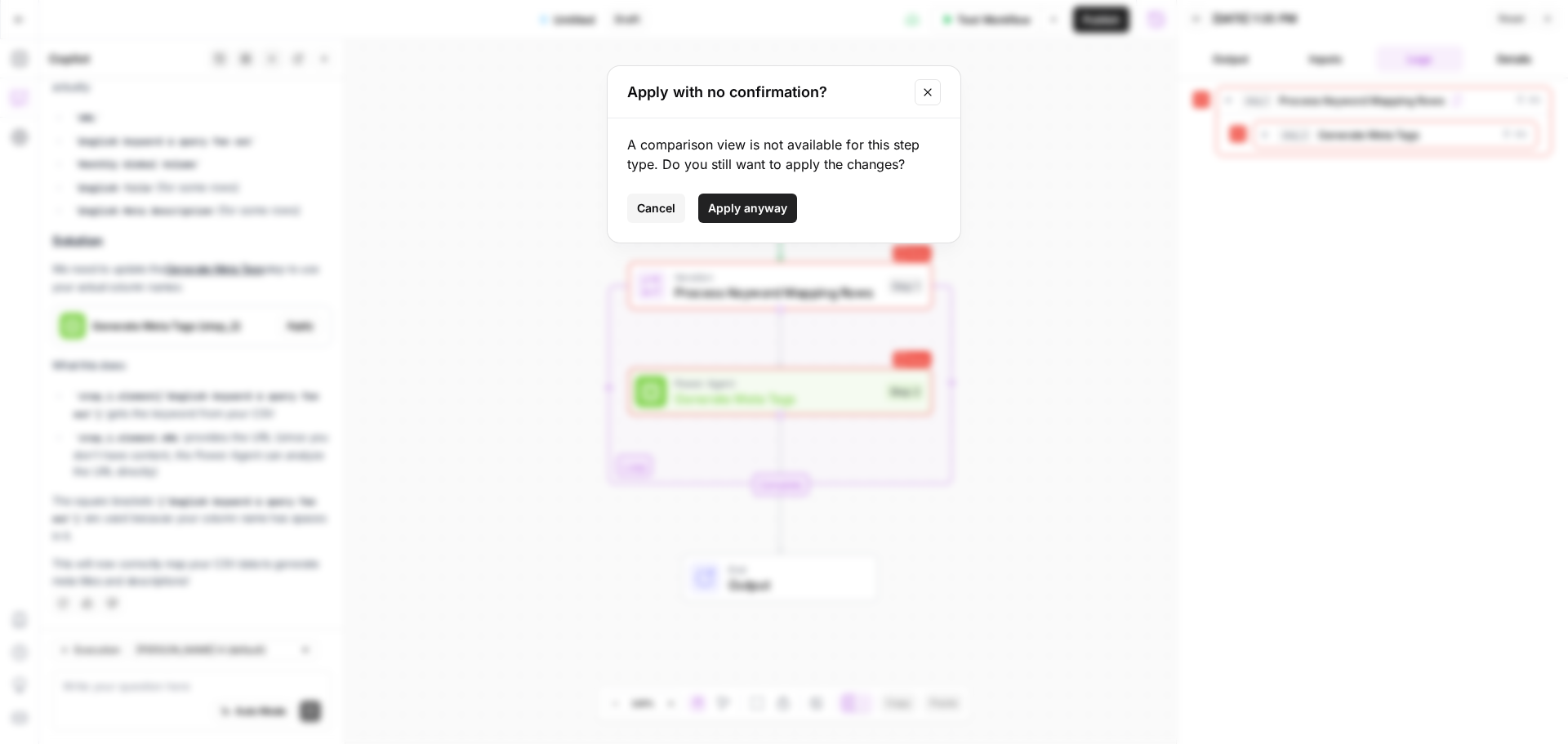
drag, startPoint x: 757, startPoint y: 197, endPoint x: 720, endPoint y: 333, distance: 140.9
click at [754, 199] on button "Apply anyway" at bounding box center [748, 208] width 98 height 30
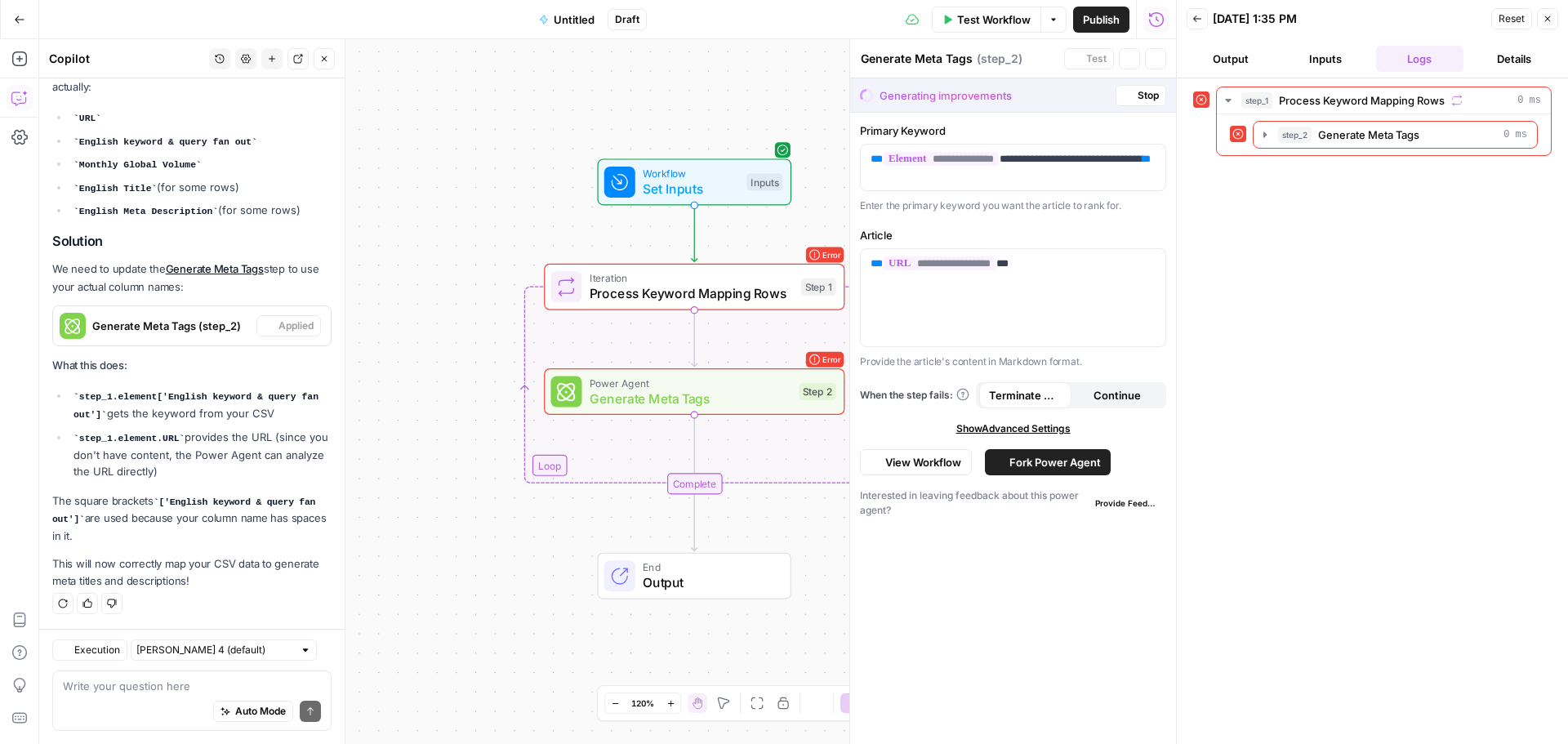
scroll to position [3327, 0]
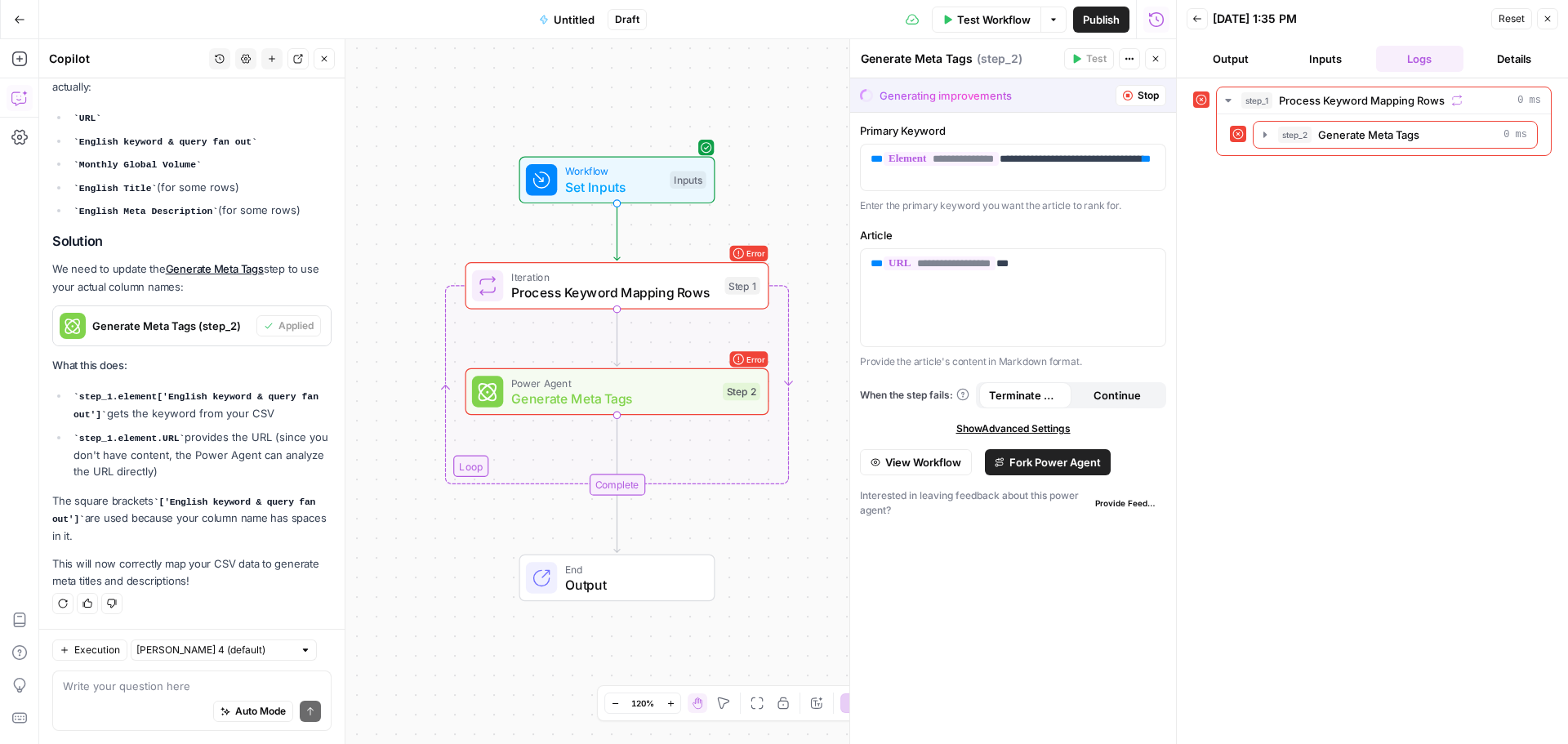
click at [1002, 17] on span "Test Workflow" at bounding box center [993, 20] width 73 height 17
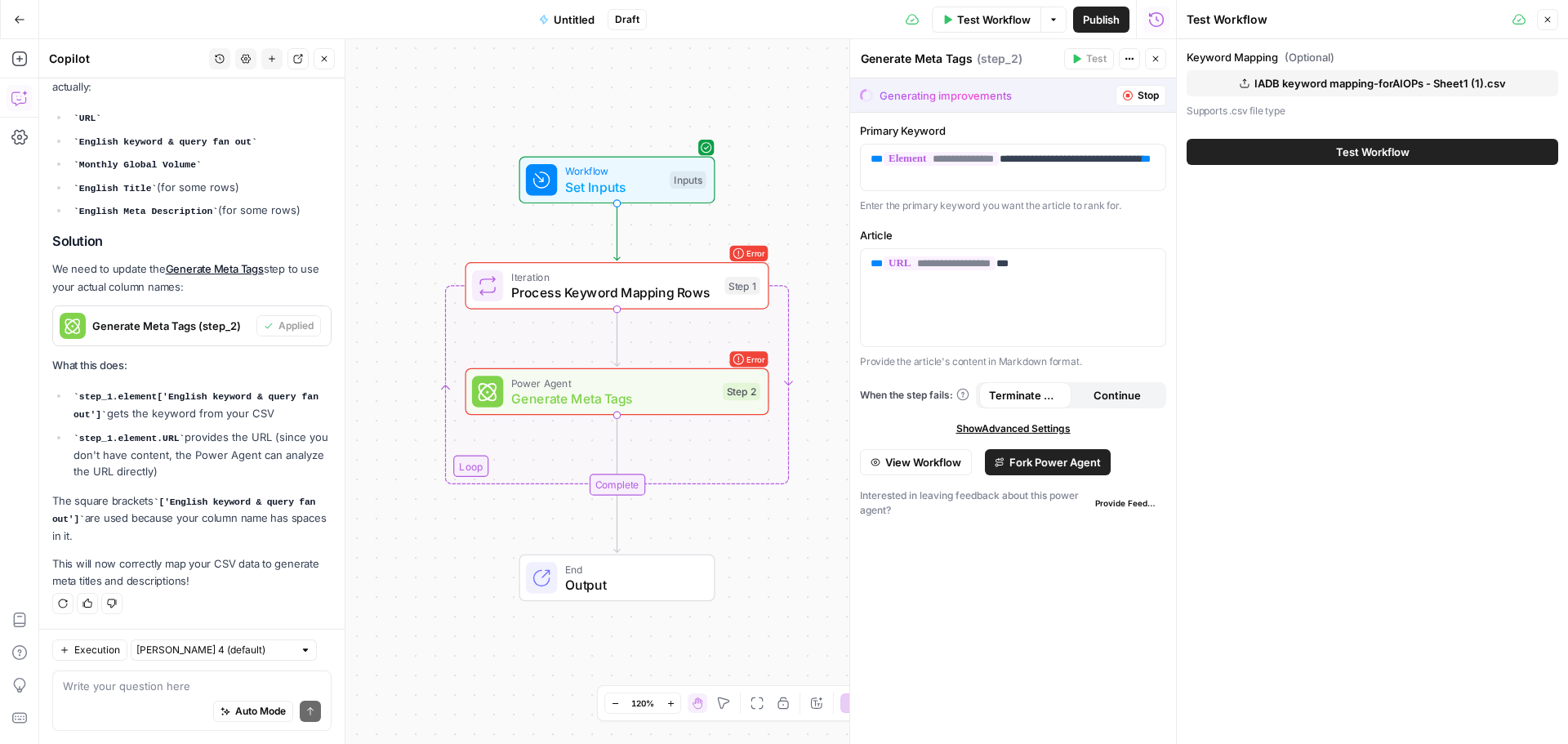
click at [1432, 157] on button "Test Workflow" at bounding box center [1372, 151] width 372 height 26
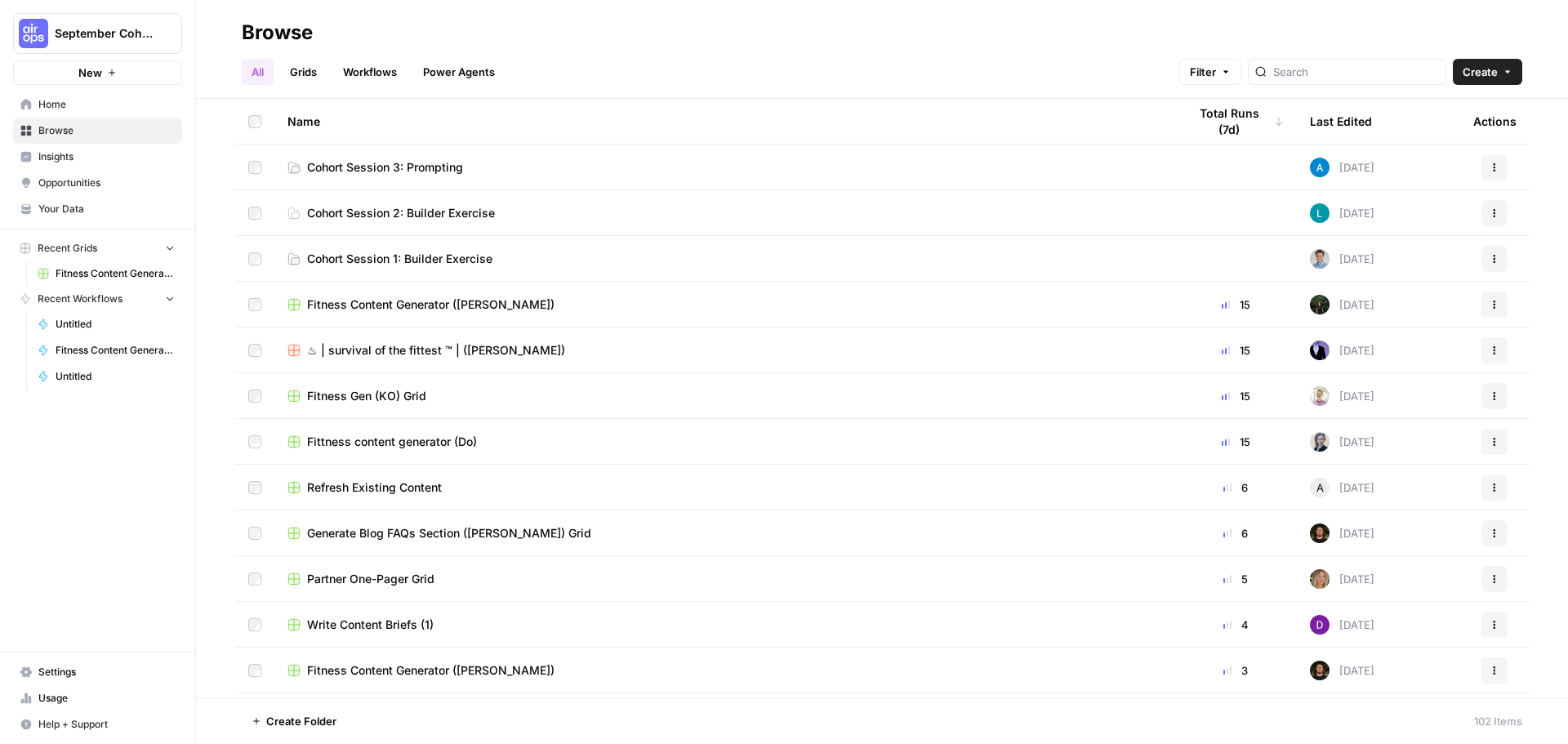
click at [447, 170] on span "Cohort Session 3: Prompting" at bounding box center [385, 167] width 156 height 17
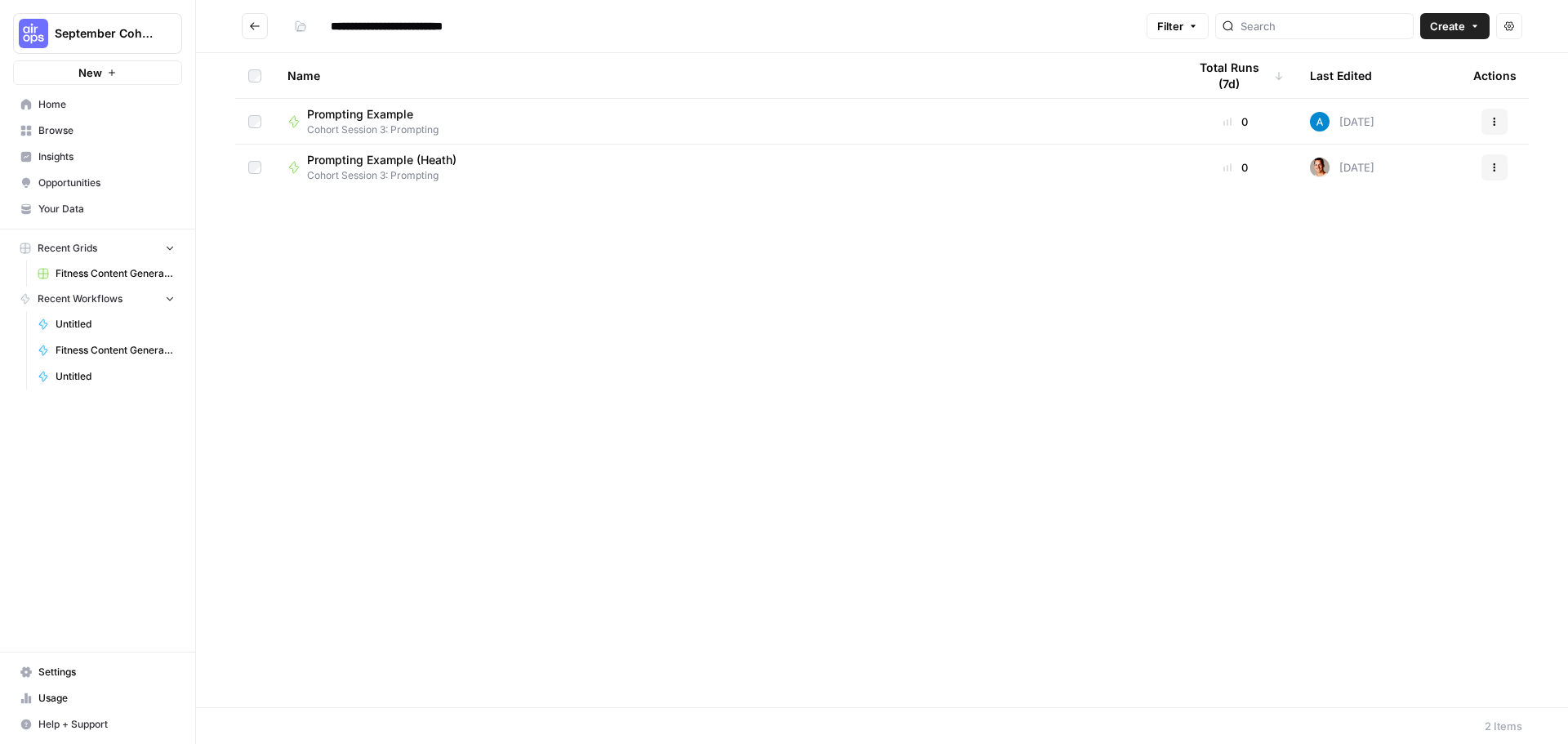
click at [1447, 36] on button "Create" at bounding box center [1455, 26] width 70 height 26
click at [1419, 84] on span "Workflow" at bounding box center [1423, 87] width 91 height 17
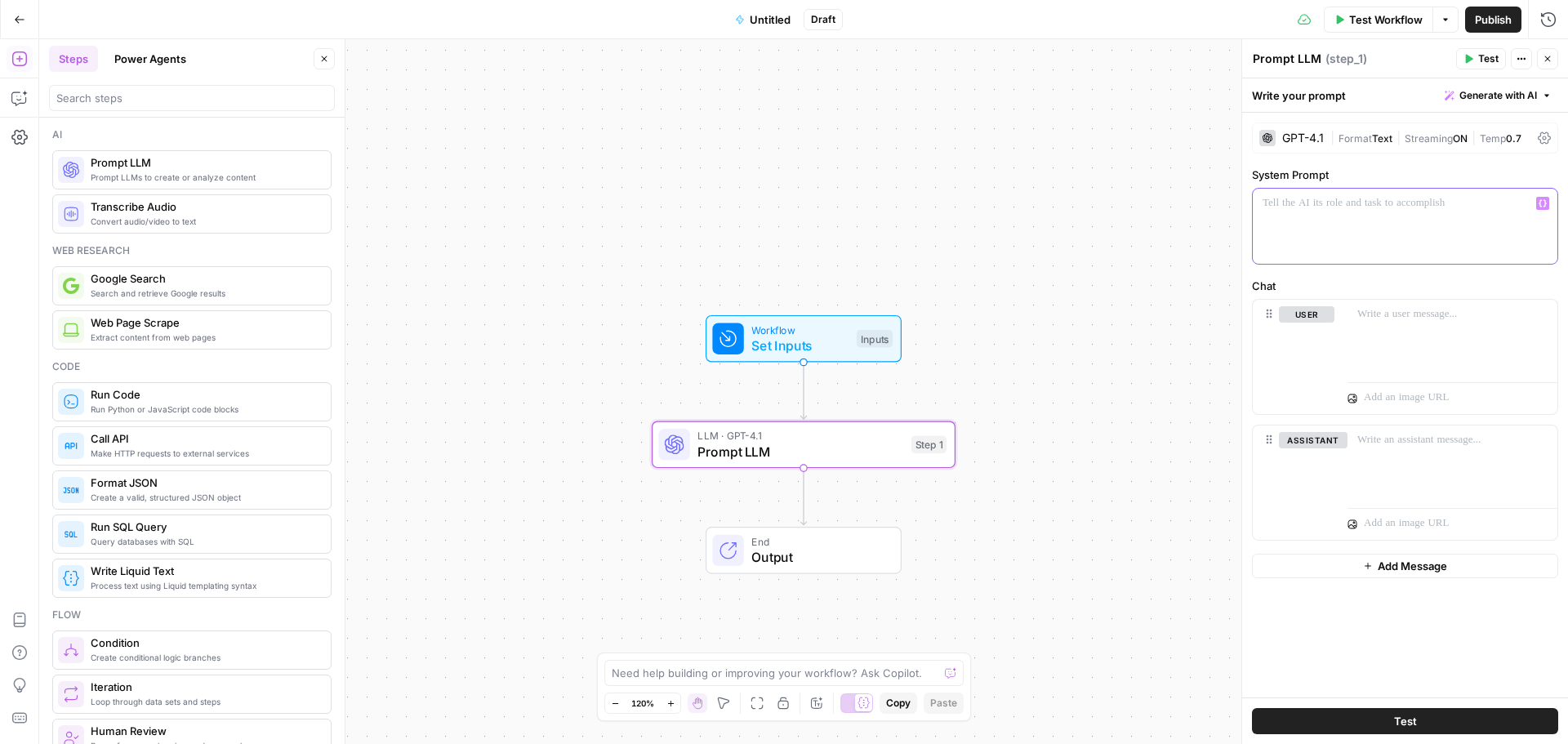
click at [1335, 221] on div at bounding box center [1405, 226] width 305 height 75
click at [1378, 310] on p at bounding box center [1452, 315] width 190 height 17
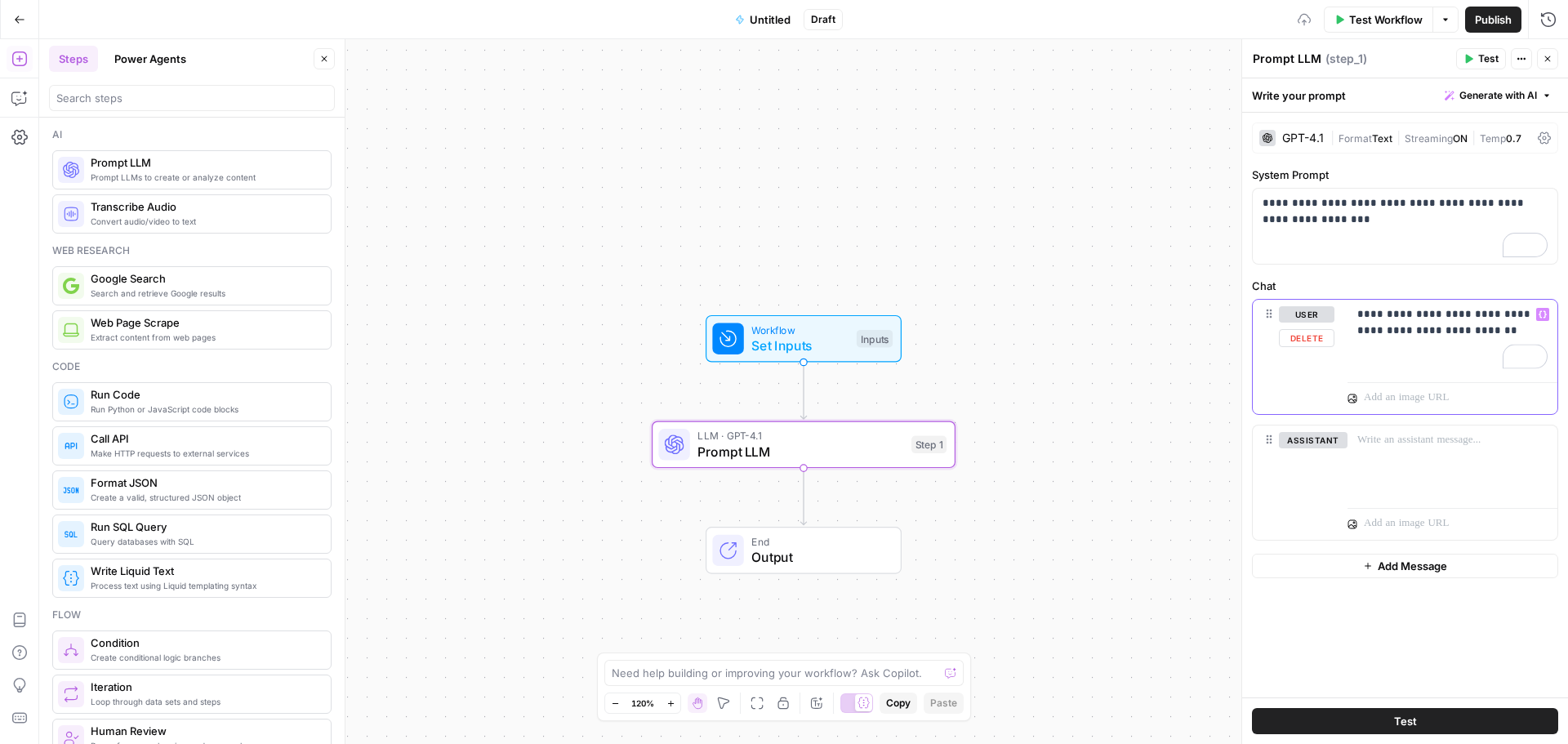
click at [1519, 330] on p "**********" at bounding box center [1452, 322] width 190 height 33
click at [1484, 59] on span "Test" at bounding box center [1488, 59] width 20 height 15
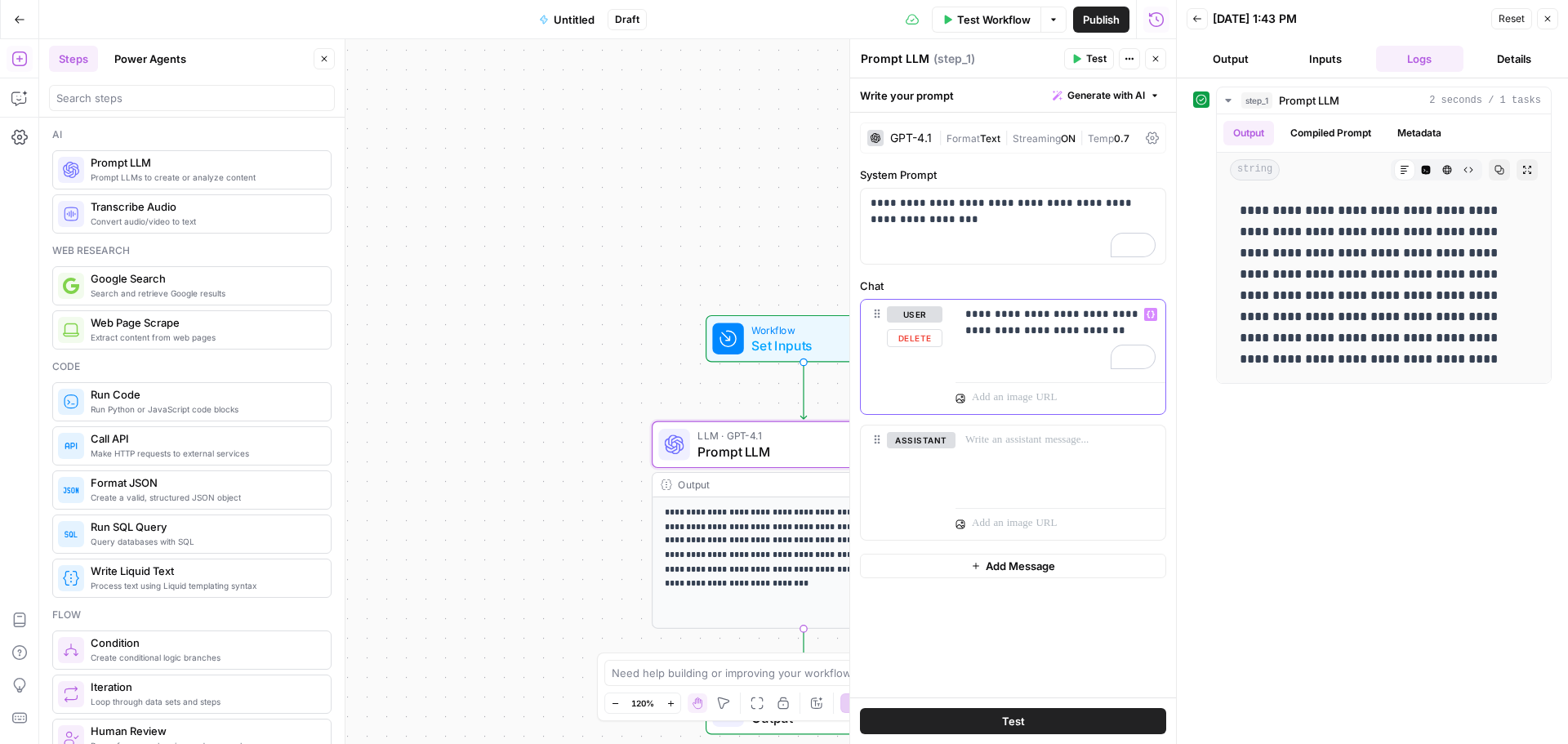
click at [1011, 314] on p "**********" at bounding box center [1060, 322] width 190 height 33
click at [1117, 723] on button "Test" at bounding box center [1013, 721] width 307 height 26
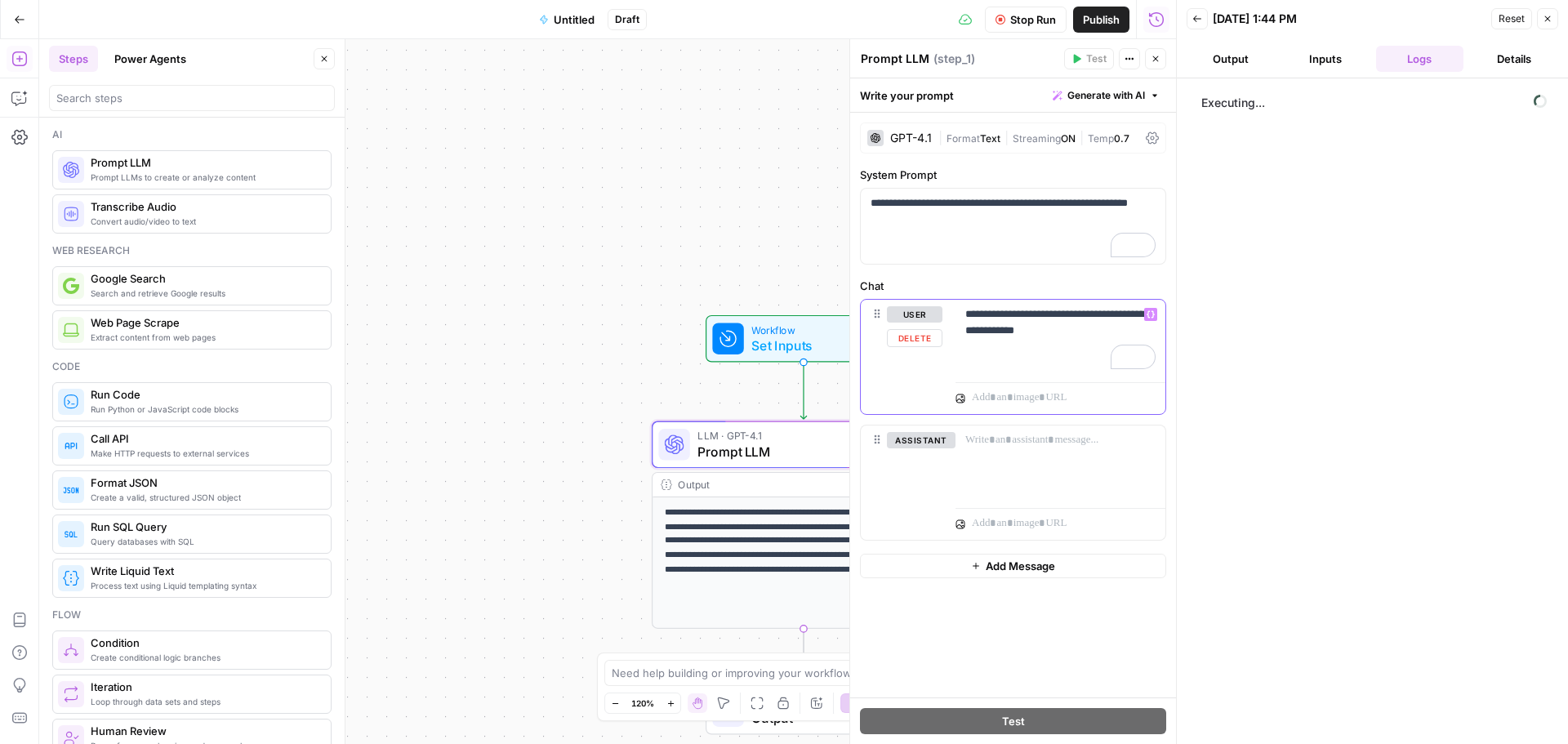
click at [1120, 325] on p "**********" at bounding box center [1060, 322] width 190 height 33
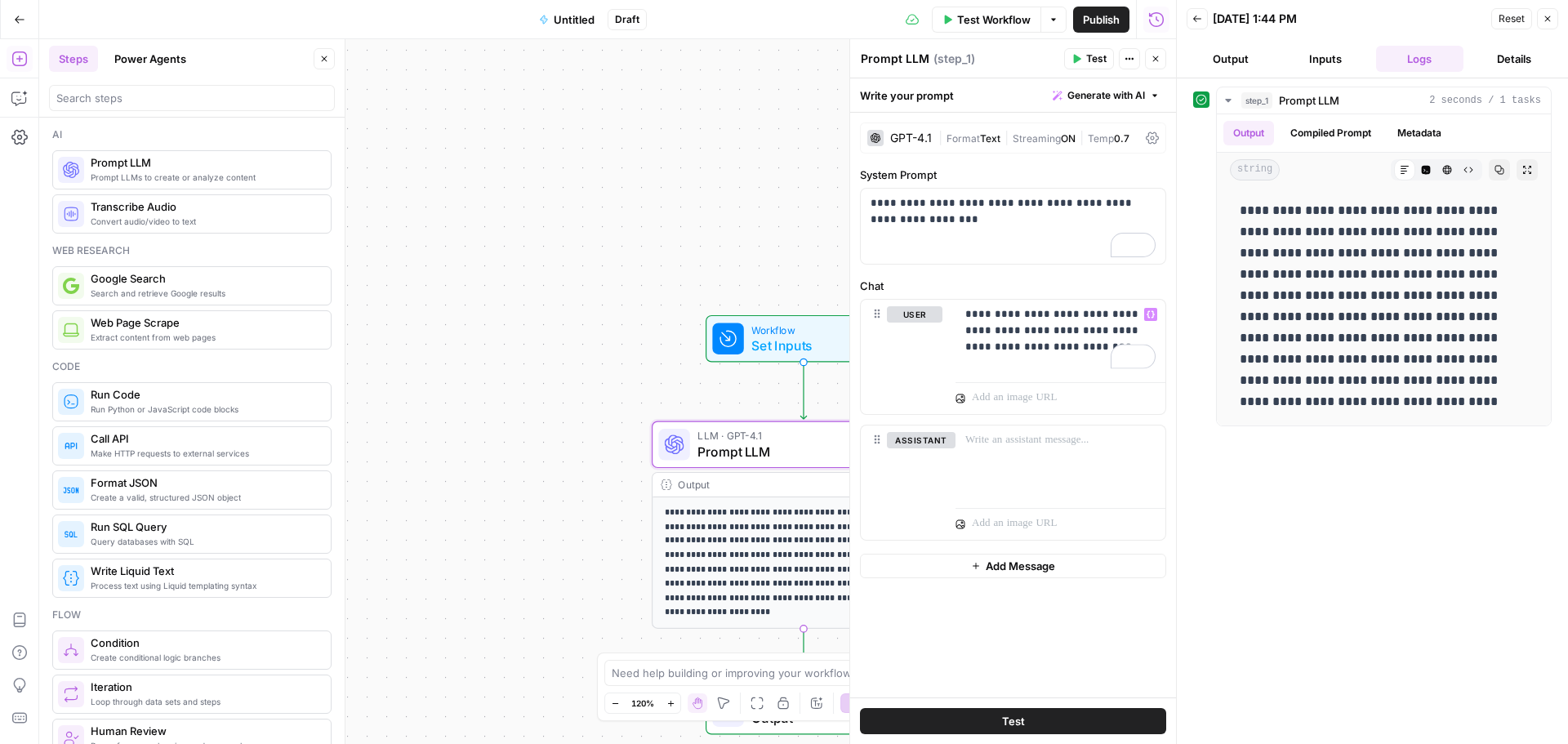
click at [1065, 723] on button "Test" at bounding box center [1013, 721] width 307 height 26
click at [923, 143] on div "GPT-4.1" at bounding box center [899, 138] width 64 height 17
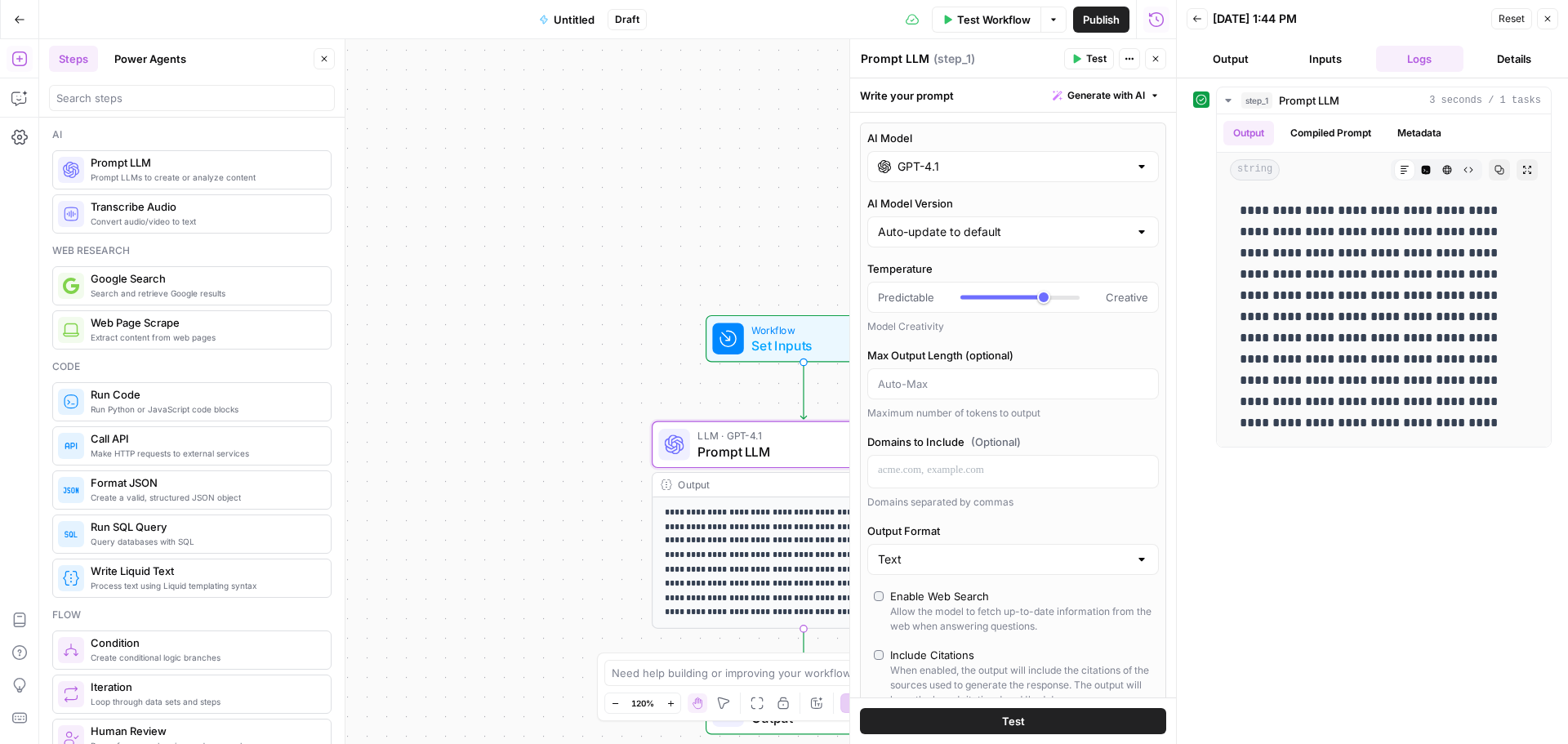
click at [933, 166] on input "GPT-4.1" at bounding box center [1013, 167] width 231 height 17
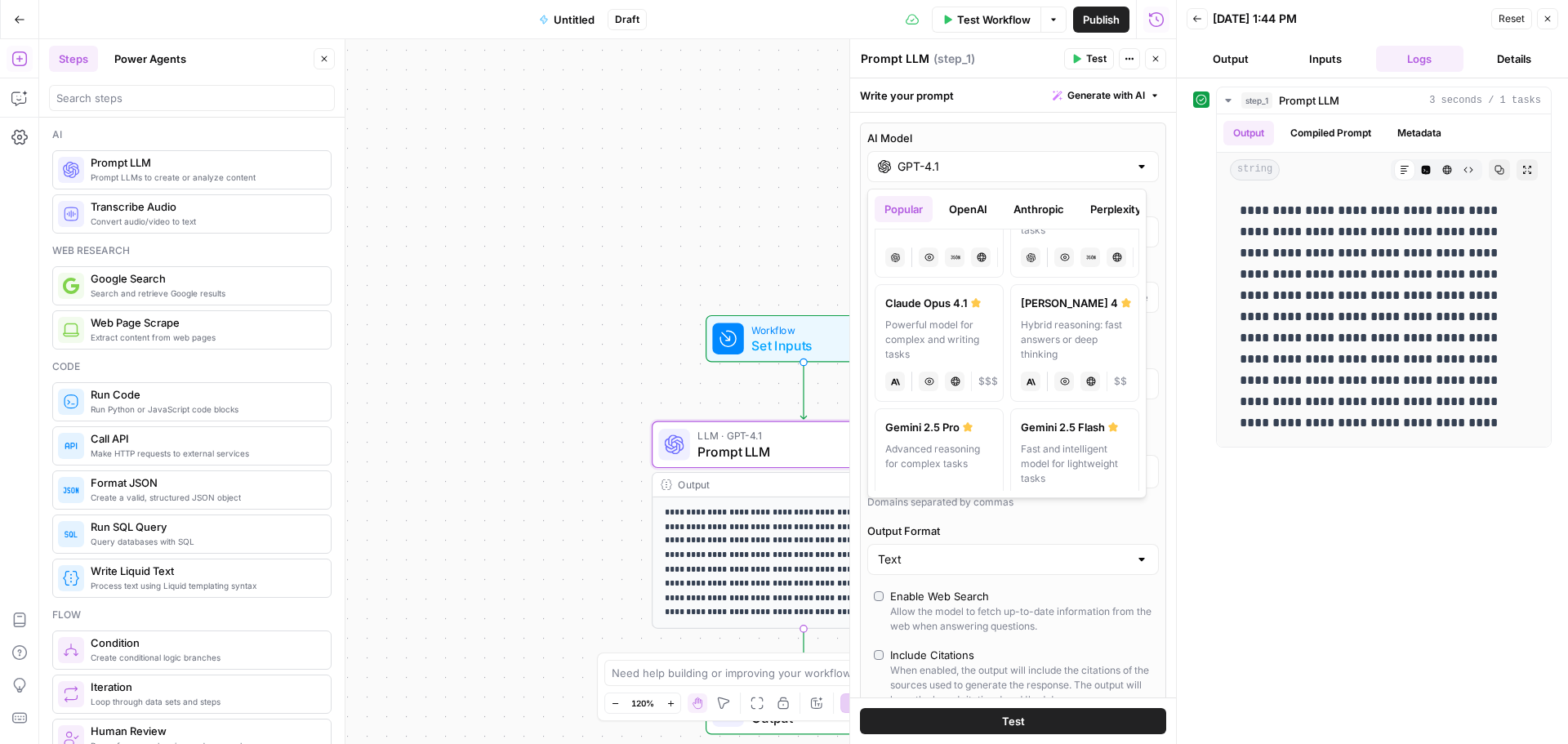
scroll to position [199, 0]
click at [1055, 351] on div "Hybrid reasoning: fast answers or deep thinking" at bounding box center [1075, 341] width 108 height 44
type input "[PERSON_NAME] 4"
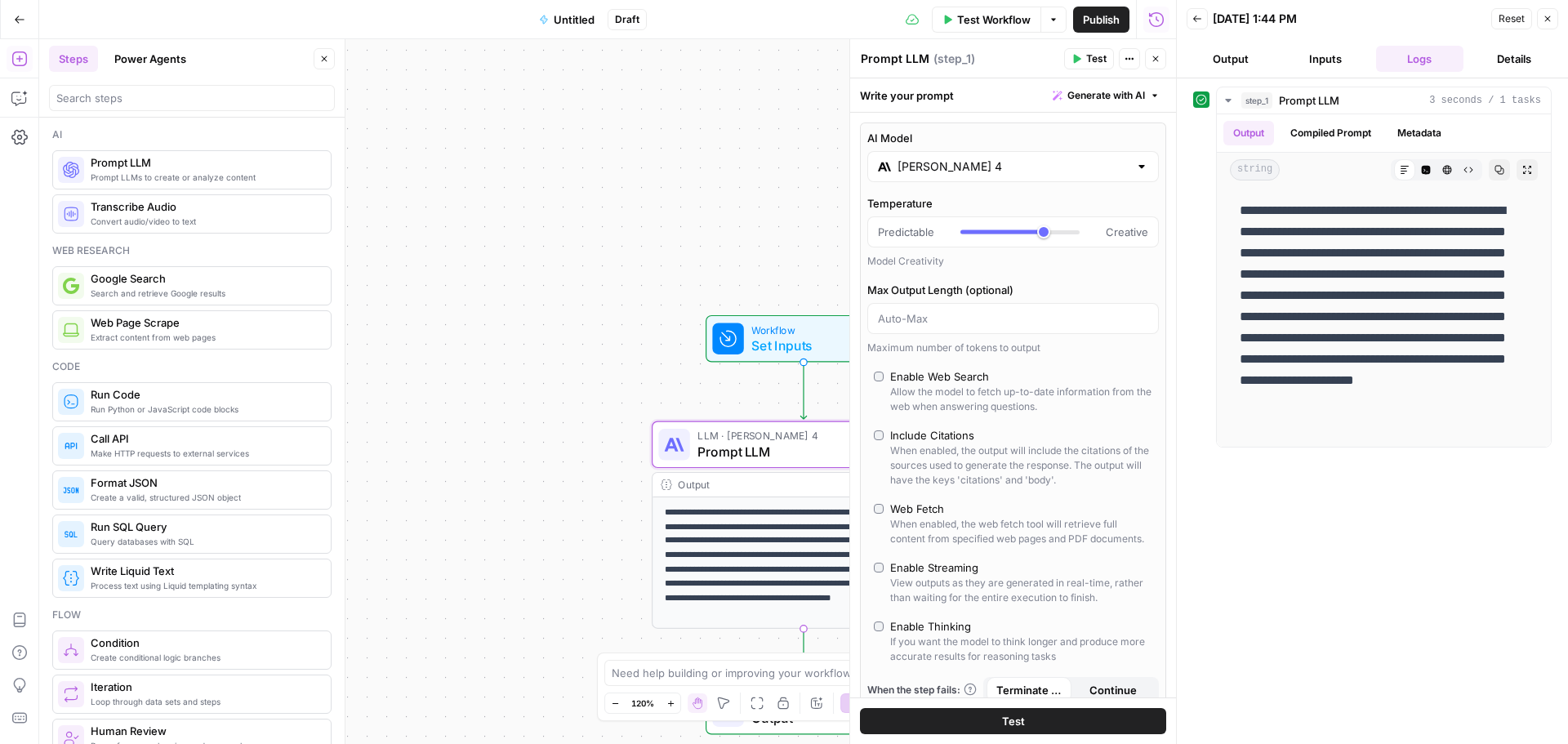
click at [1072, 721] on button "Test" at bounding box center [1013, 721] width 307 height 26
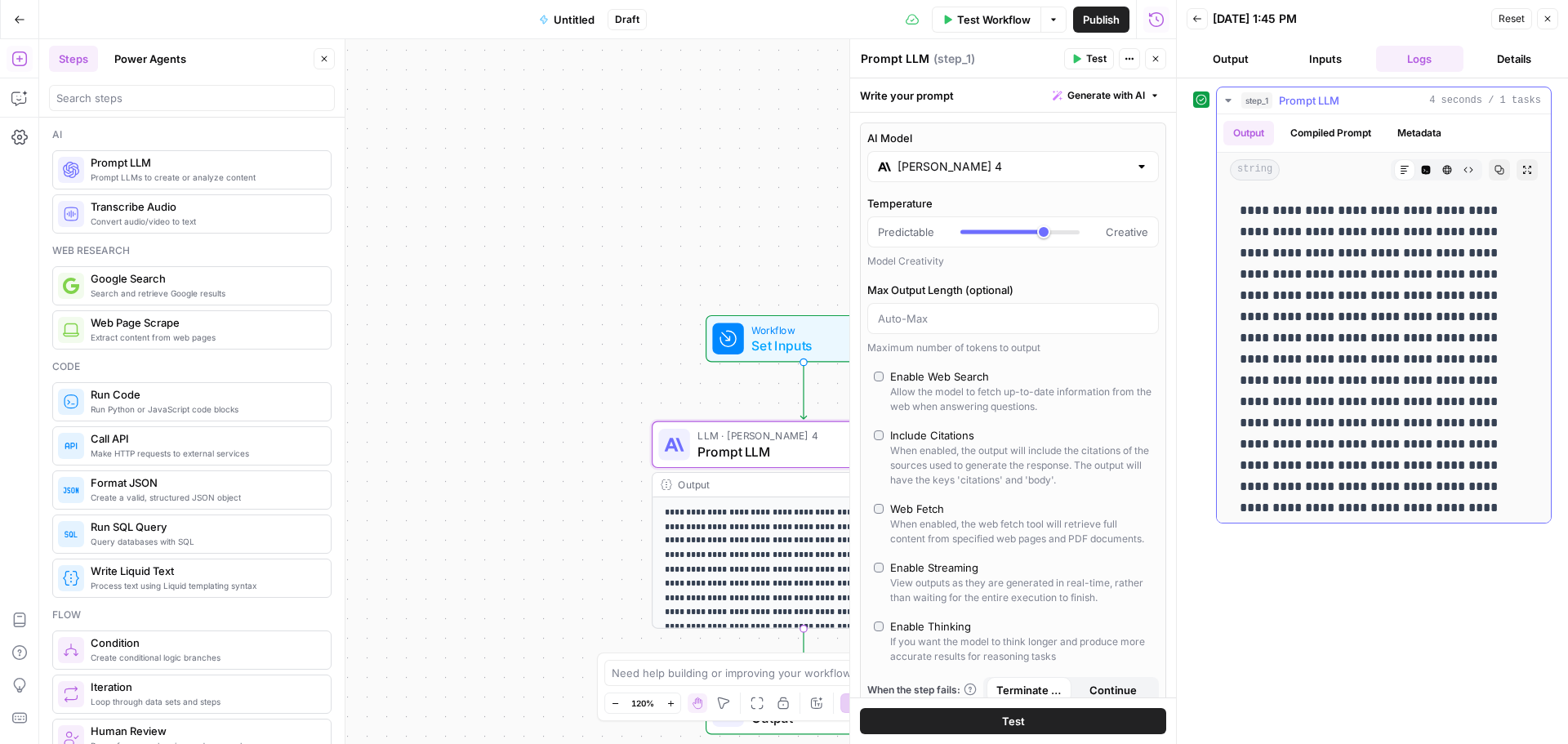
scroll to position [51, 0]
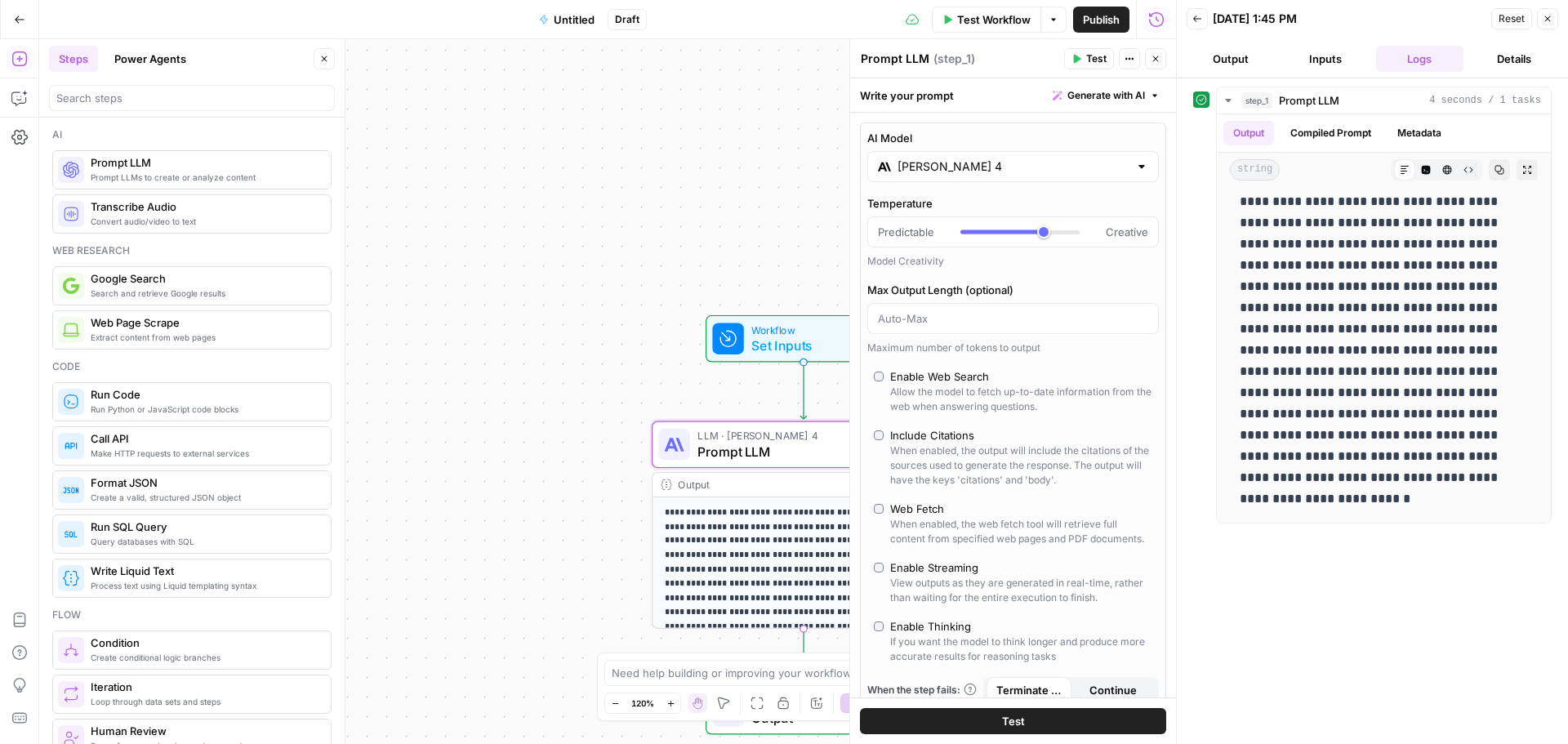
click at [1151, 61] on icon "button" at bounding box center [1156, 59] width 10 height 10
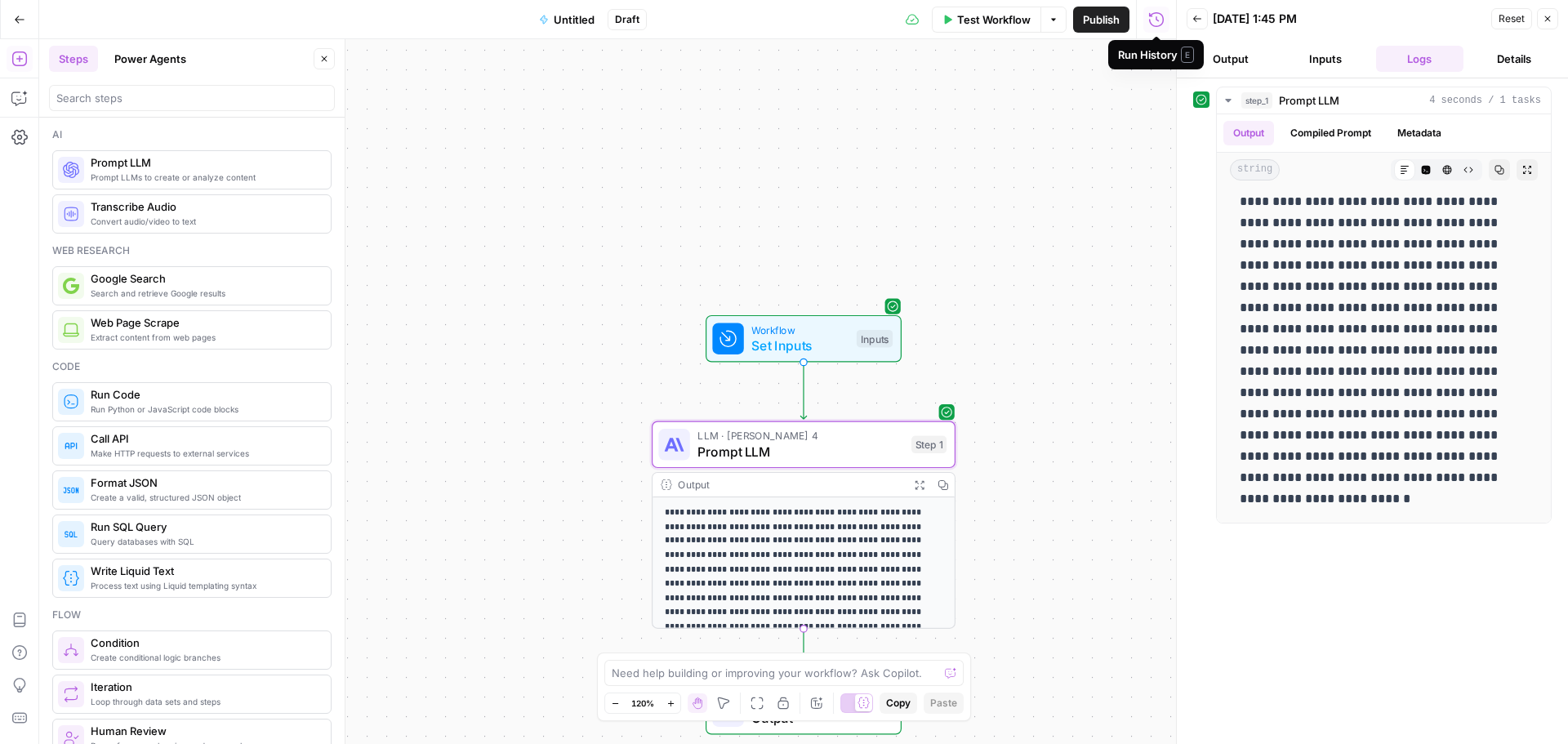
click at [1156, 25] on icon "button" at bounding box center [1156, 20] width 17 height 17
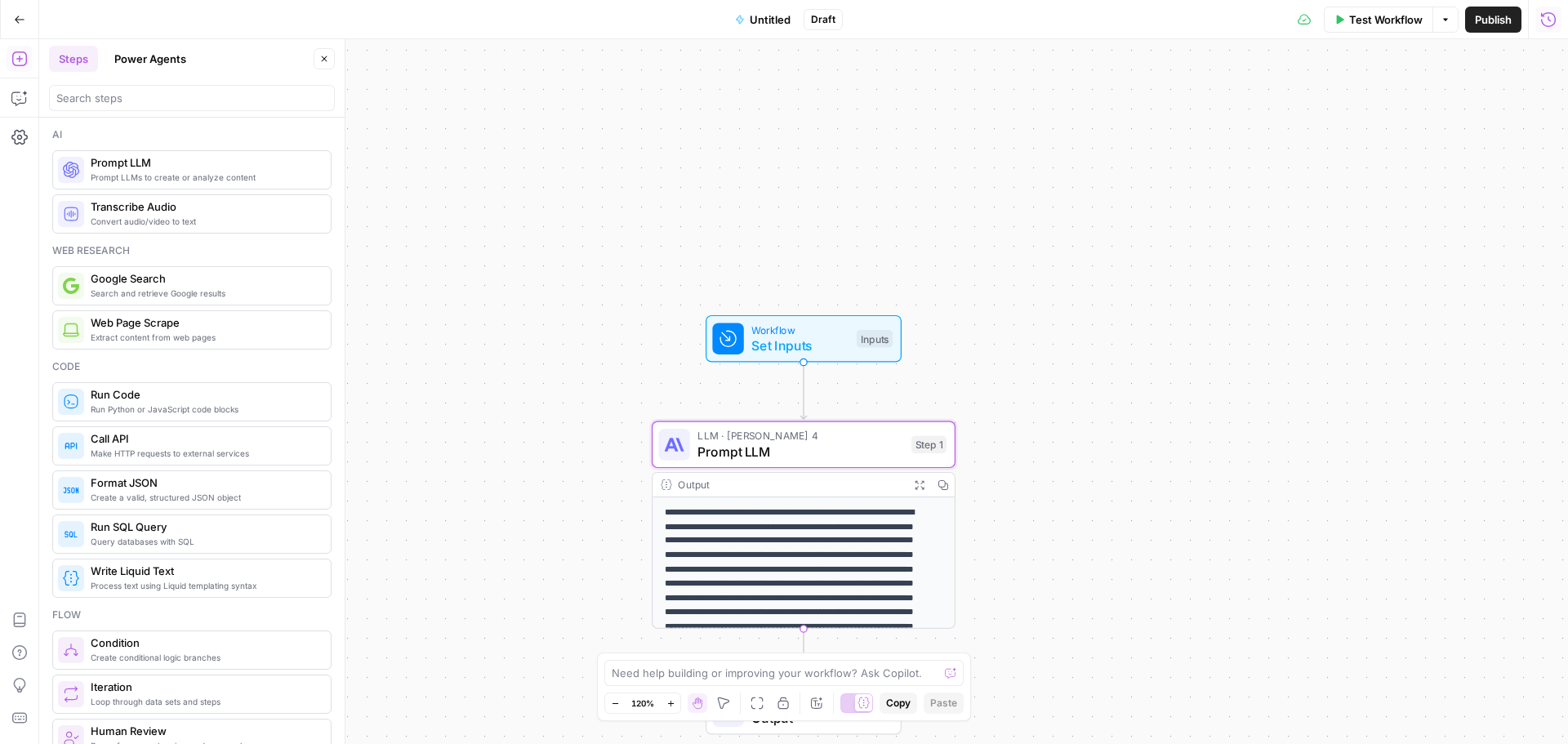
click at [1544, 18] on icon "button" at bounding box center [1548, 20] width 17 height 17
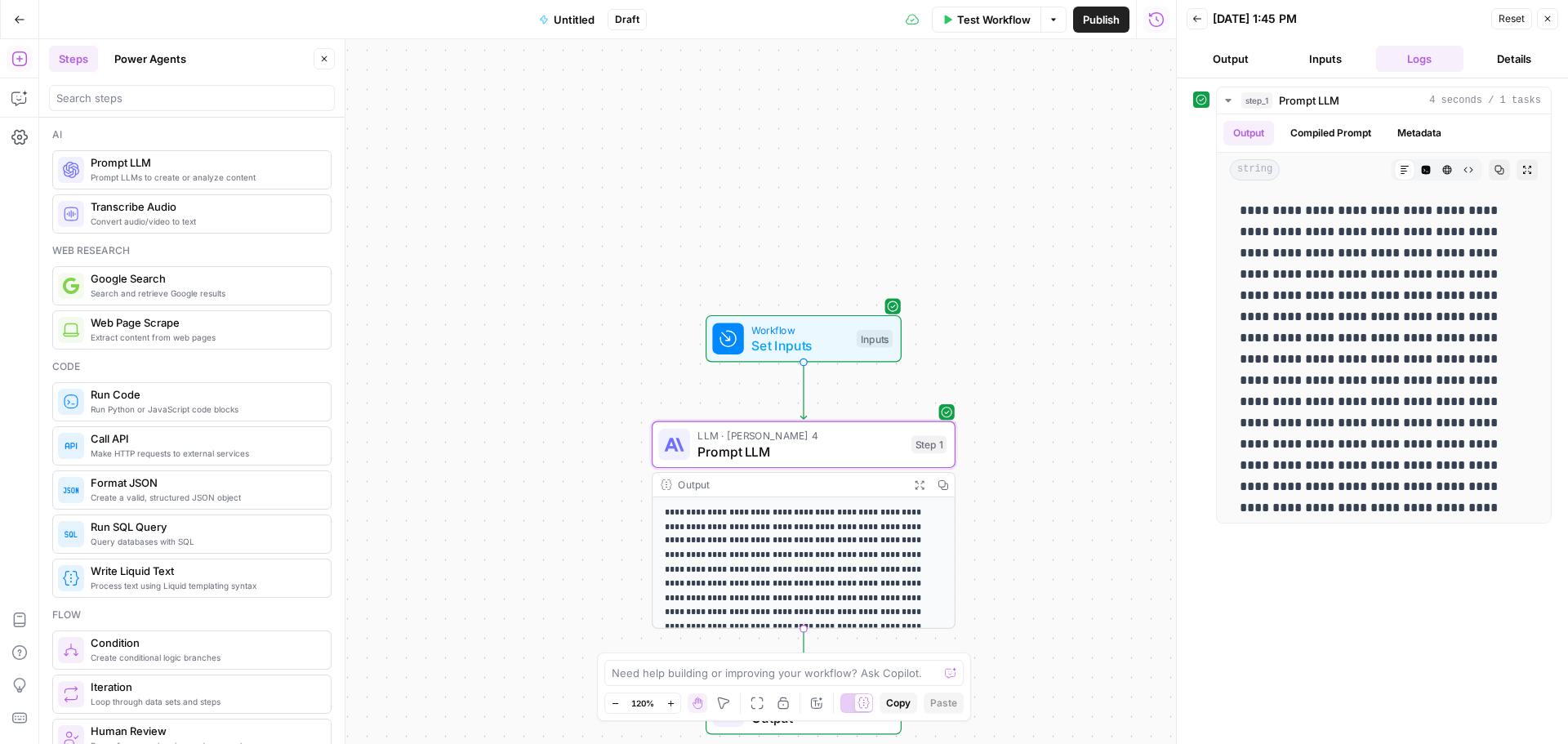
click at [1522, 60] on button "Details" at bounding box center [1514, 59] width 88 height 26
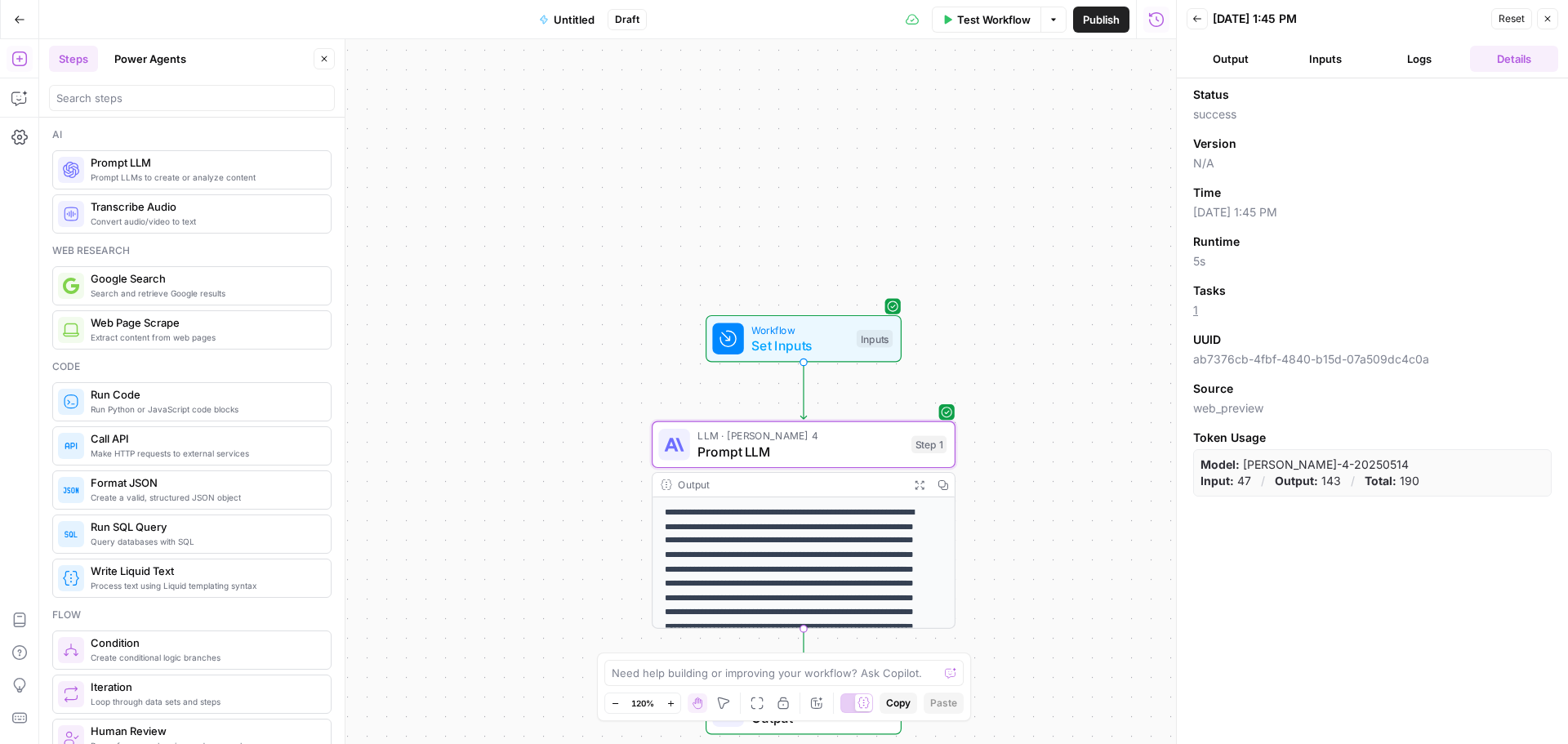
click at [1241, 65] on button "Output" at bounding box center [1230, 59] width 88 height 26
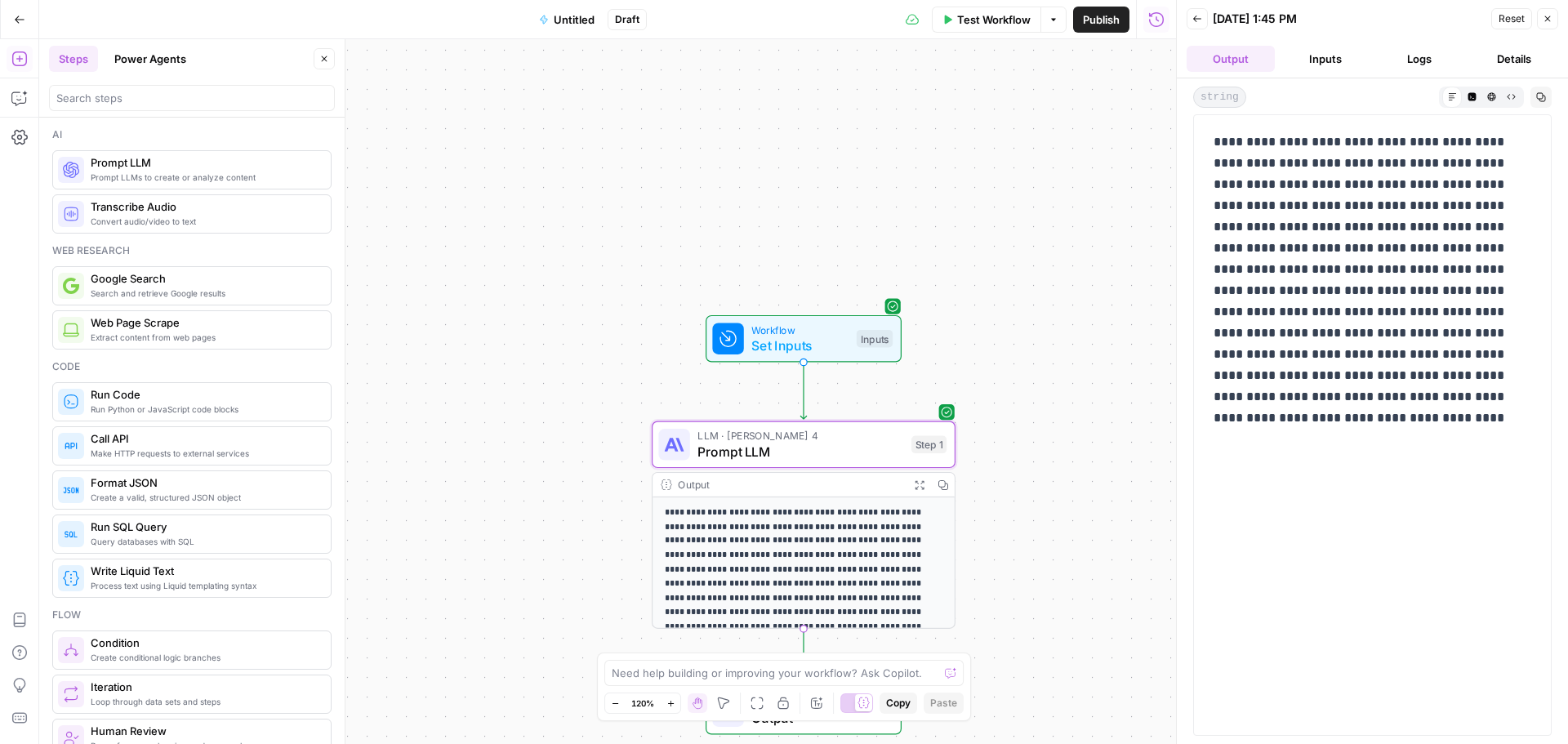
click at [1335, 60] on button "Inputs" at bounding box center [1325, 59] width 88 height 26
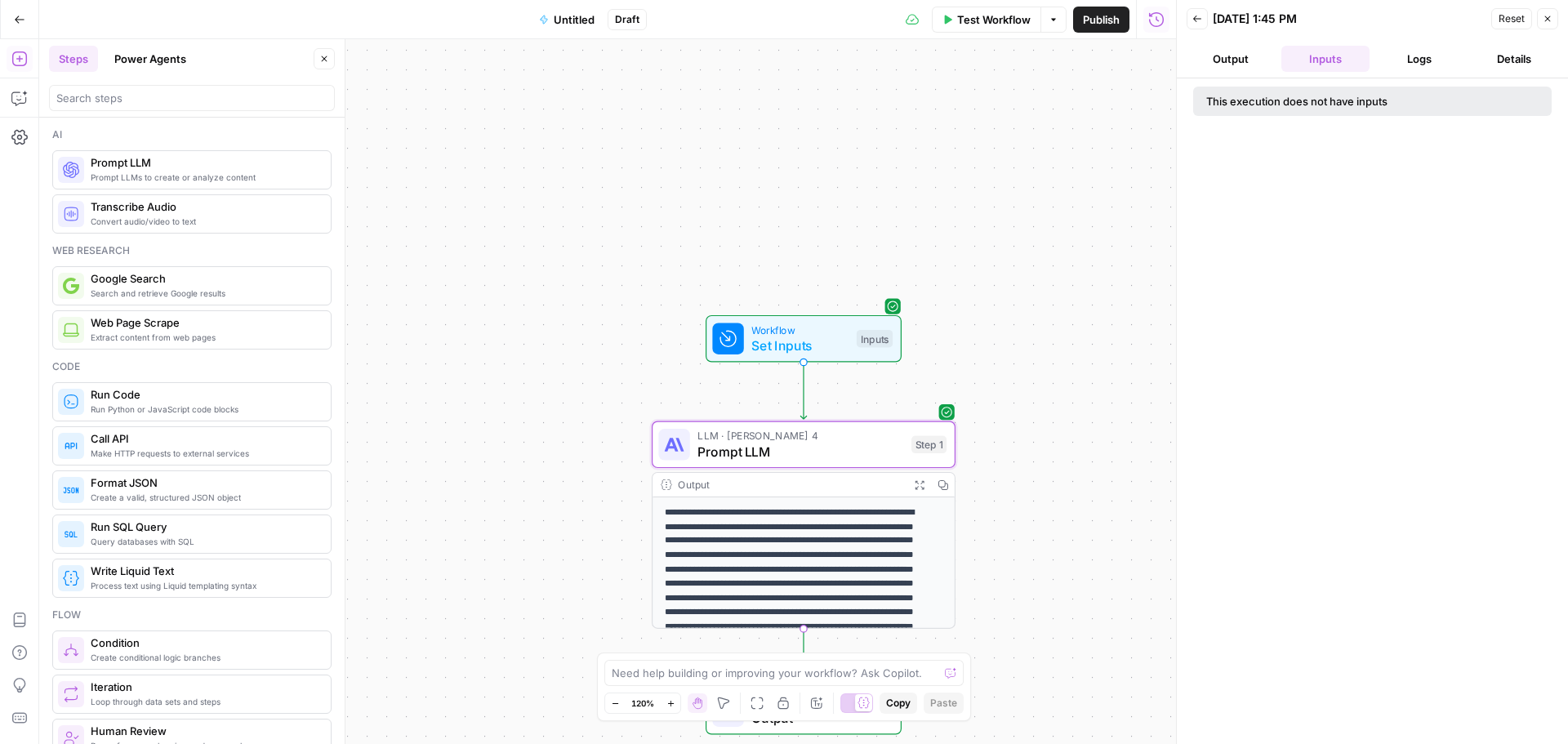
click at [1414, 59] on button "Logs" at bounding box center [1419, 59] width 88 height 26
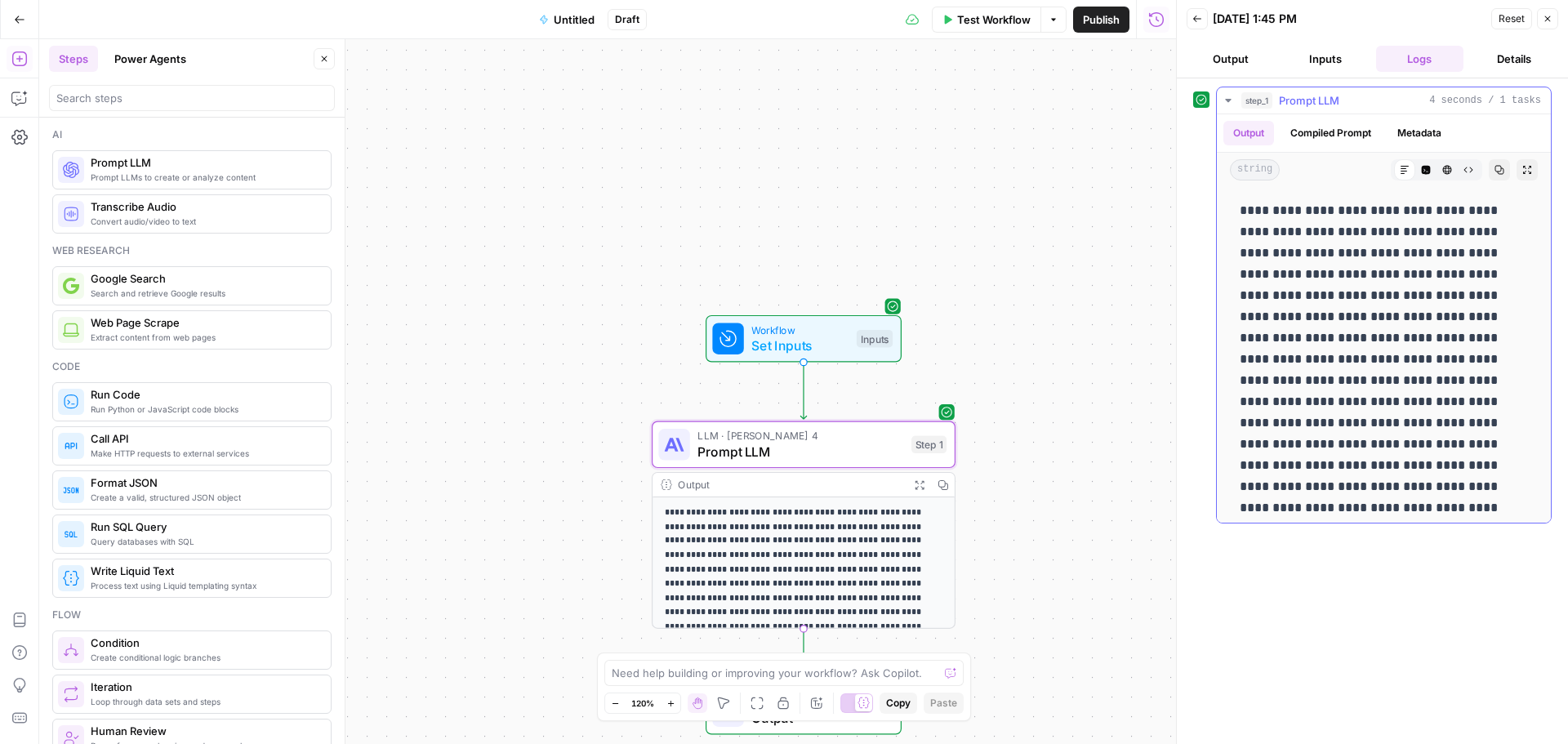
click at [1229, 100] on icon "button" at bounding box center [1228, 100] width 6 height 4
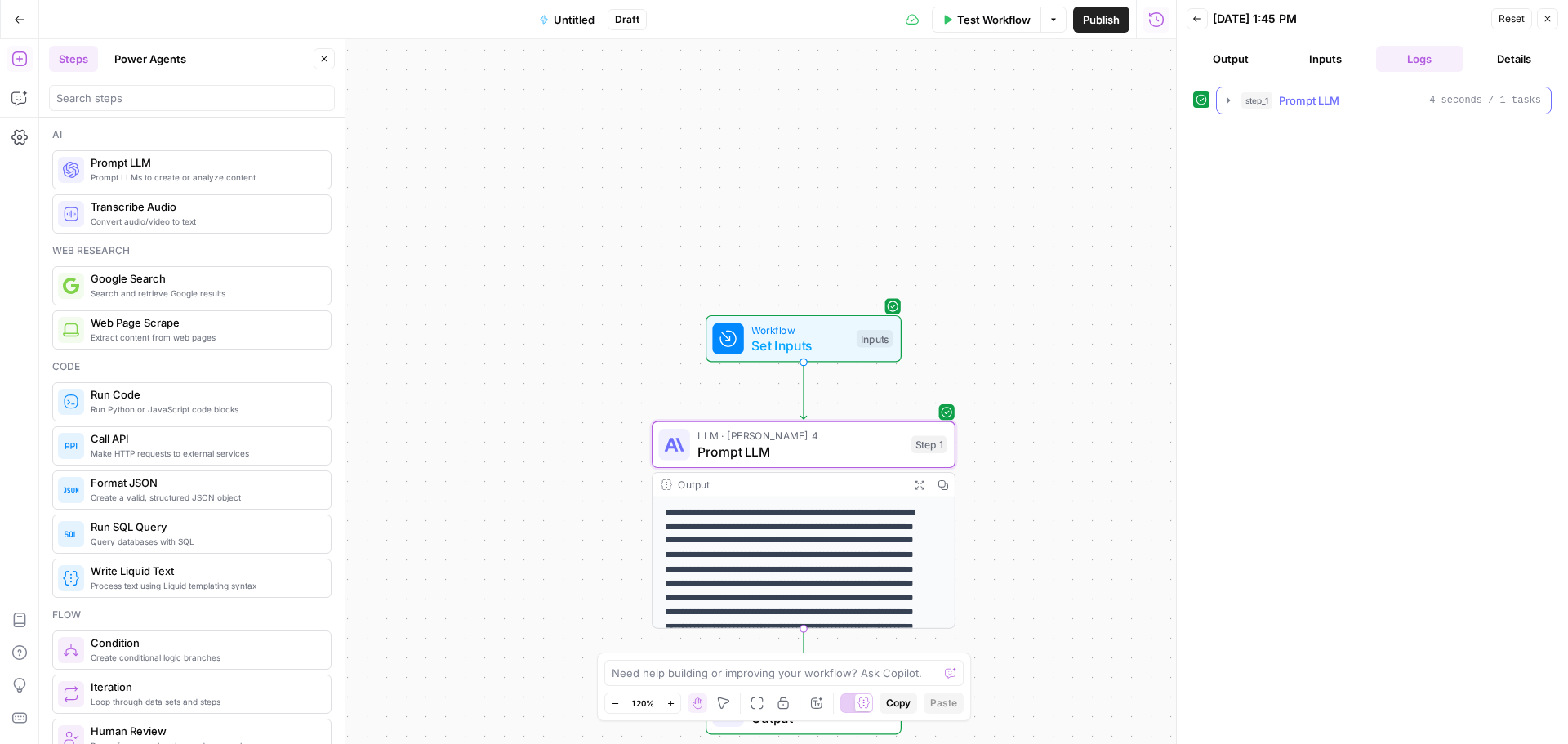
click at [1229, 100] on icon "button" at bounding box center [1229, 100] width 4 height 6
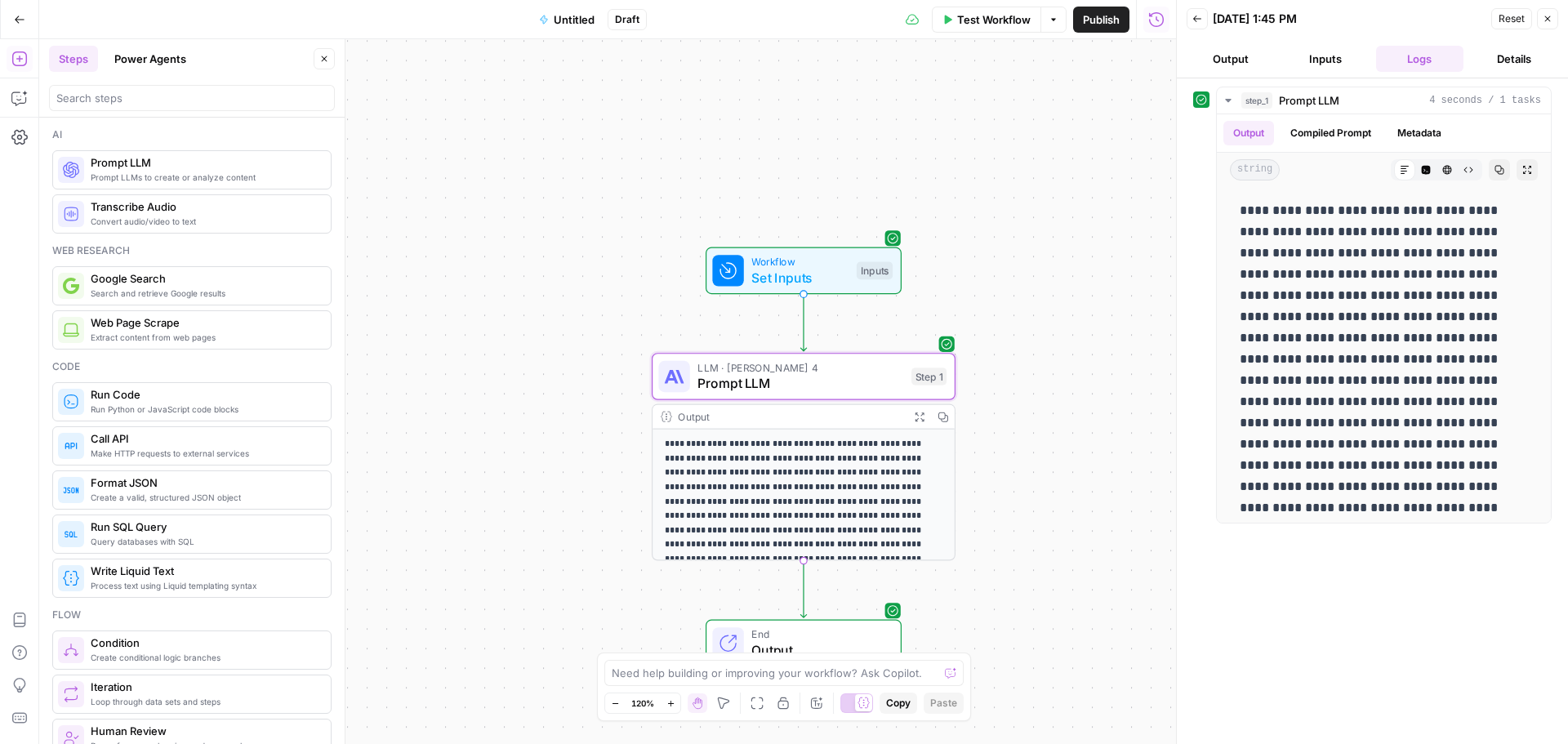
scroll to position [36, 0]
click at [845, 382] on span "Prompt LLM" at bounding box center [801, 383] width 206 height 20
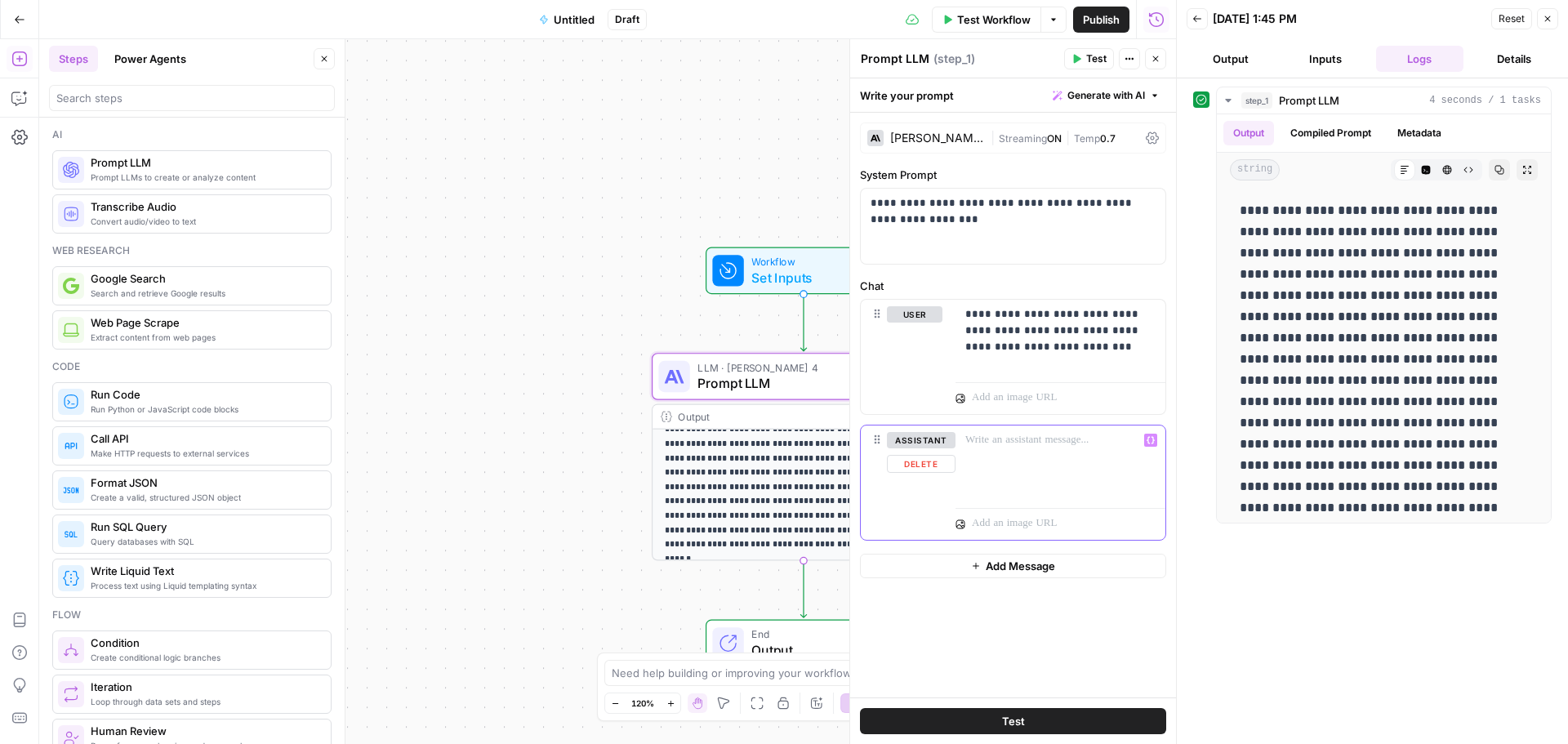
click at [1047, 457] on div at bounding box center [1061, 463] width 210 height 75
click at [1117, 347] on p "**********" at bounding box center [1060, 331] width 190 height 49
click at [1013, 367] on div "**********" at bounding box center [1061, 337] width 210 height 75
click at [1106, 345] on p "**********" at bounding box center [1060, 331] width 190 height 49
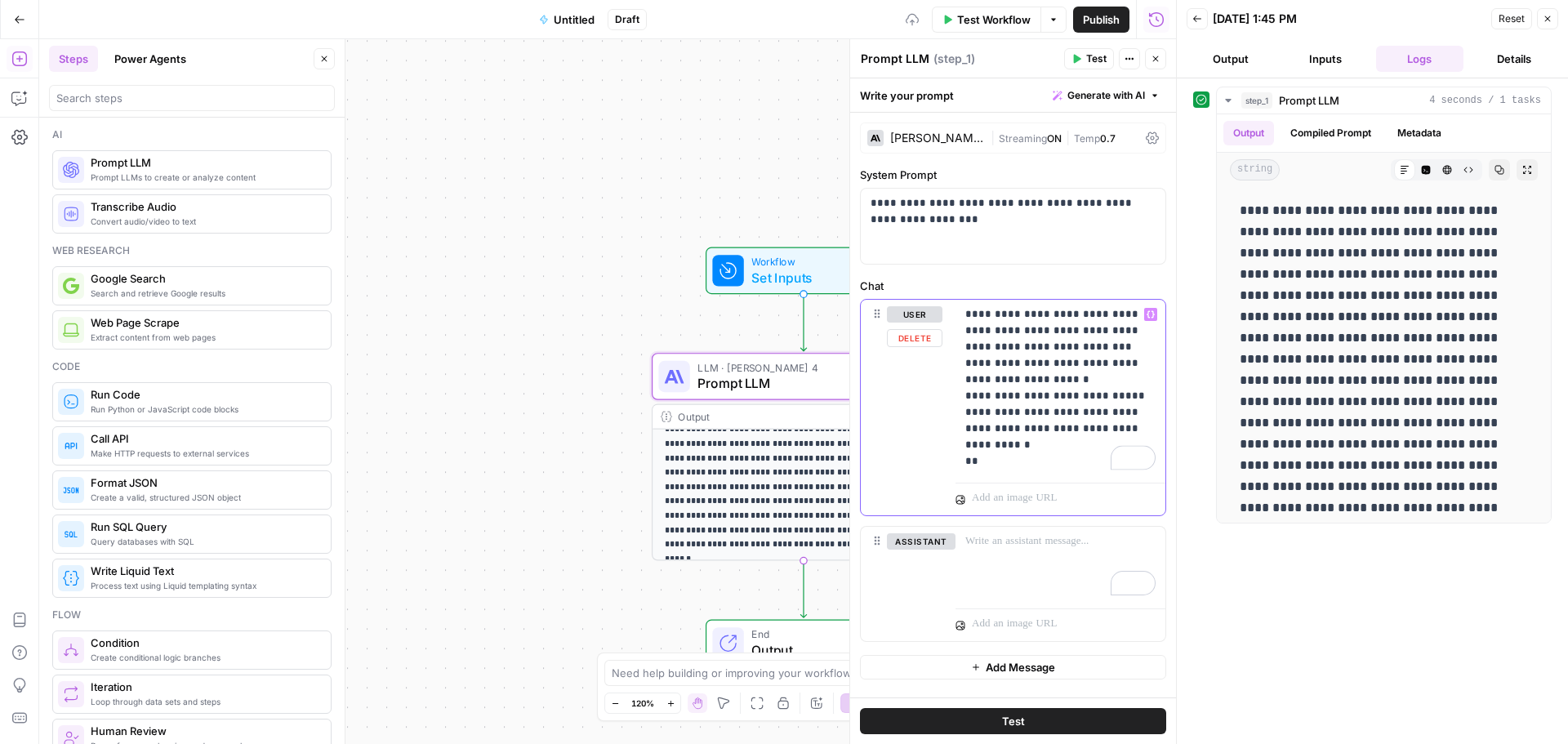
click at [1018, 458] on p "**********" at bounding box center [1060, 388] width 190 height 163
click at [1074, 730] on button "Test" at bounding box center [1013, 721] width 307 height 26
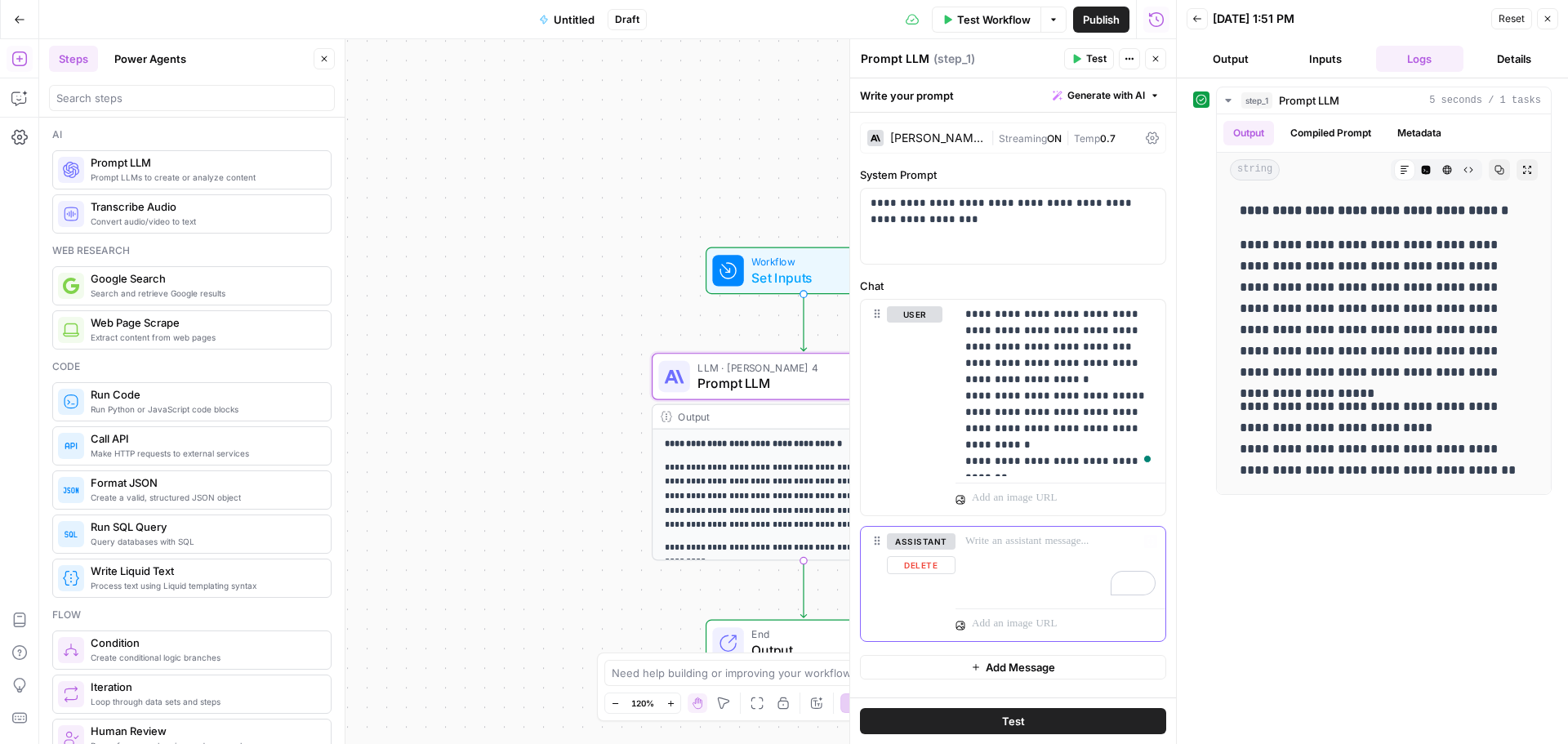
click at [1013, 549] on p "To enrich screen reader interactions, please activate Accessibility in Grammarl…" at bounding box center [1060, 542] width 190 height 17
click at [1201, 20] on icon "button" at bounding box center [1197, 19] width 10 height 10
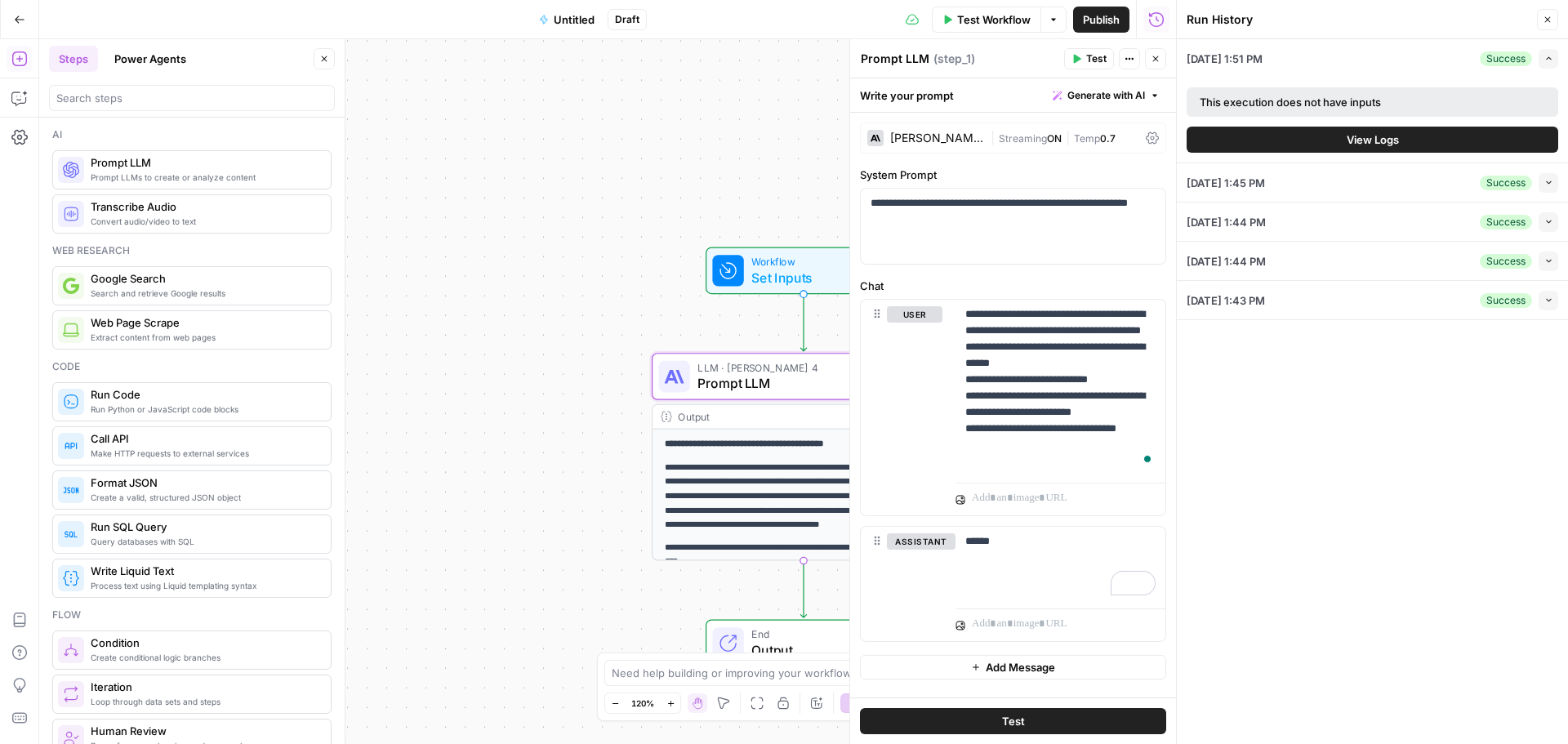
click at [1167, 18] on button "Run History" at bounding box center [1156, 20] width 26 height 26
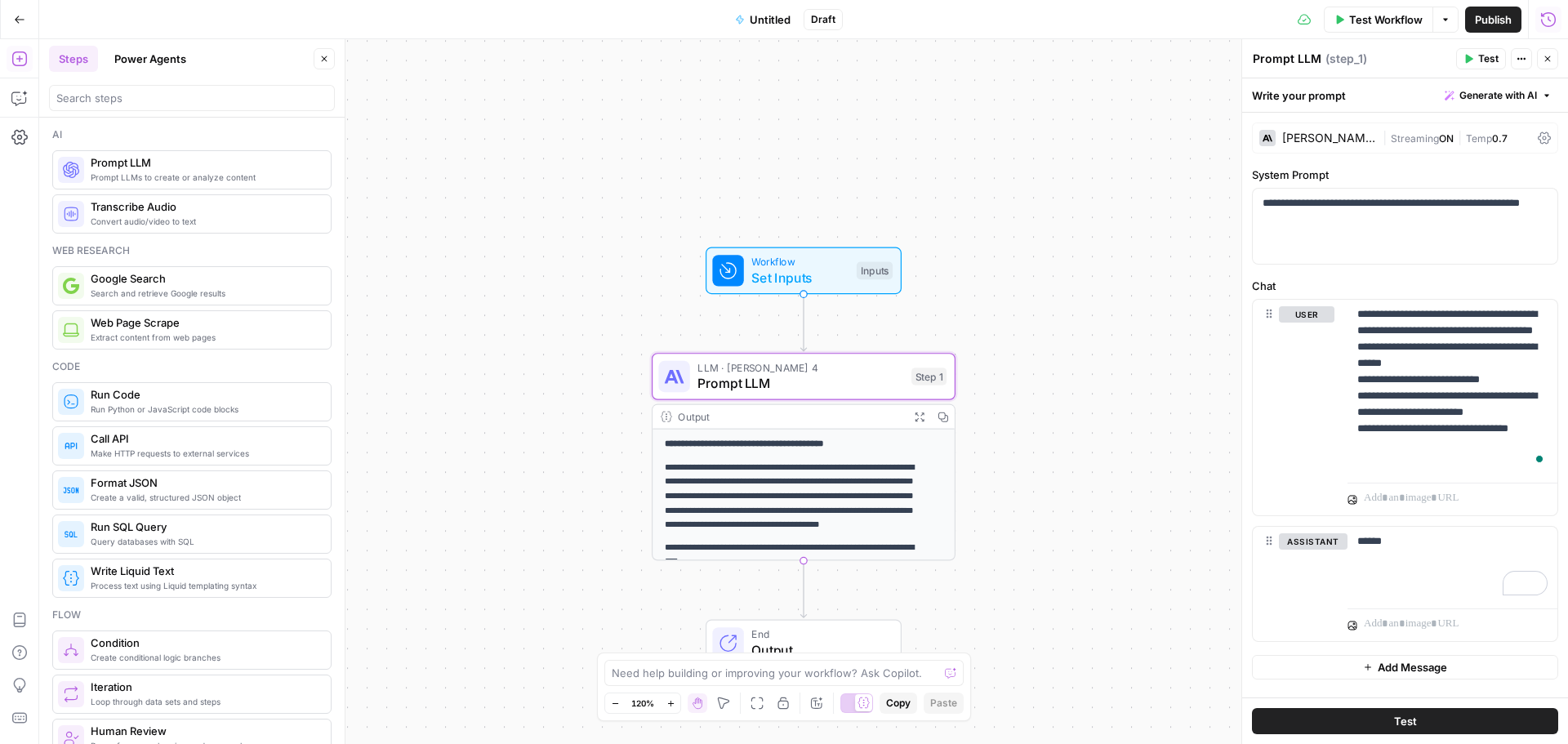
click at [1547, 21] on icon "button" at bounding box center [1548, 20] width 17 height 17
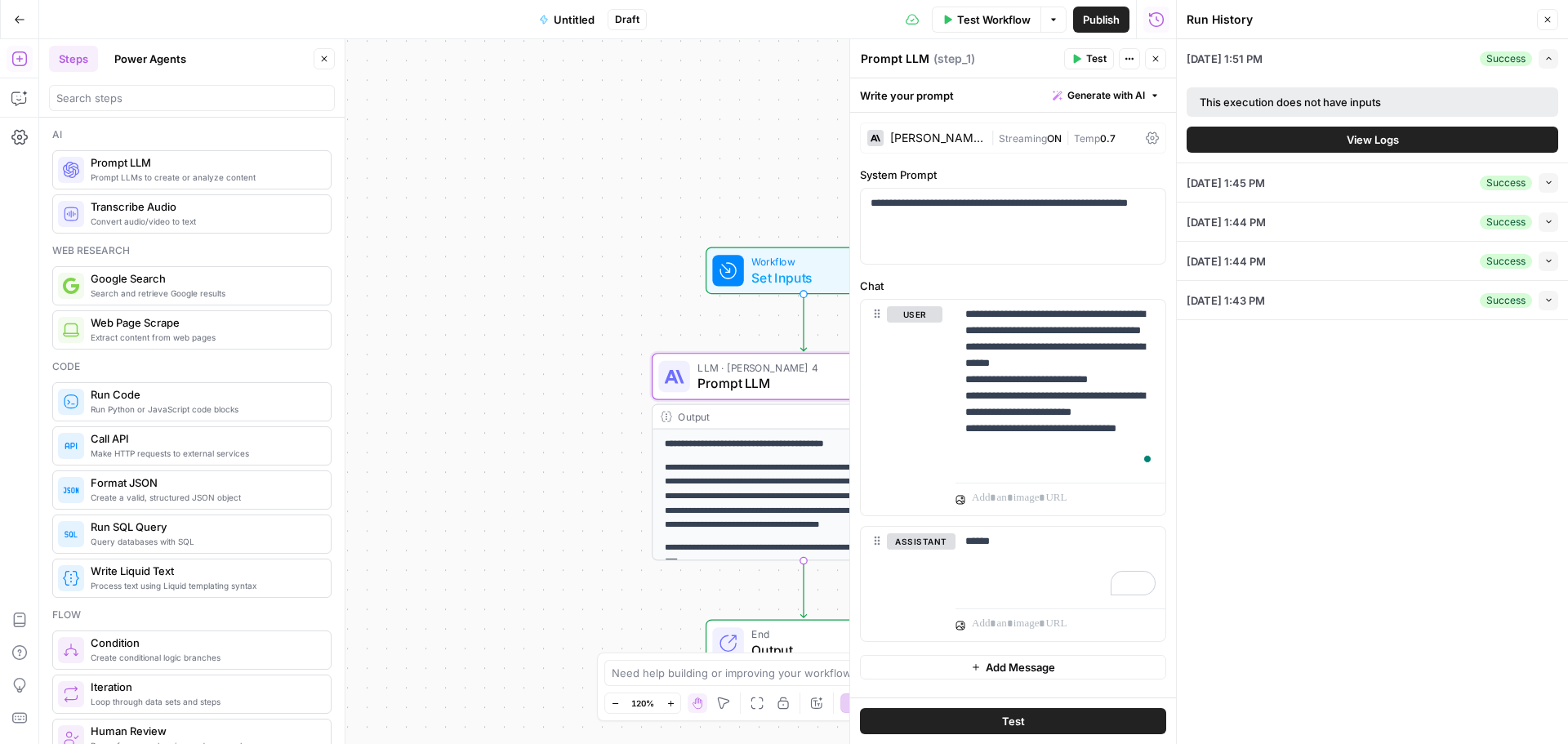
click at [1342, 260] on div "09/19/25 at 1:44 PM Success Collapse" at bounding box center [1372, 260] width 372 height 38
click at [1542, 256] on button "Collapse" at bounding box center [1548, 261] width 20 height 20
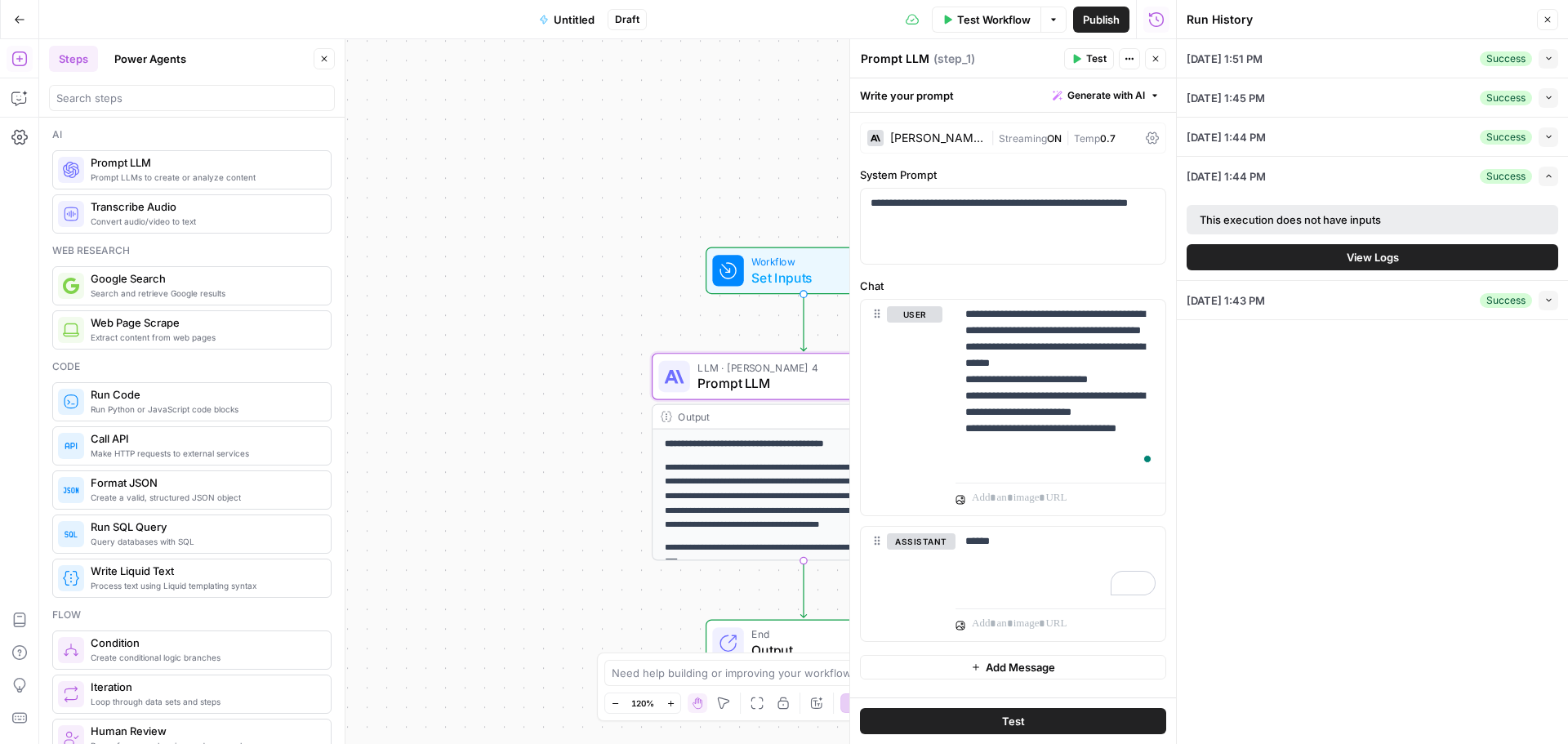
click at [1430, 257] on button "View Logs" at bounding box center [1372, 257] width 372 height 26
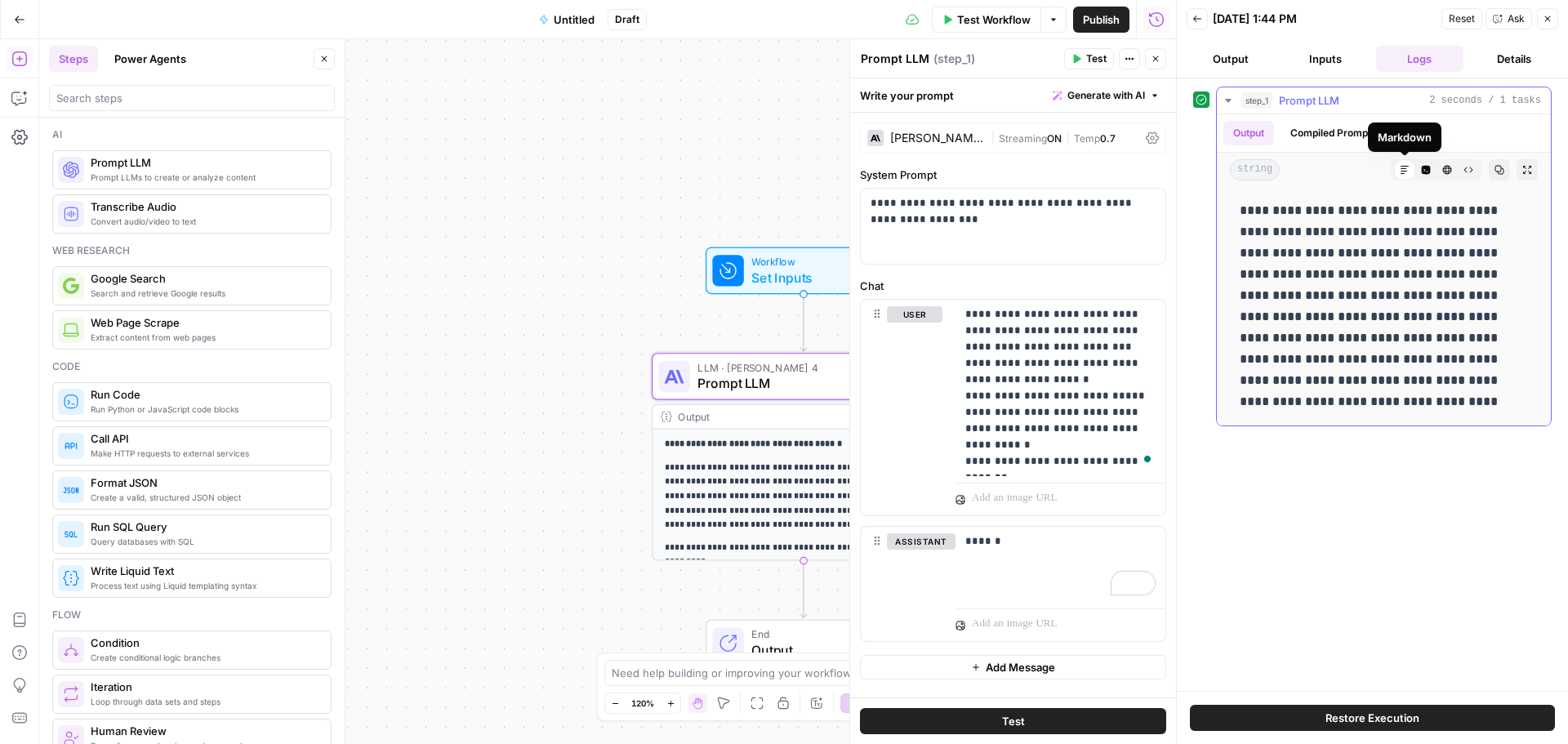
click at [1405, 168] on icon at bounding box center [1405, 170] width 10 height 10
click at [1423, 167] on icon "button" at bounding box center [1427, 170] width 9 height 9
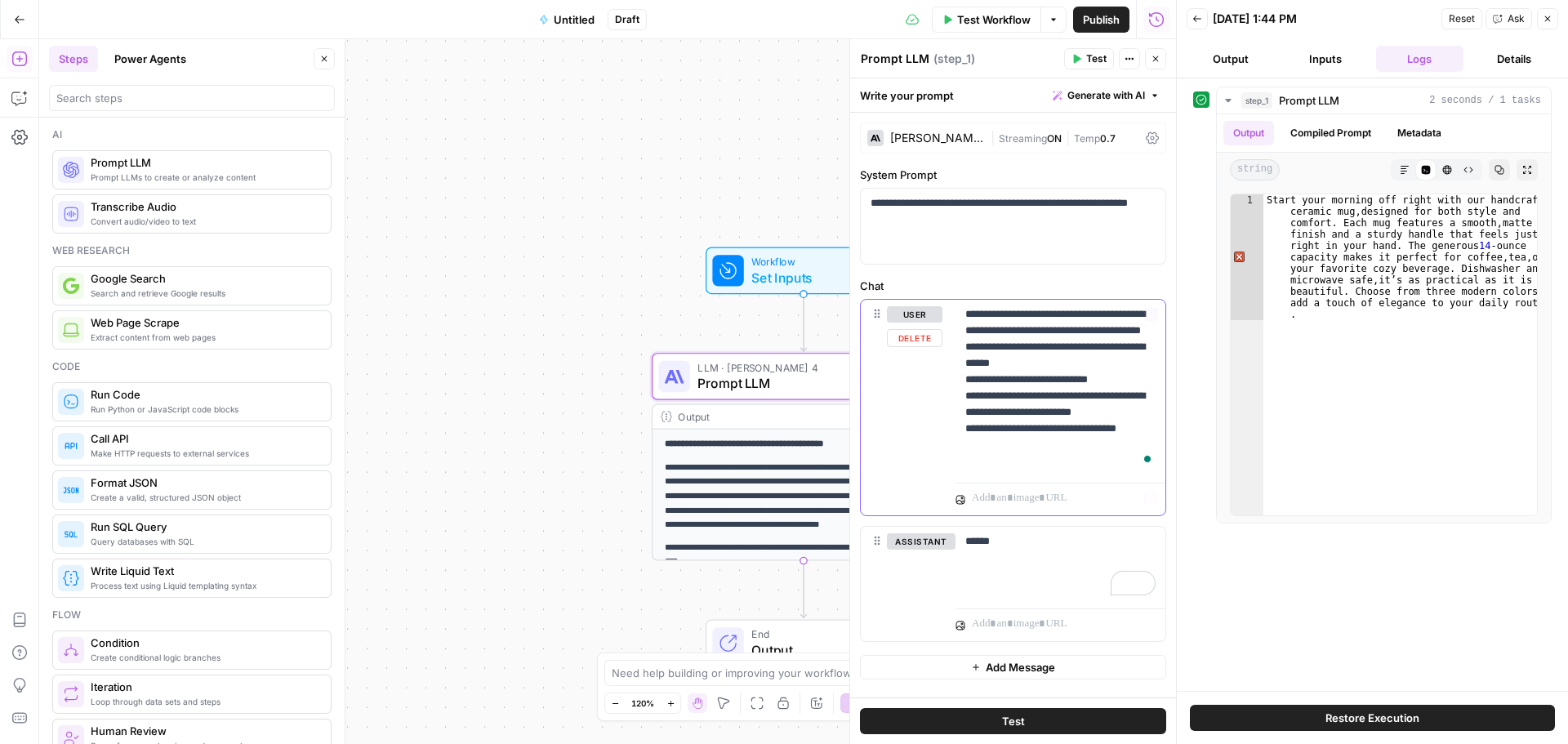
click at [1055, 383] on p "**********" at bounding box center [1060, 388] width 190 height 163
click at [1198, 17] on icon "button" at bounding box center [1197, 19] width 10 height 10
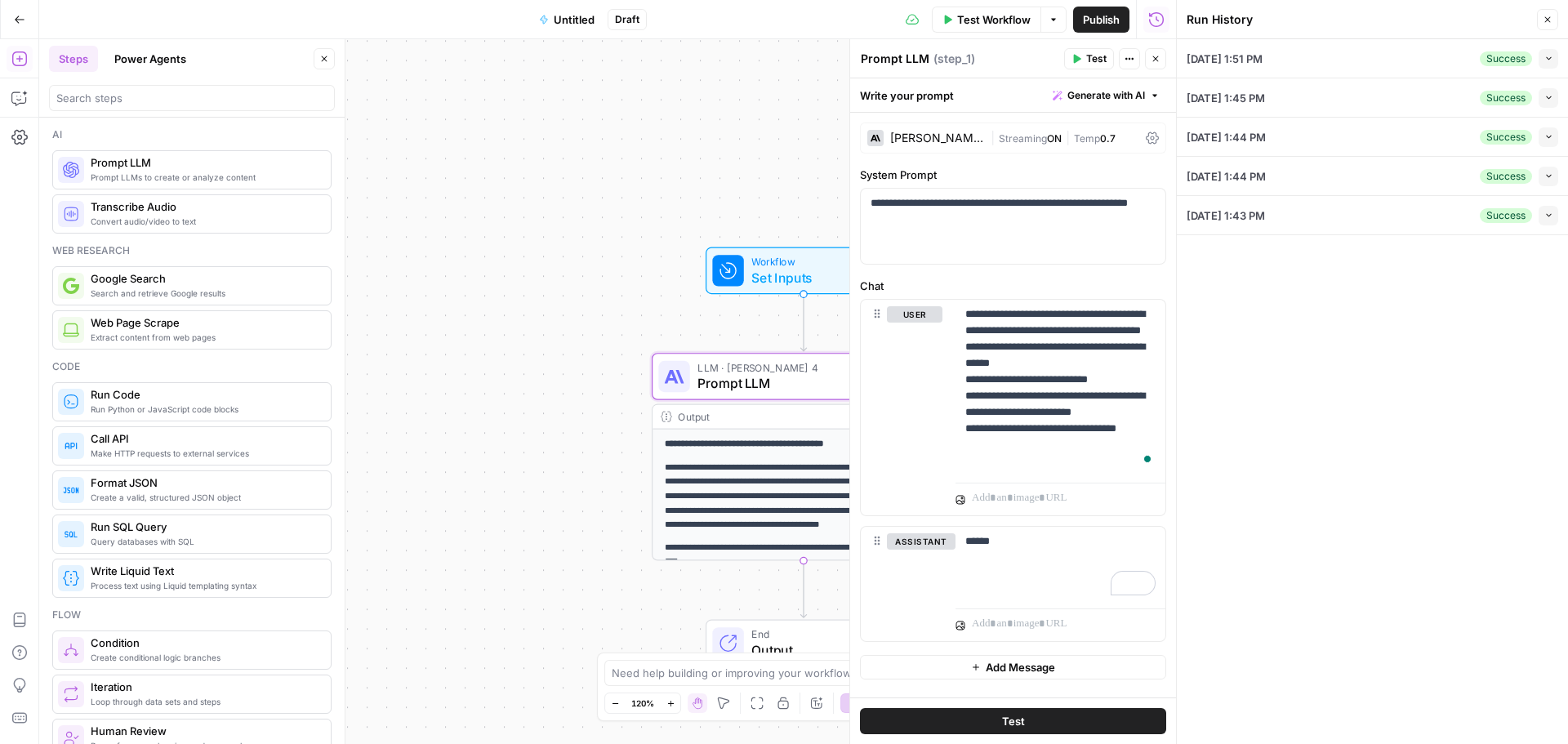
click at [1333, 213] on div "09/19/25 at 1:43 PM Success Collapse" at bounding box center [1372, 215] width 372 height 38
click at [1546, 215] on icon "button" at bounding box center [1549, 215] width 9 height 9
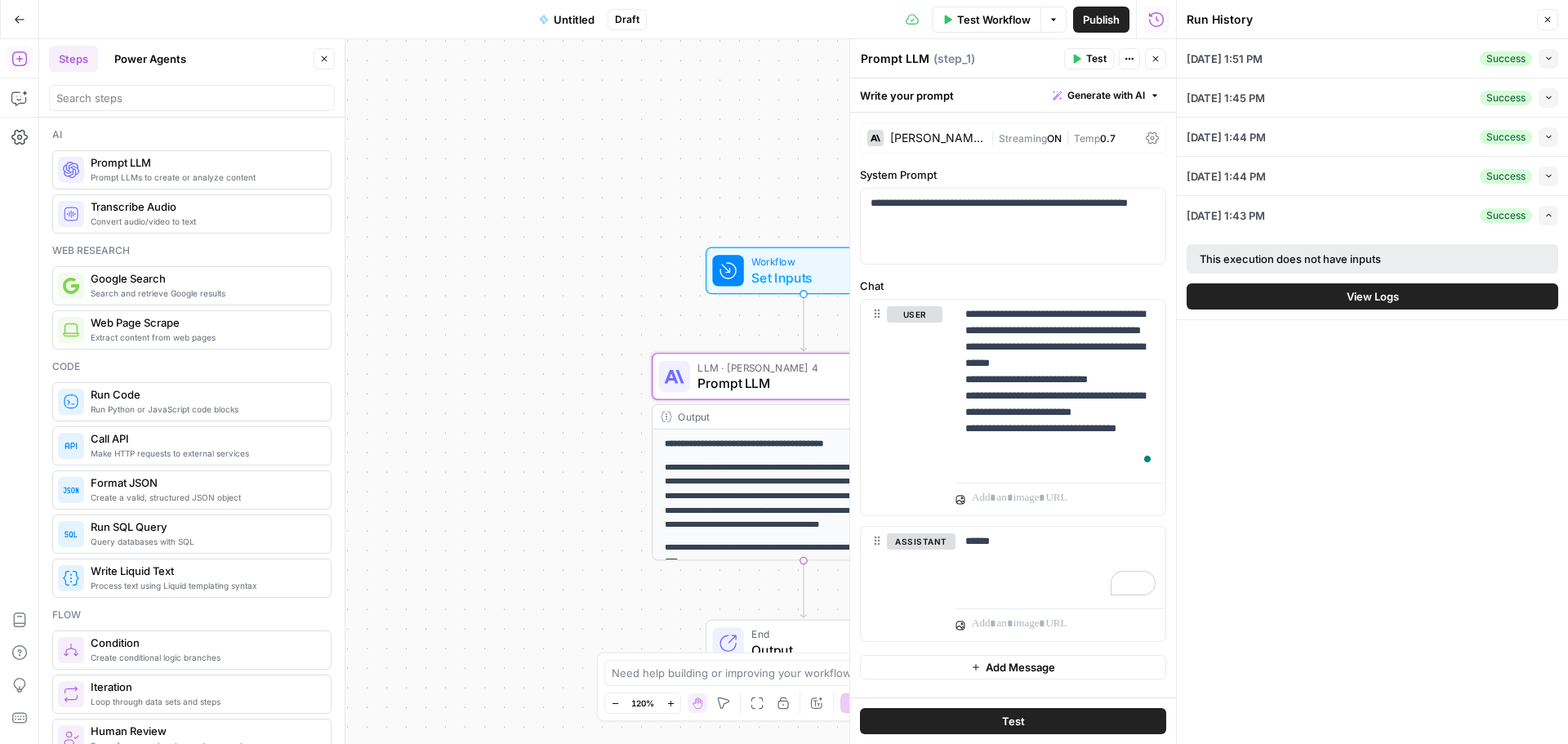
click at [1457, 293] on button "View Logs" at bounding box center [1372, 296] width 372 height 26
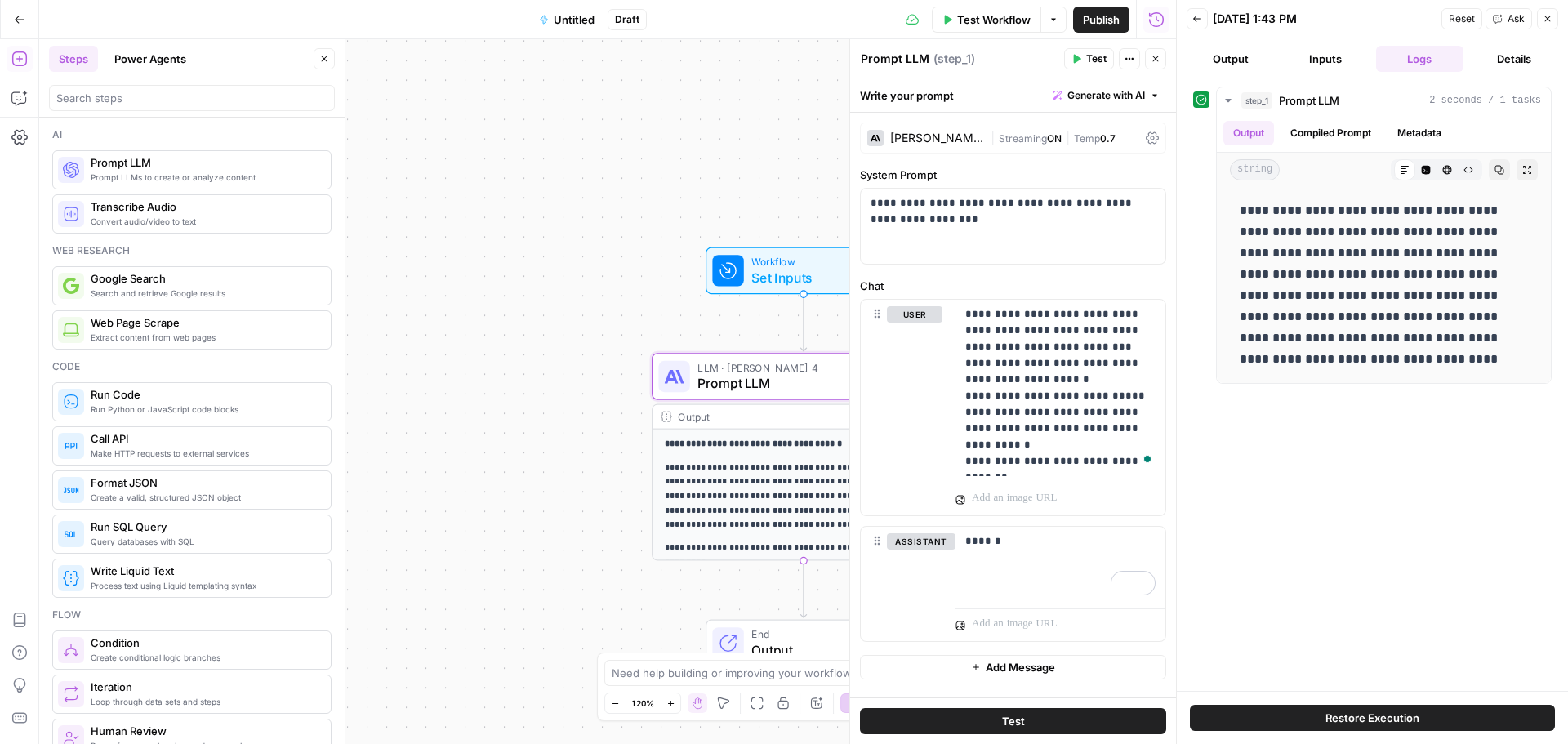
drag, startPoint x: 1548, startPoint y: 18, endPoint x: 1538, endPoint y: 30, distance: 15.6
click at [1550, 18] on icon "button" at bounding box center [1548, 19] width 10 height 10
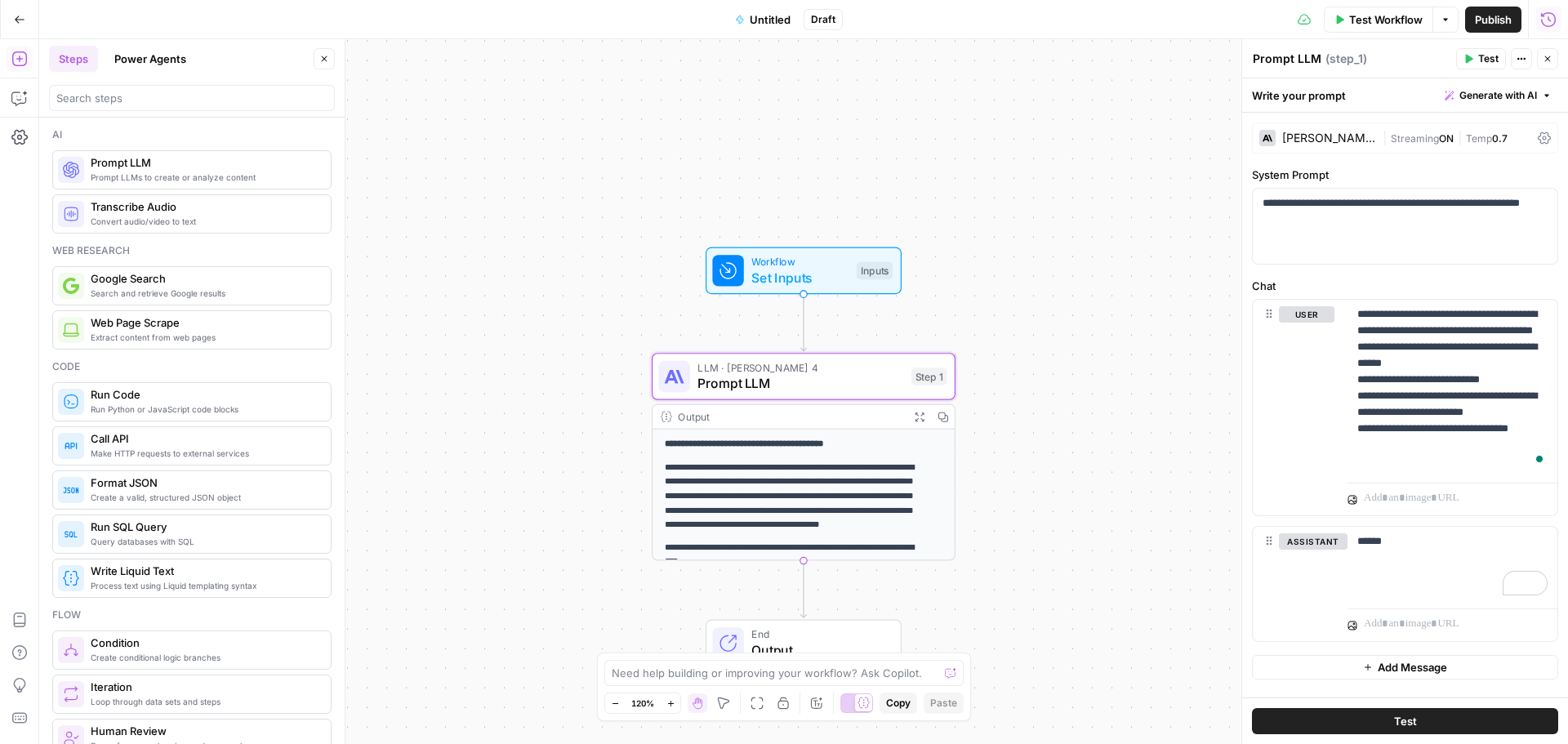
click at [1452, 724] on button "Test" at bounding box center [1405, 721] width 307 height 26
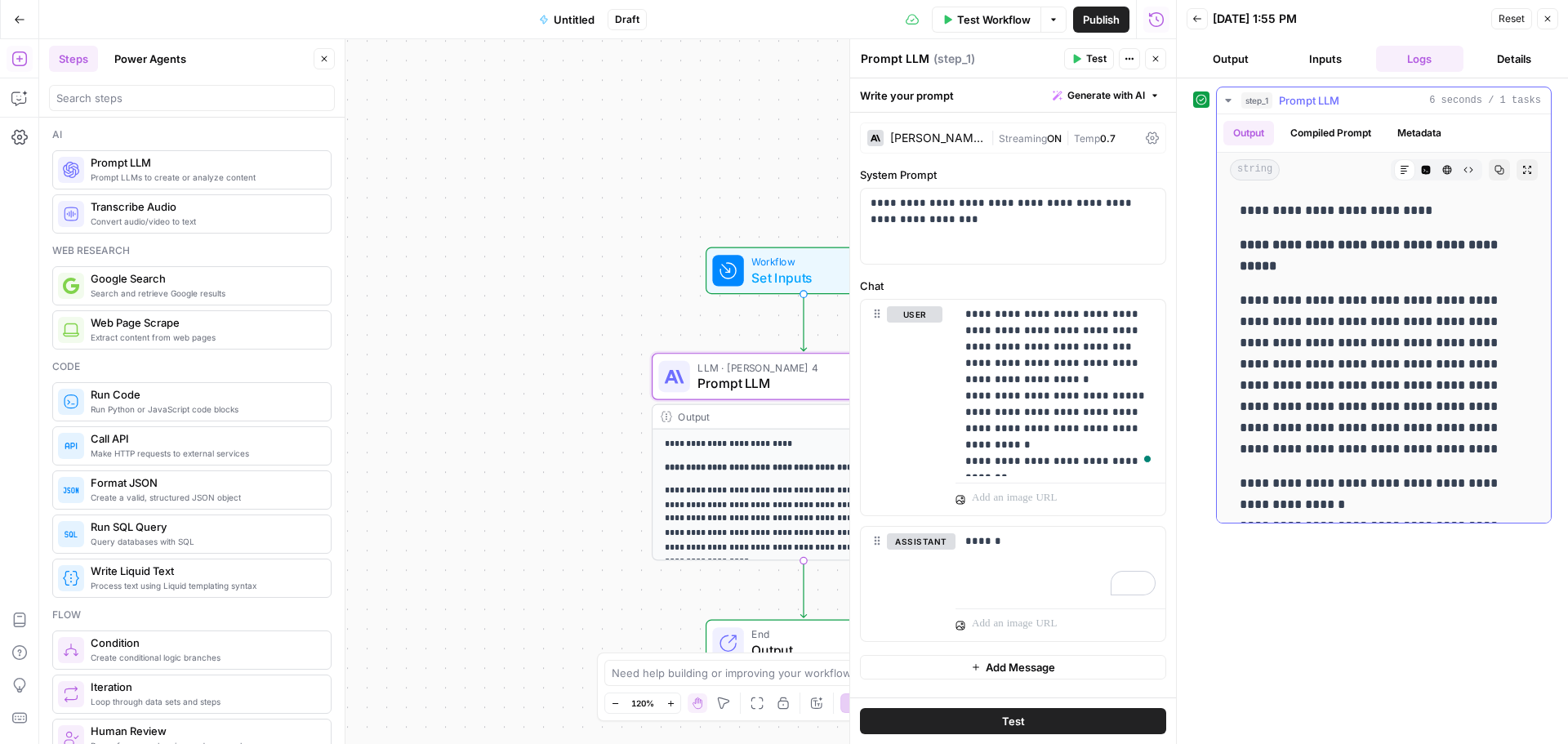
click at [1422, 173] on icon "button" at bounding box center [1427, 170] width 9 height 9
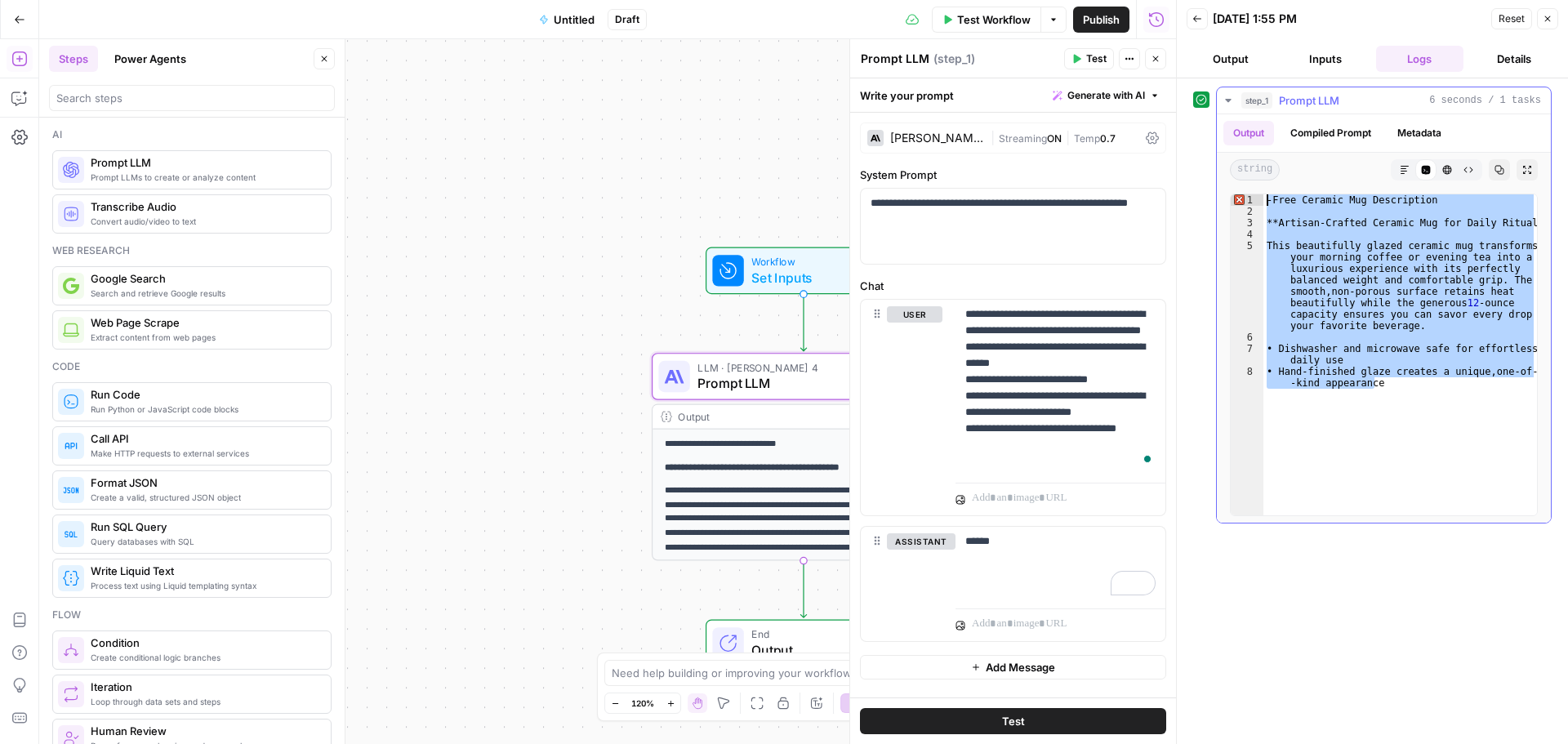
drag, startPoint x: 1402, startPoint y: 388, endPoint x: 1259, endPoint y: 200, distance: 236.2
click at [1260, 198] on div "**********" at bounding box center [1383, 354] width 307 height 322
type textarea "**********"
drag, startPoint x: 1006, startPoint y: 547, endPoint x: 959, endPoint y: 541, distance: 47.4
click at [958, 541] on div "**********" at bounding box center [1013, 411] width 326 height 666
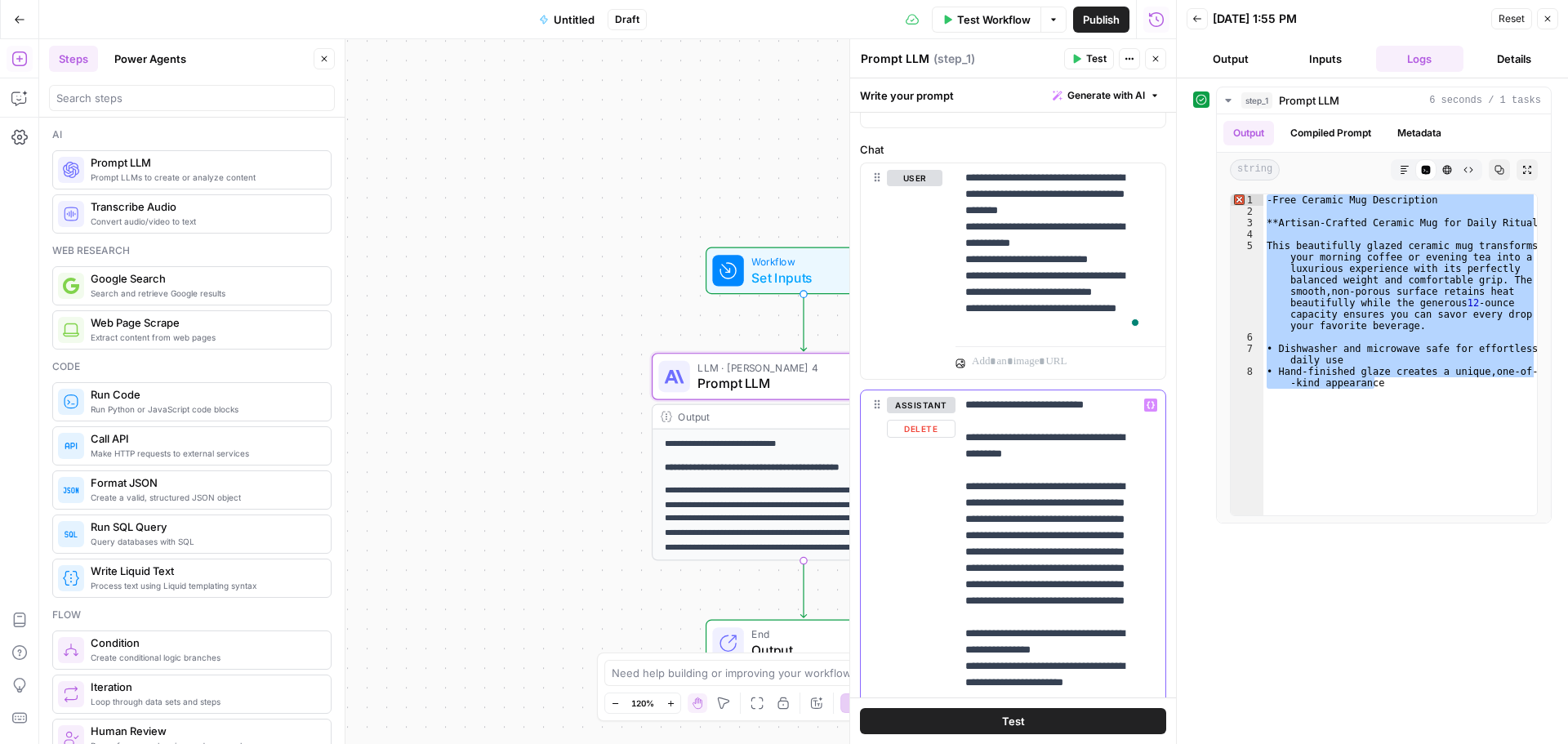
scroll to position [273, 0]
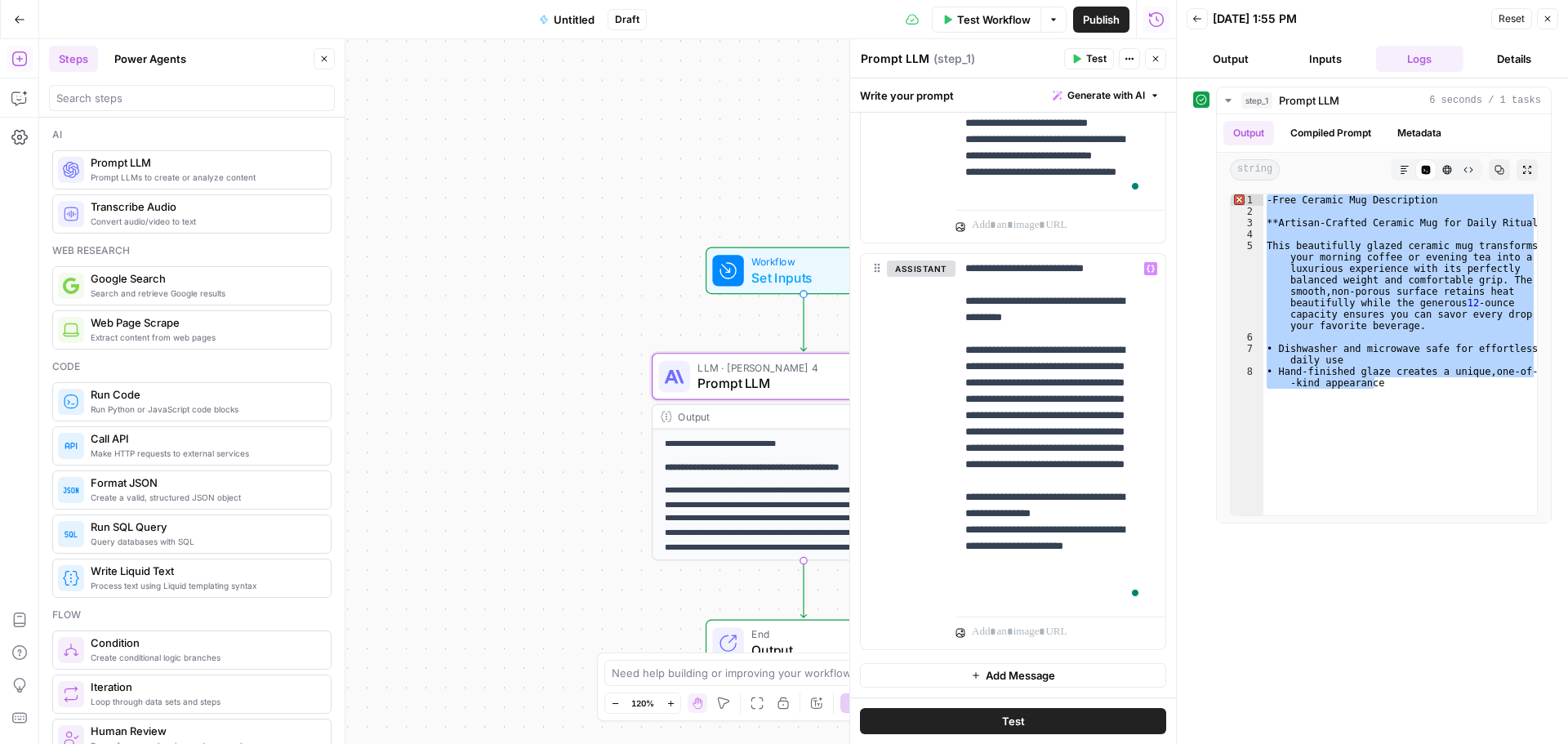
click at [1025, 678] on span "Add Message" at bounding box center [1020, 675] width 70 height 17
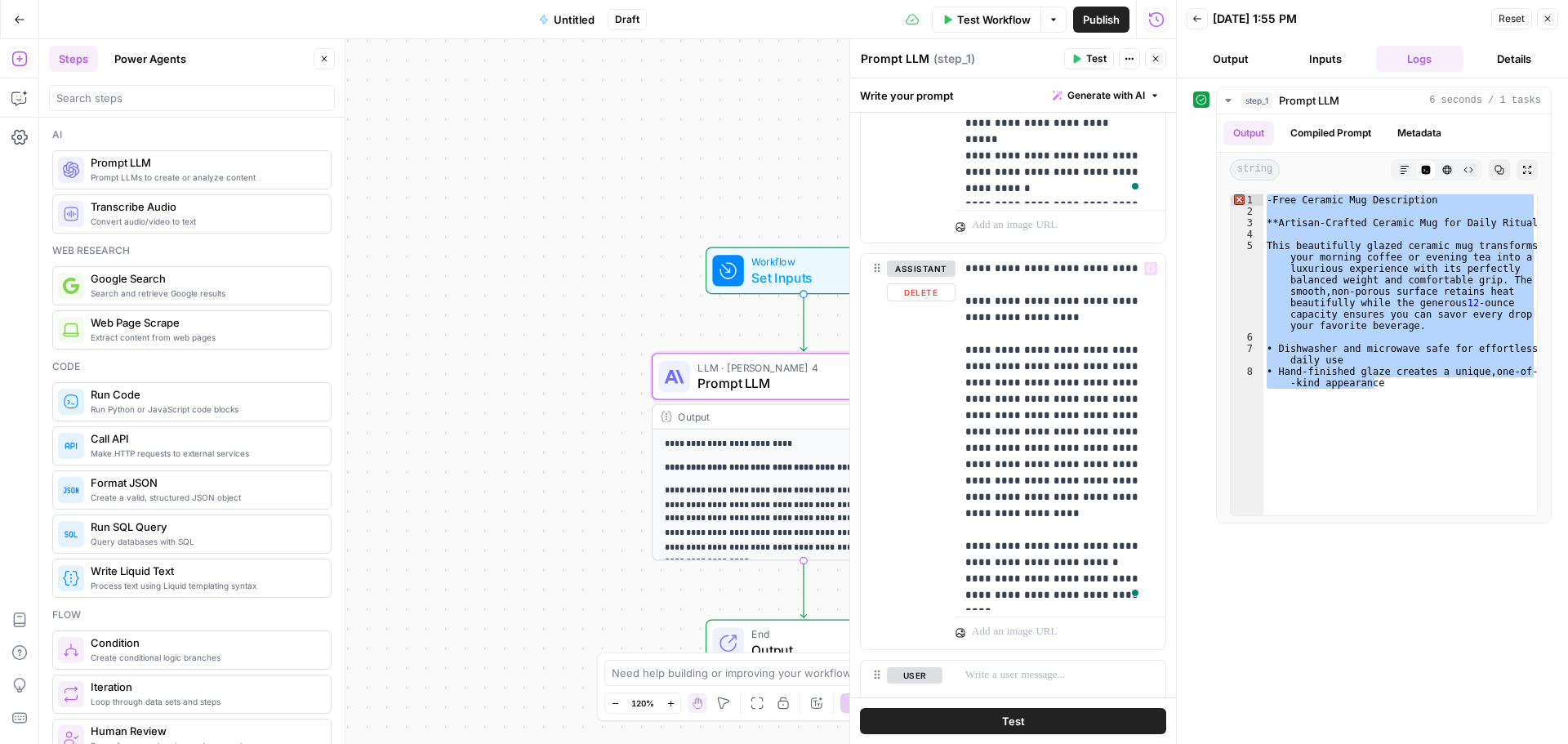
scroll to position [398, 0]
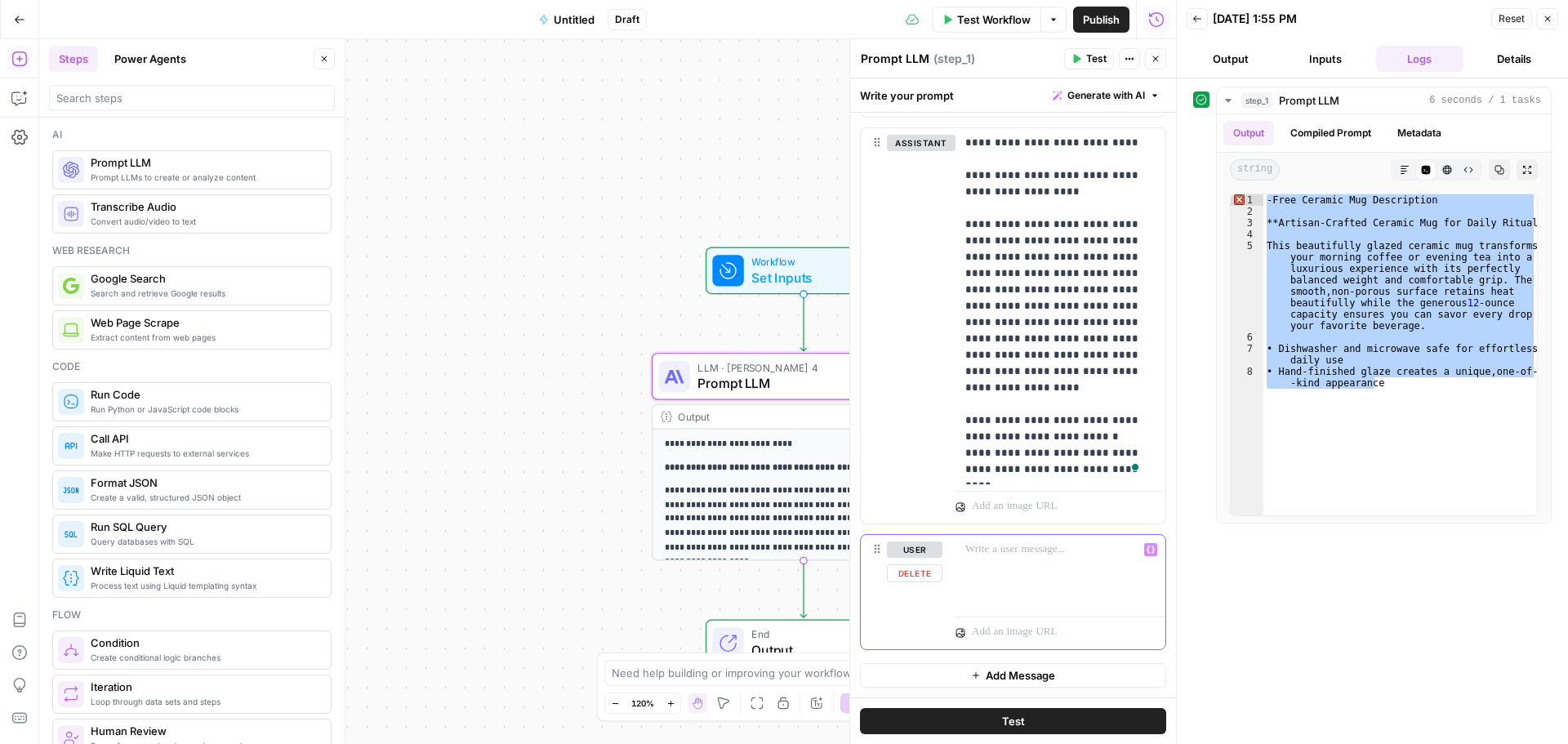
click at [1016, 555] on p at bounding box center [1060, 550] width 190 height 17
click at [1062, 720] on button "Test" at bounding box center [1013, 721] width 307 height 26
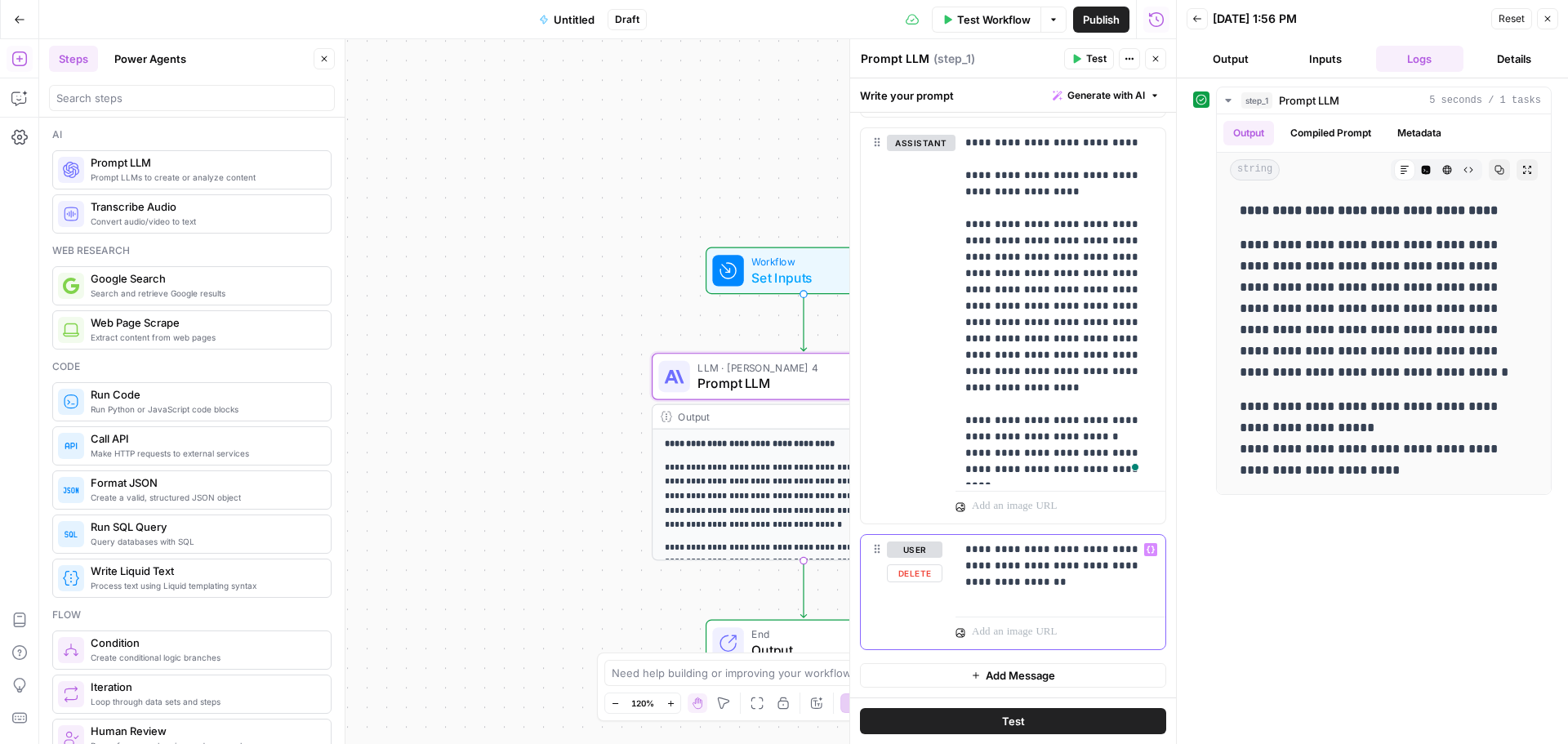
click at [1059, 587] on p "**********" at bounding box center [1054, 566] width 178 height 49
click at [1108, 711] on button "Test" at bounding box center [1013, 721] width 307 height 26
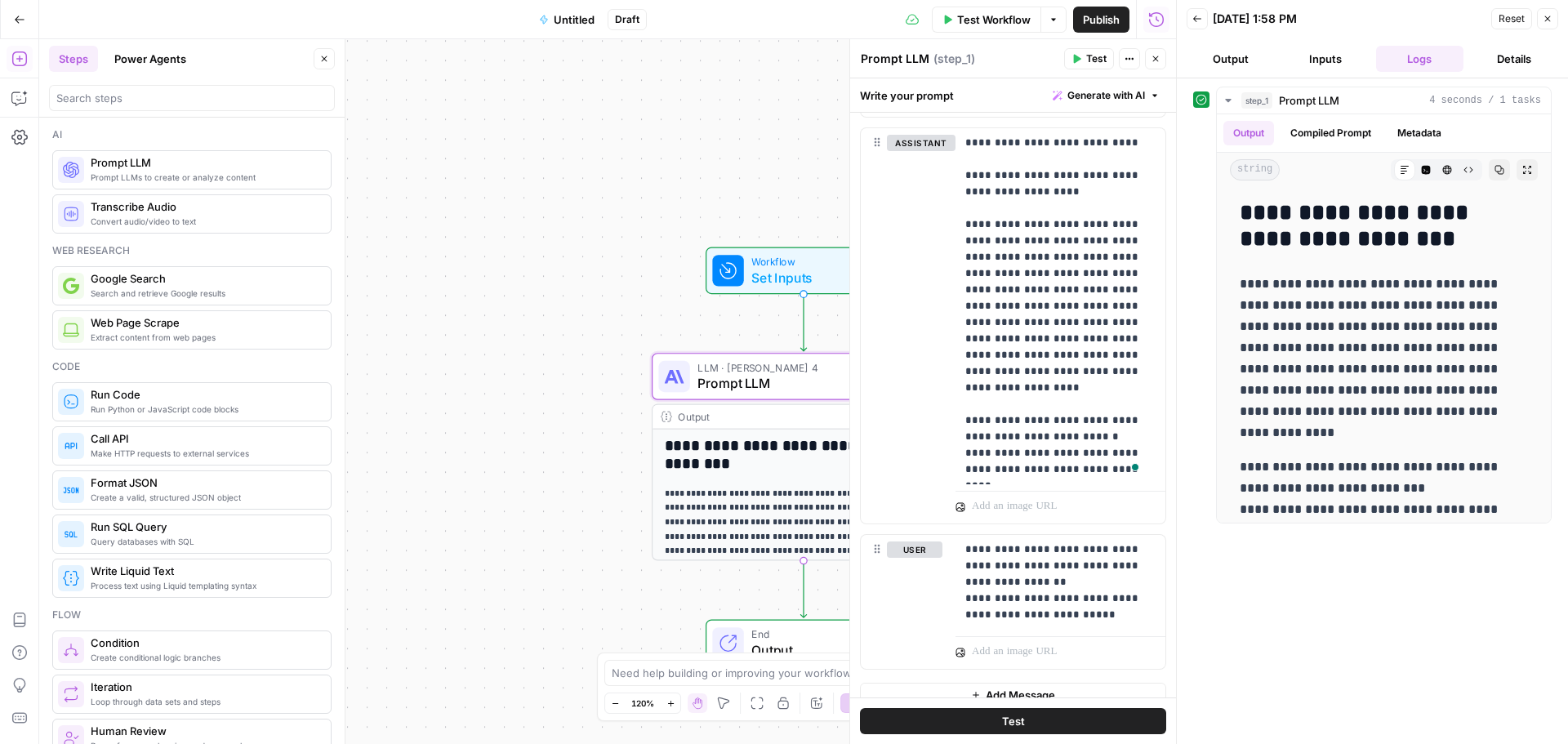
click at [112, 85] on div at bounding box center [192, 98] width 286 height 26
click at [20, 16] on icon "button" at bounding box center [20, 20] width 11 height 11
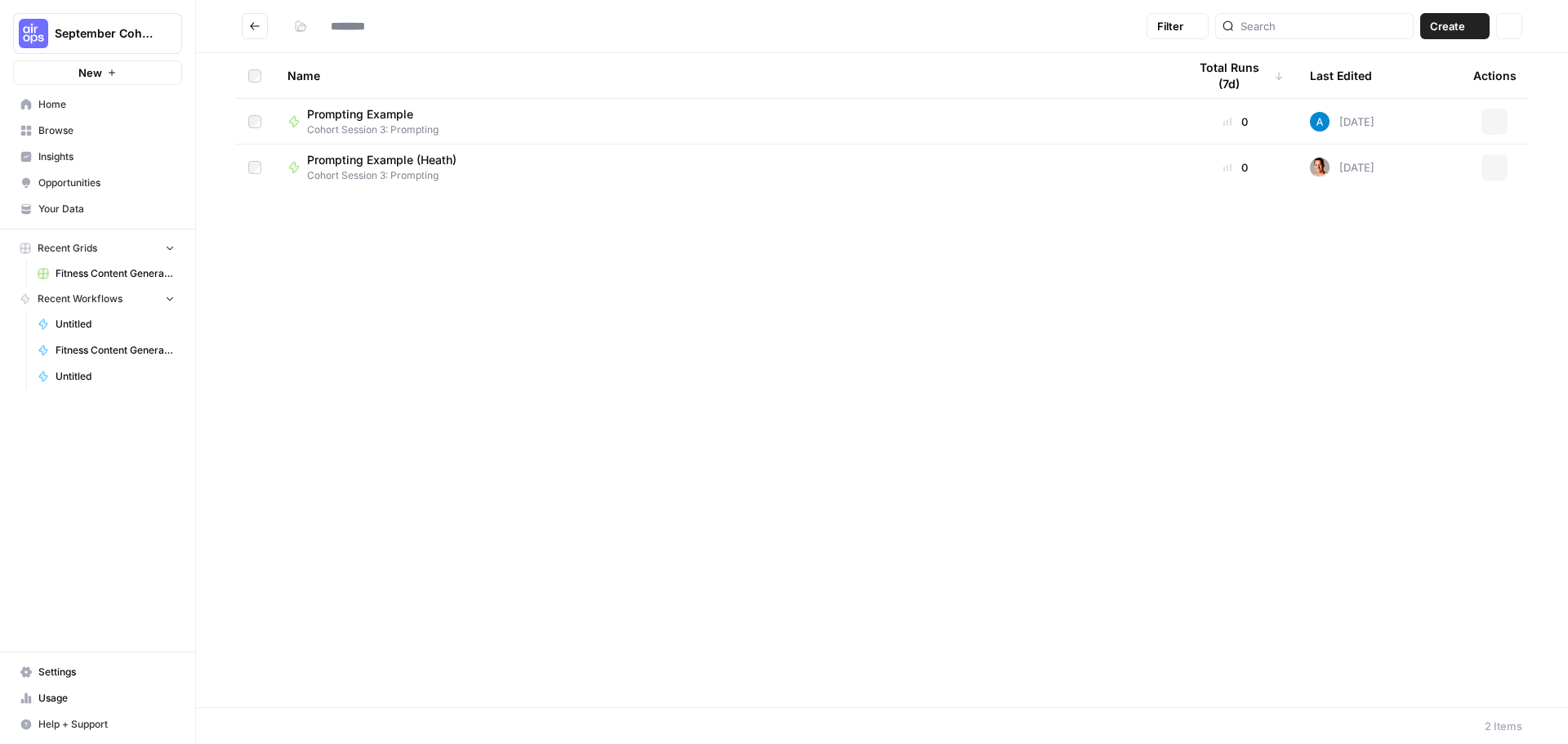
type input "**********"
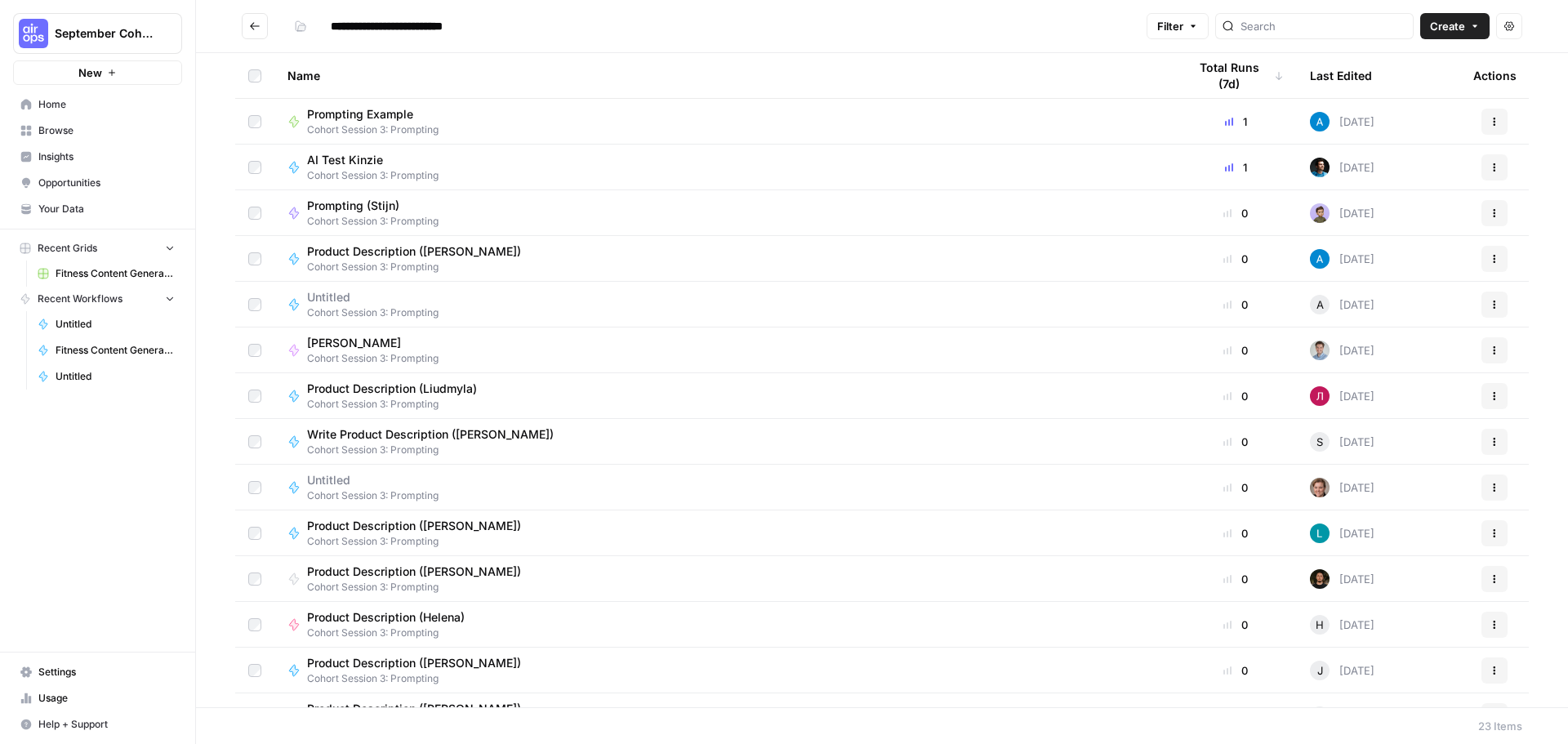
click at [85, 206] on span "Your Data" at bounding box center [106, 209] width 137 height 15
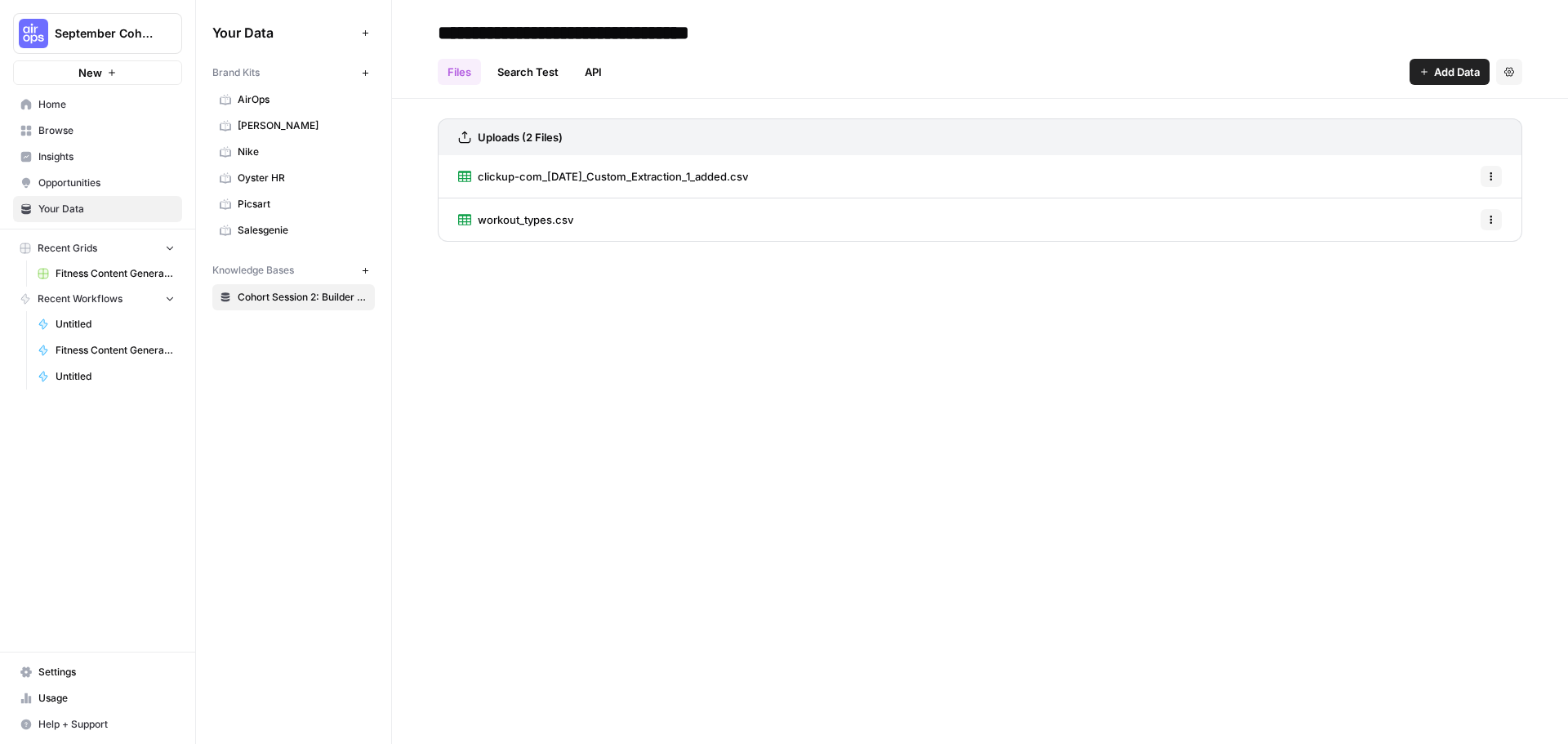
click at [362, 77] on icon "button" at bounding box center [366, 73] width 9 height 9
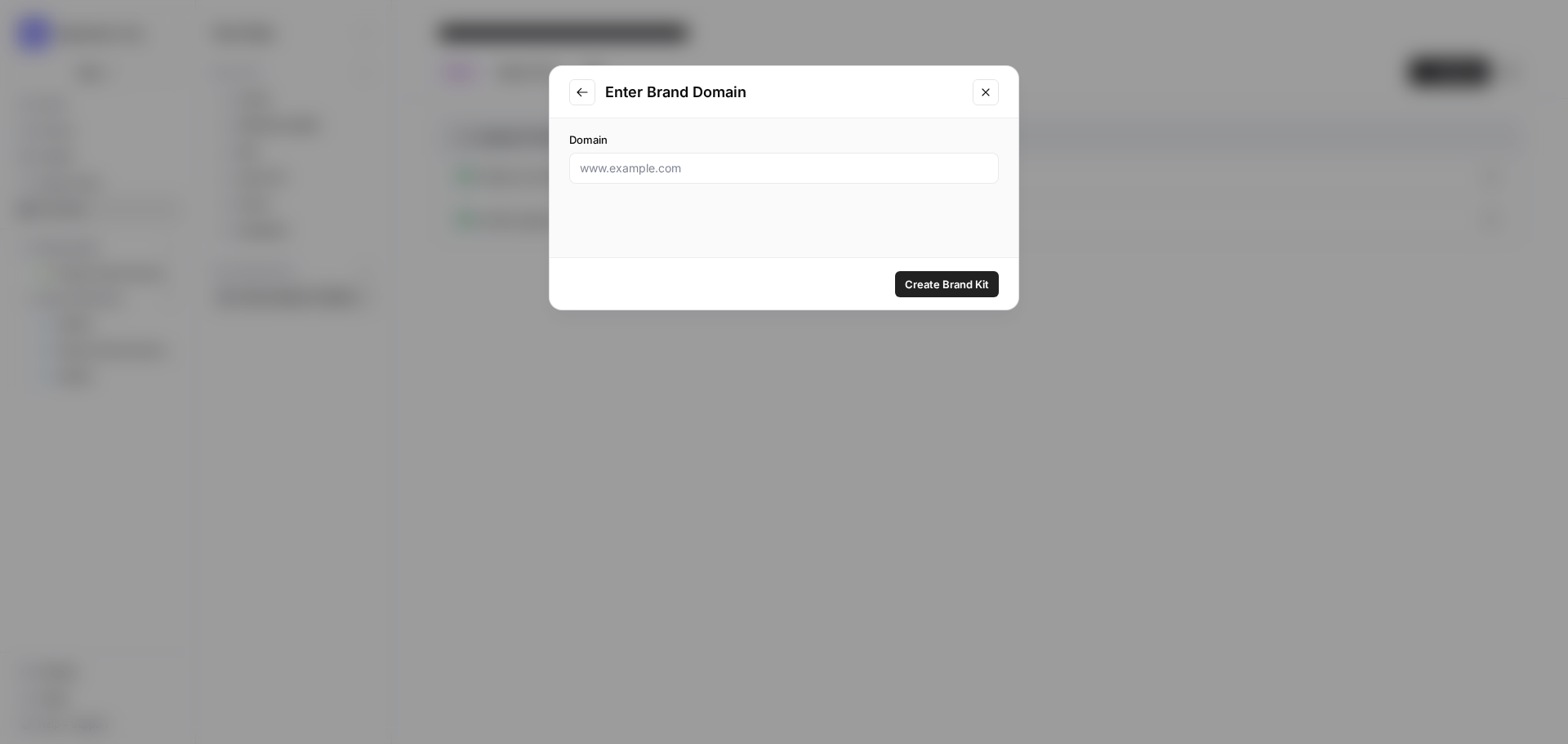
click at [719, 160] on div at bounding box center [784, 167] width 429 height 31
type input "w"
type input "data.iadb.org"
click at [943, 278] on span "Create Brand Kit" at bounding box center [947, 284] width 85 height 17
